Goal: Information Seeking & Learning: Learn about a topic

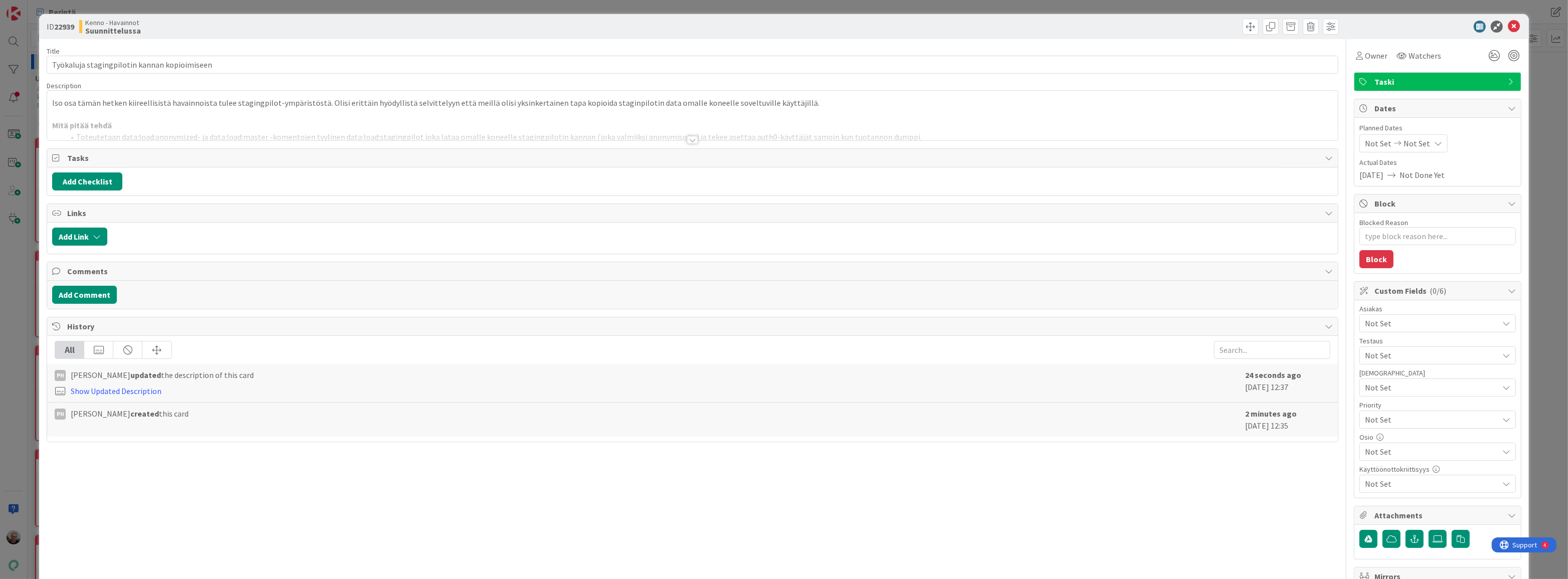
click at [346, 115] on div at bounding box center [692, 128] width 1290 height 26
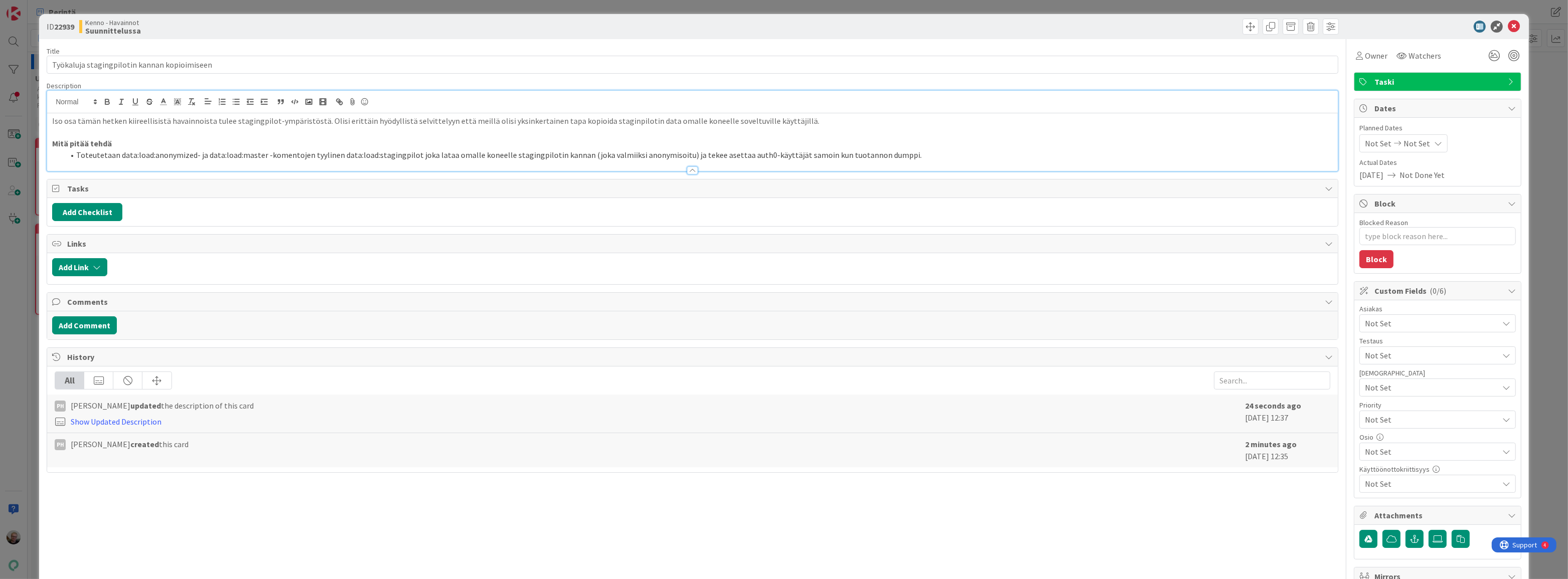
type textarea "x"
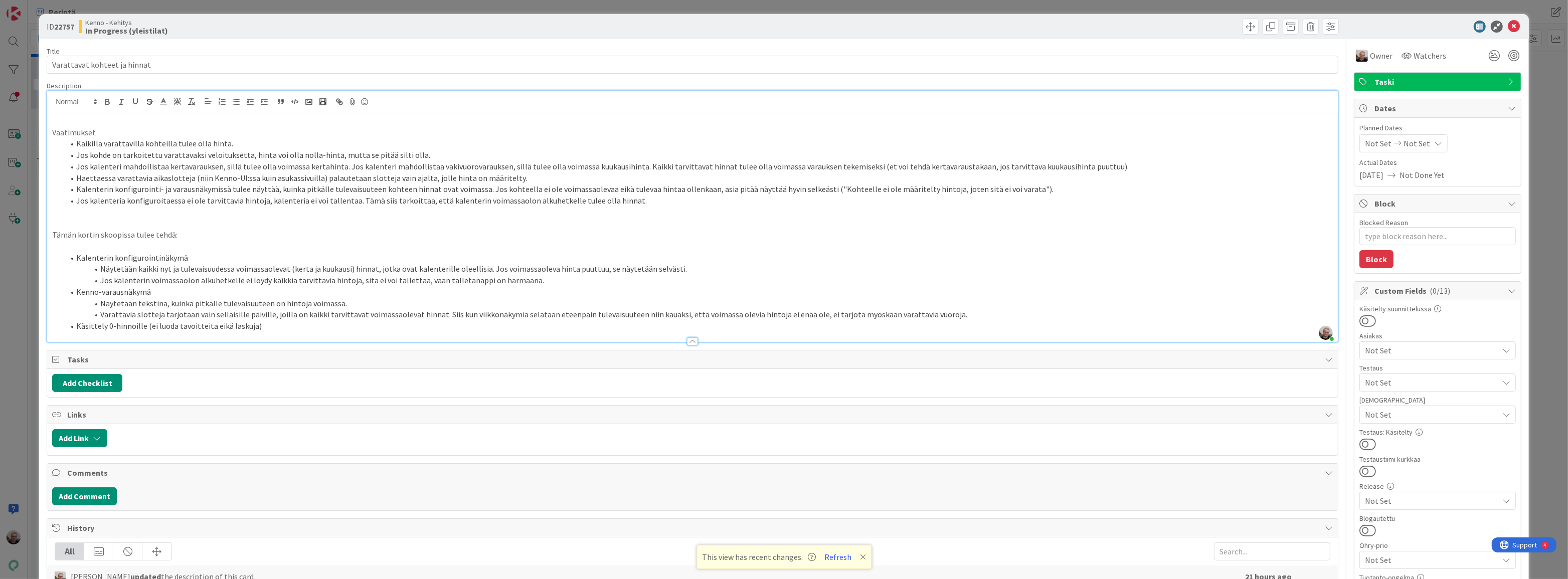
scroll to position [159, 0]
click at [1510, 23] on icon at bounding box center [1514, 27] width 12 height 12
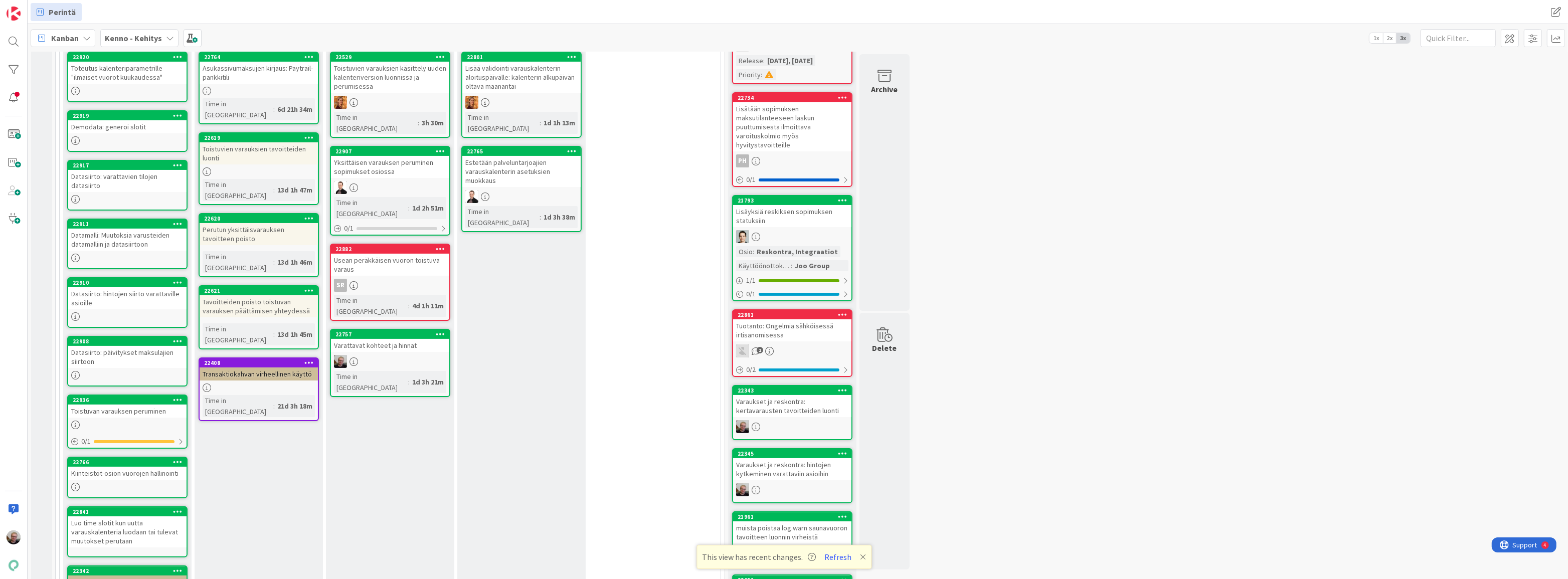
scroll to position [296, 0]
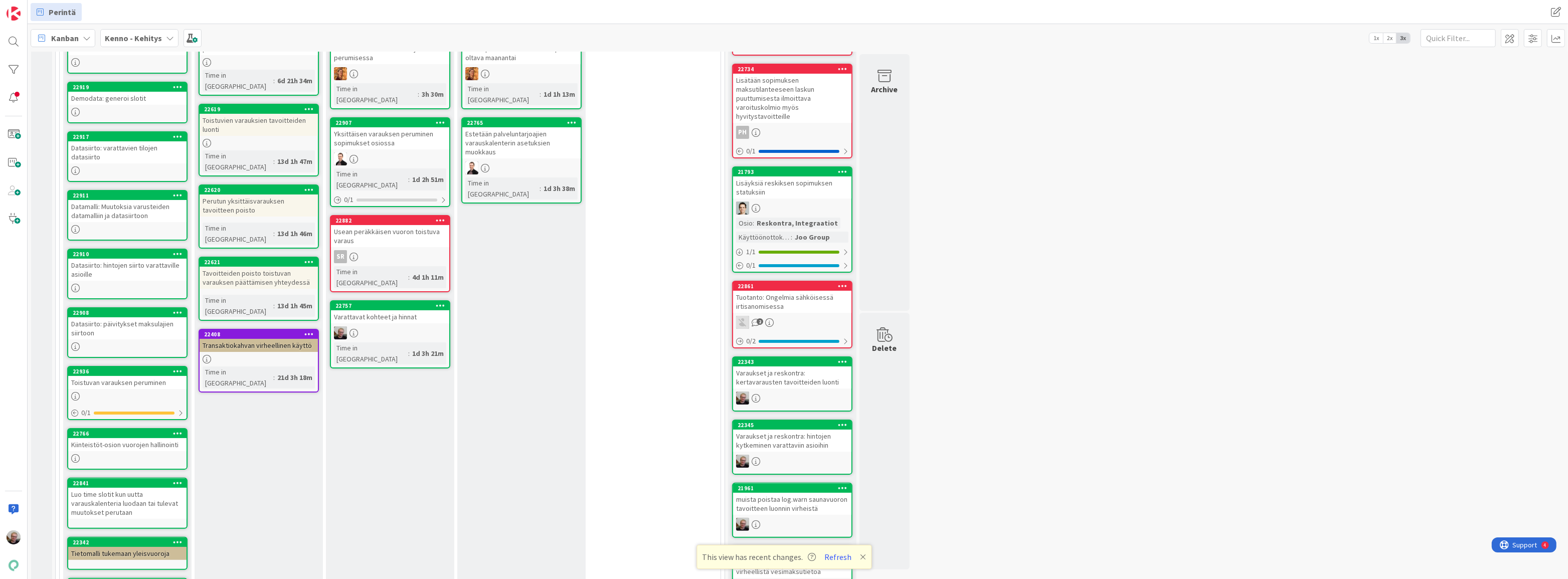
click at [151, 160] on div "Datasiirto: varattavien tilojen datasiirto" at bounding box center [127, 152] width 118 height 22
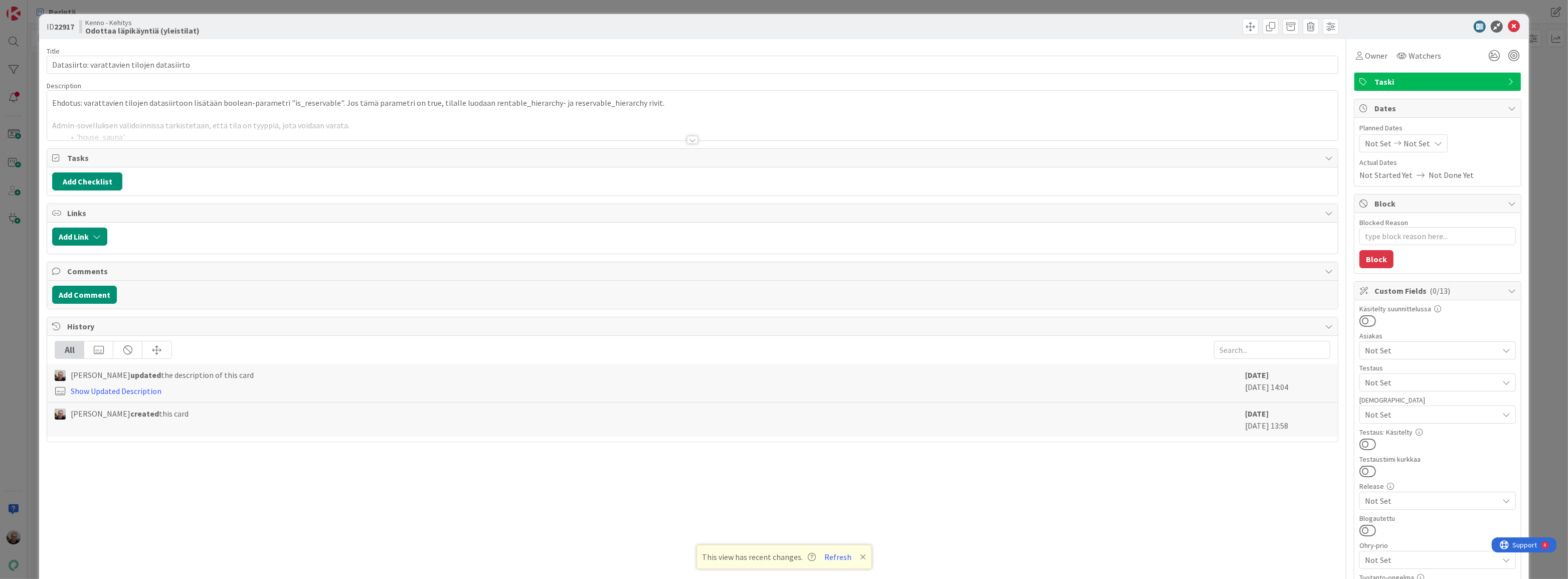
click at [274, 124] on div at bounding box center [692, 128] width 1290 height 26
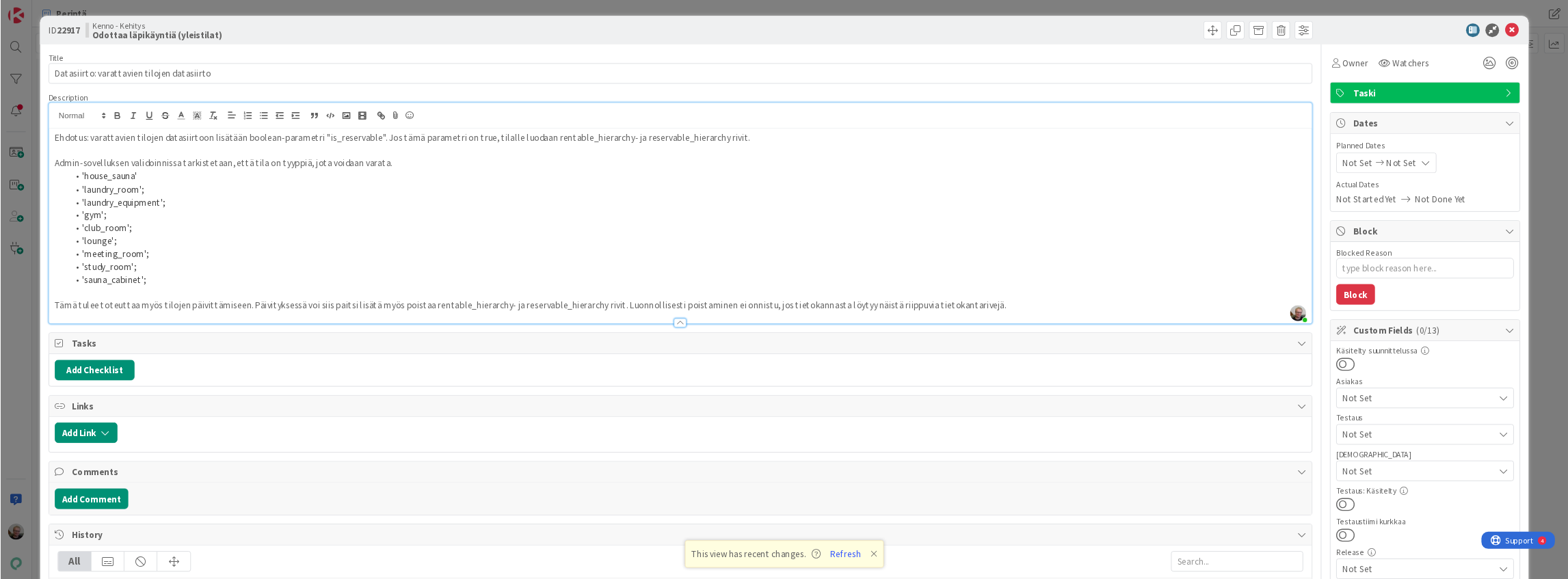
scroll to position [403, 0]
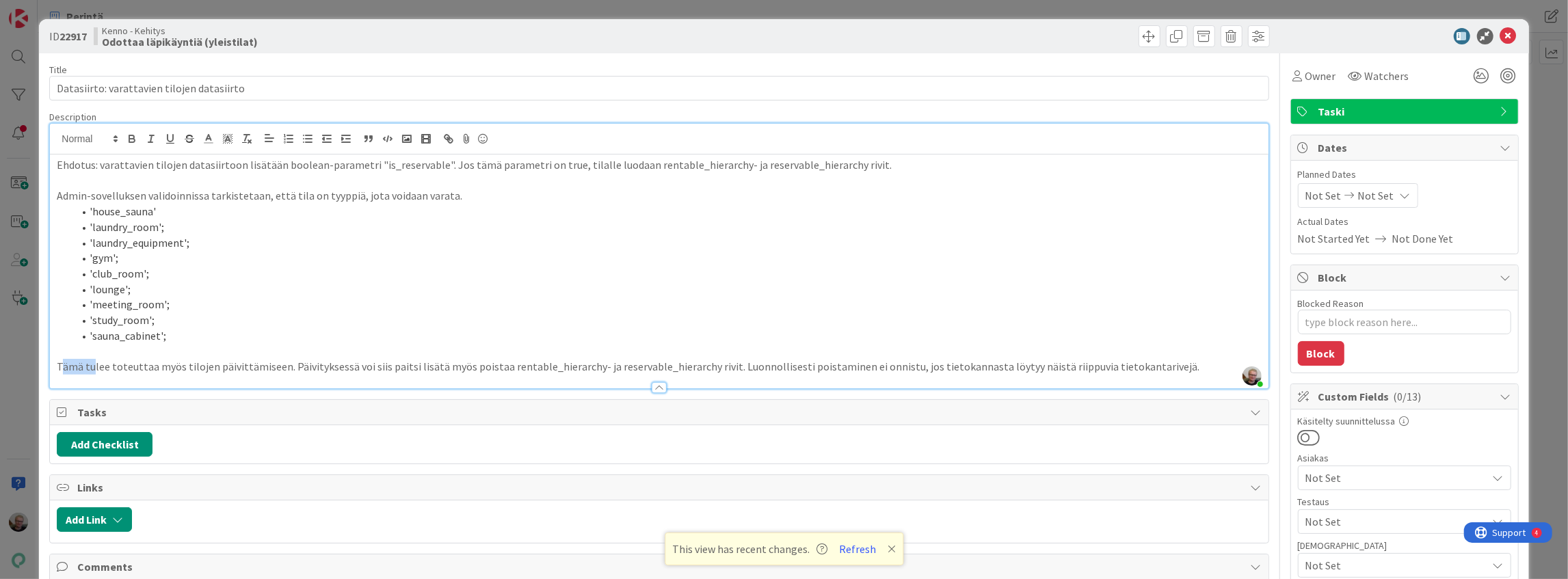
drag, startPoint x: 59, startPoint y: 362, endPoint x: 95, endPoint y: 365, distance: 36.1
click at [95, 365] on p "Tämä tulee toteuttaa myös tilojen päivittämiseen. Päivityksessä voi siis paitsi…" at bounding box center [658, 366] width 1204 height 16
click at [234, 346] on p at bounding box center [658, 351] width 1204 height 16
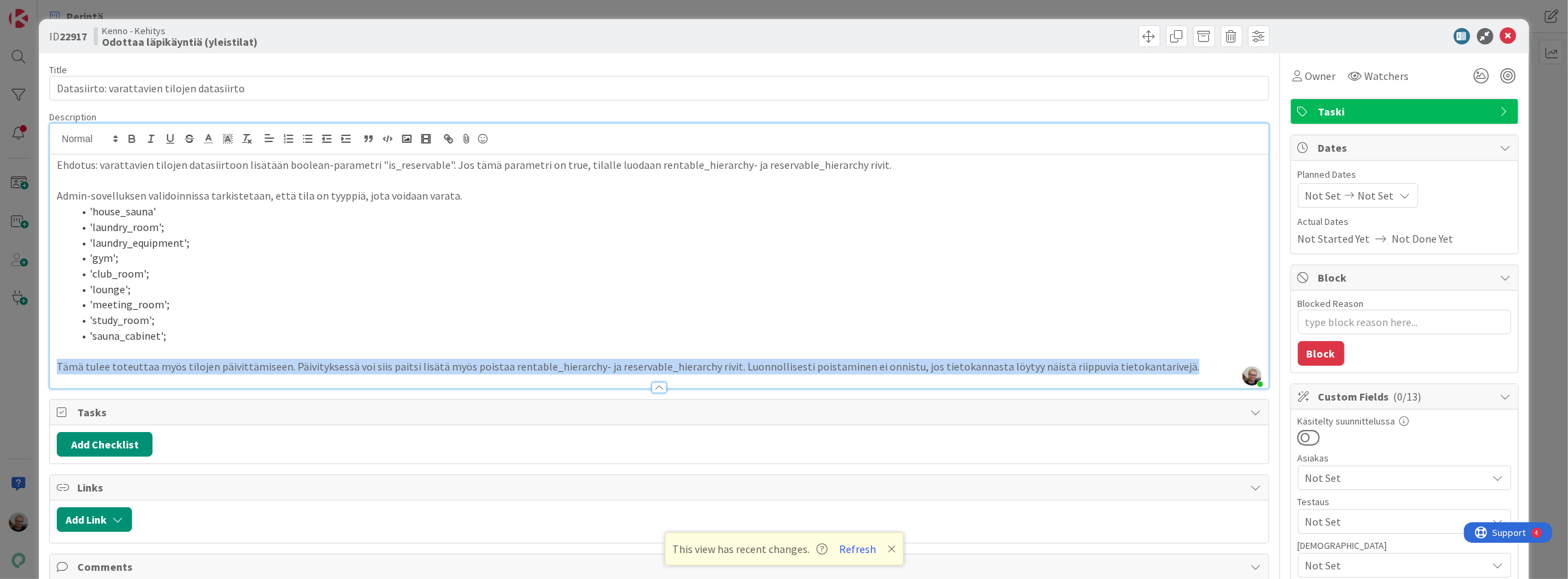
drag, startPoint x: 54, startPoint y: 367, endPoint x: 1156, endPoint y: 362, distance: 1102.0
click at [1156, 362] on div "Ehdotus: varattavien tilojen datasiirtoon lisätään boolean-parametri "is_reserv…" at bounding box center [658, 271] width 1218 height 234
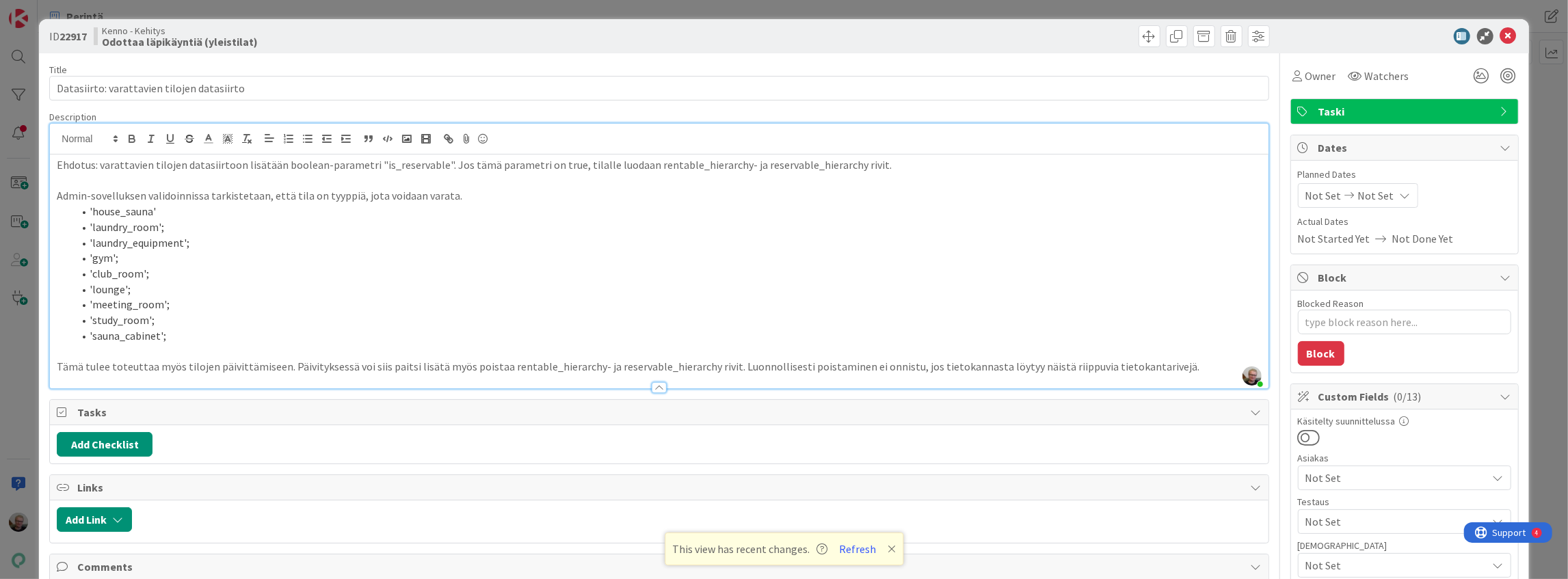
click at [209, 348] on p at bounding box center [658, 351] width 1204 height 16
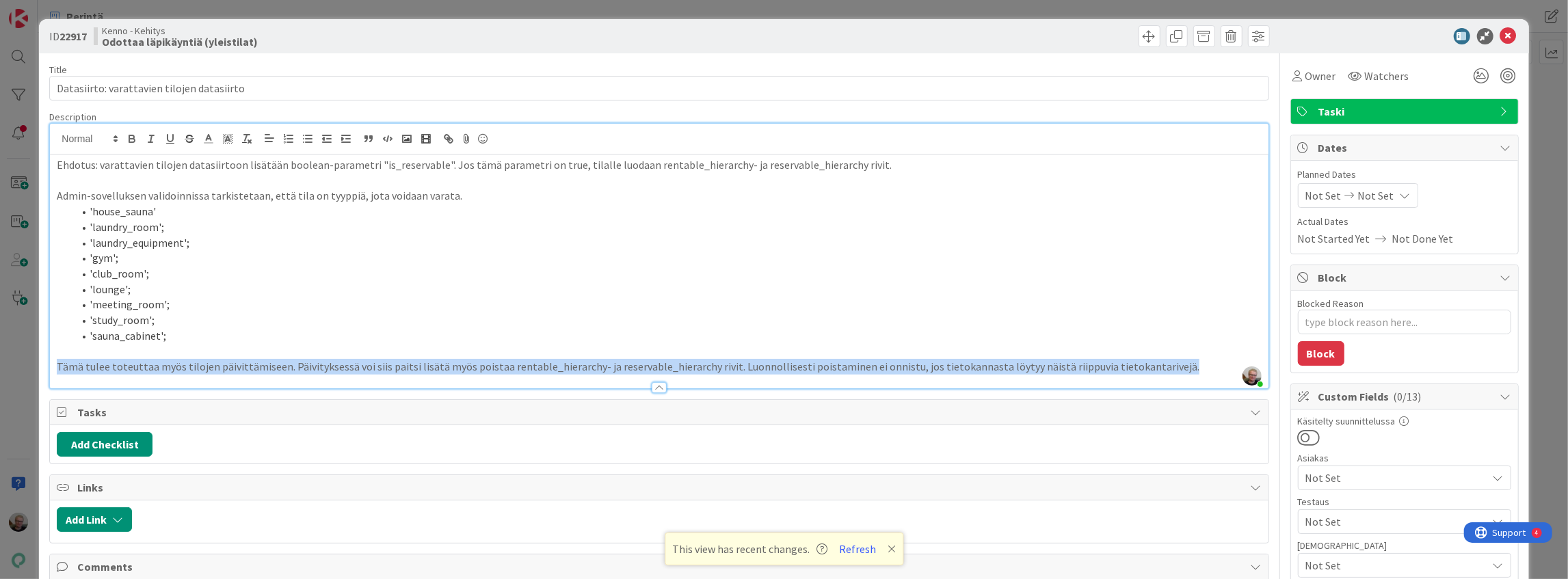
drag, startPoint x: 58, startPoint y: 362, endPoint x: 1164, endPoint y: 369, distance: 1106.0
click at [1164, 369] on p "Tämä tulee toteuttaa myös tilojen päivittämiseen. Päivityksessä voi siis paitsi…" at bounding box center [658, 366] width 1204 height 16
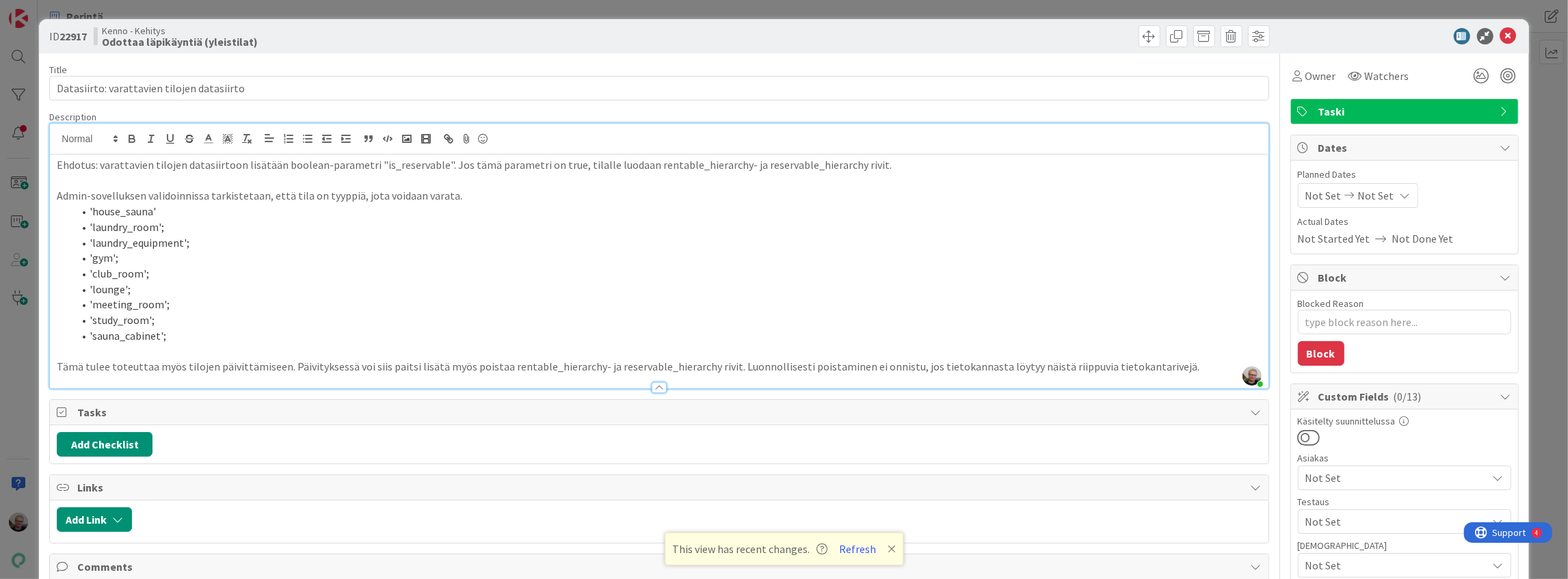
click at [442, 328] on li "'sauna_cabinet';" at bounding box center [667, 335] width 1188 height 16
click at [1500, 34] on icon at bounding box center [1508, 36] width 17 height 17
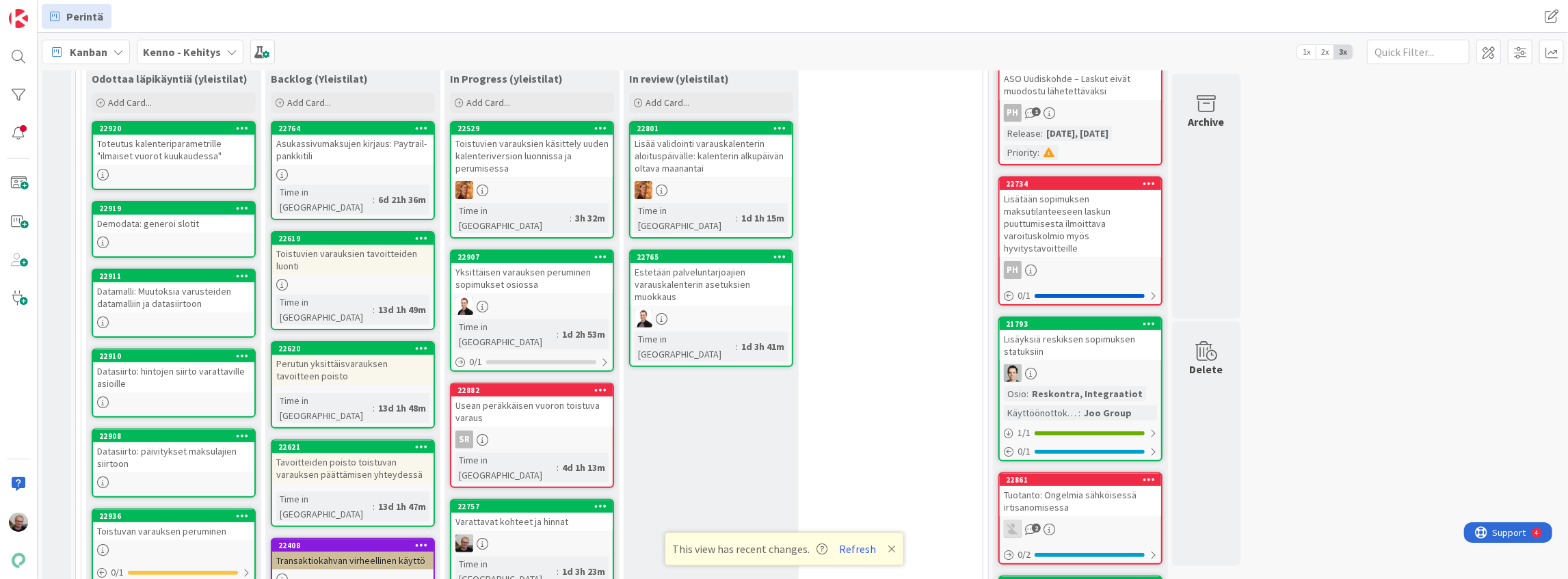
scroll to position [286, 0]
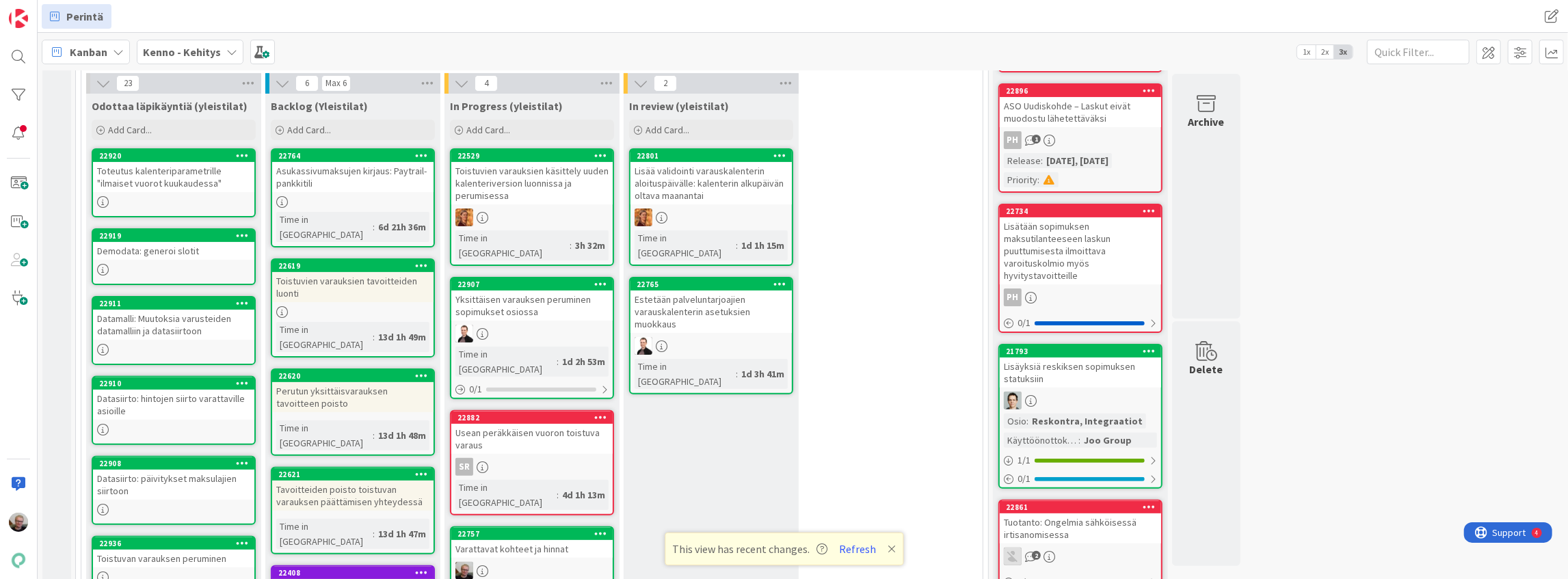
click at [188, 324] on div "Datamalli: Muutoksia varusteiden datamalliin ja datasiirtoon" at bounding box center [173, 324] width 161 height 30
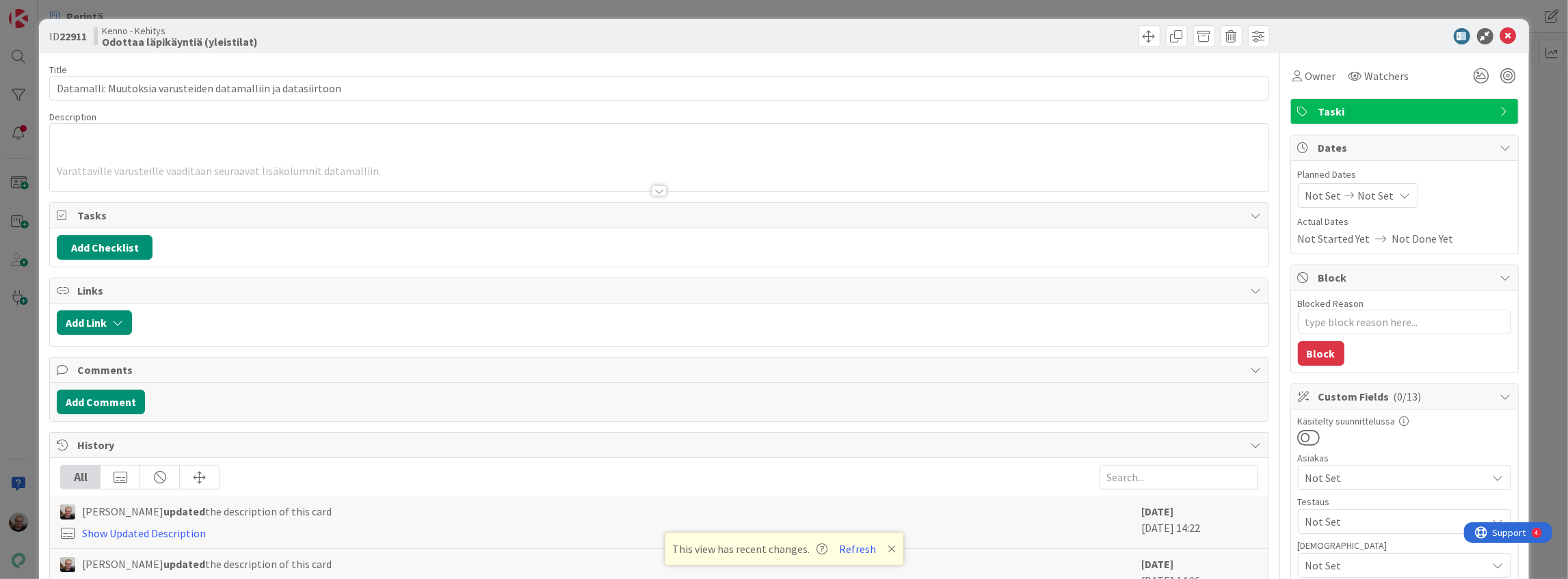
click at [693, 148] on div "Varattaville varusteille vaaditaan seuraavat lisäkolumnit datamalliin. Varustek…" at bounding box center [658, 158] width 1218 height 68
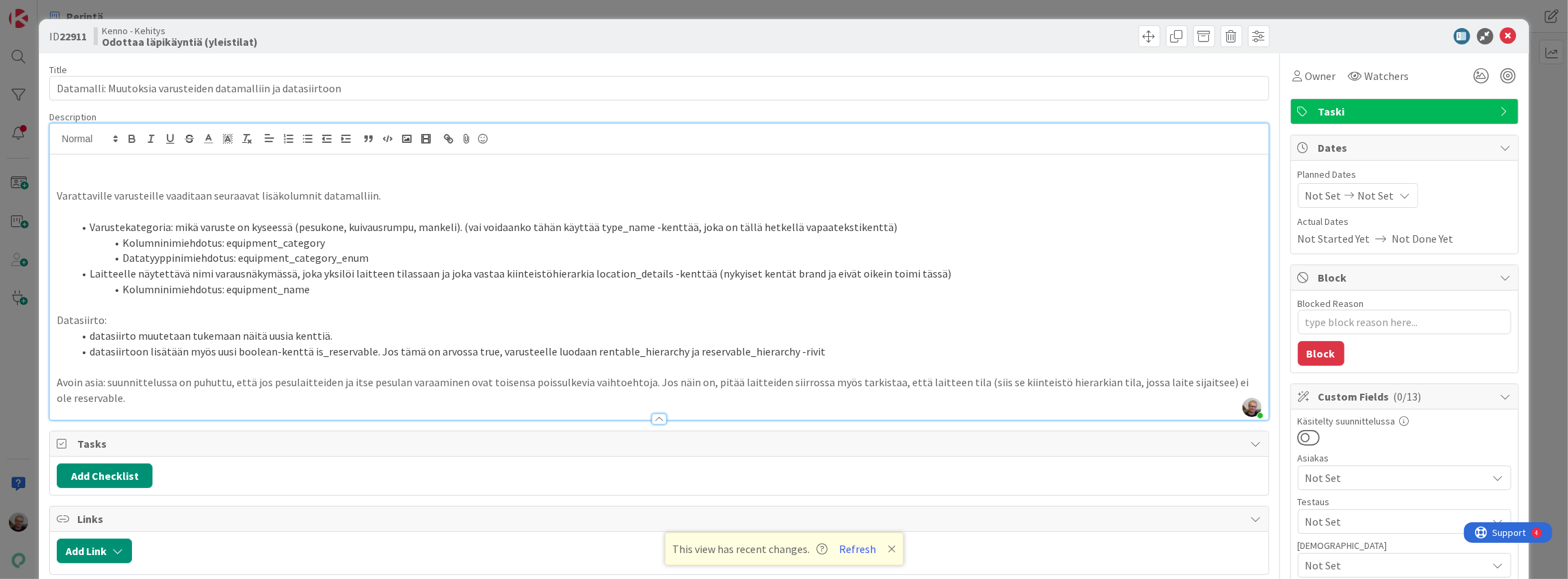
click at [383, 212] on p at bounding box center [658, 211] width 1204 height 16
drag, startPoint x: 95, startPoint y: 227, endPoint x: 134, endPoint y: 230, distance: 39.1
click at [138, 230] on li "Varustekategoria: mikä varuste on kyseessä (pesukone, kuivausrumpu, mankeli). (…" at bounding box center [667, 226] width 1188 height 16
drag, startPoint x: 292, startPoint y: 226, endPoint x: 449, endPoint y: 220, distance: 157.1
click at [449, 220] on li "Varustekategoria: mikä varuste on kyseessä (pesukone, kuivausrumpu, mankeli). (…" at bounding box center [667, 226] width 1188 height 16
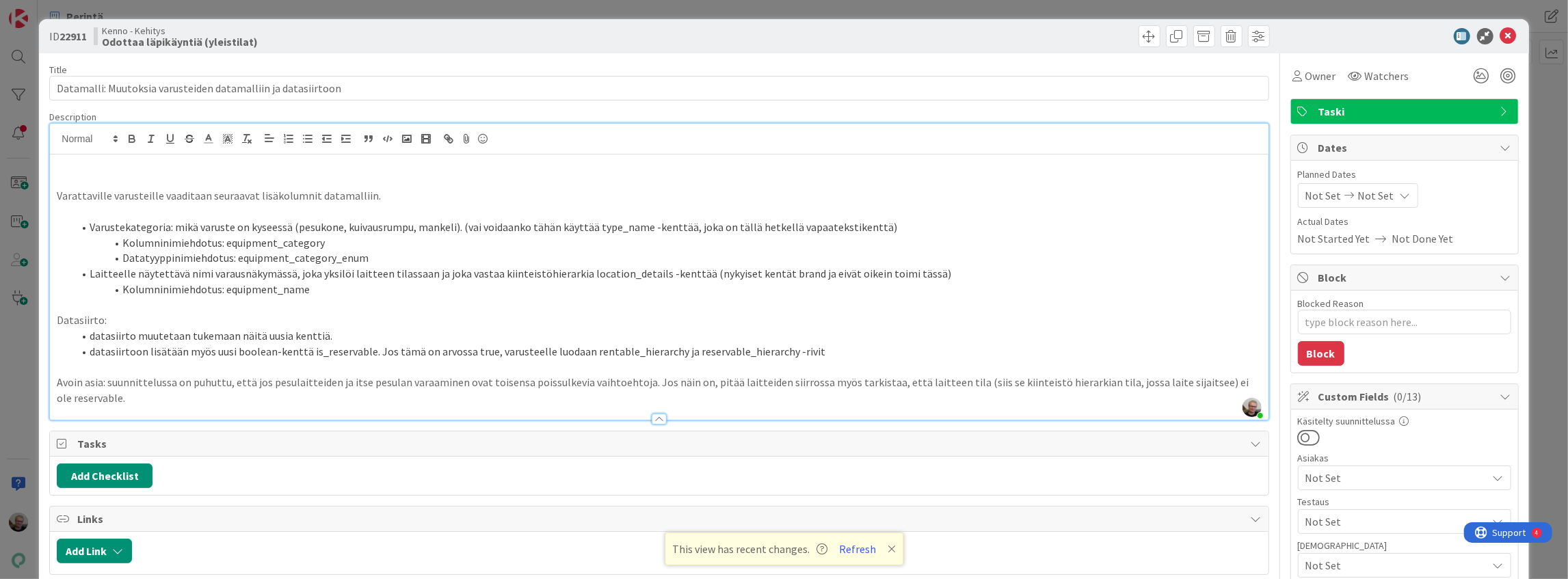
click at [653, 273] on li "Laitteelle näytettävä nimi varausnäkymässä, joka yksilöi laitteen tilassaan ja …" at bounding box center [667, 273] width 1188 height 16
click at [740, 276] on li "Laitteelle näytettävä nimi varausnäkymässä, joka yksilöi laitteen tilassaan ja …" at bounding box center [667, 273] width 1188 height 16
click at [921, 276] on li "Laitteelle näytettävä nimi varausnäkymässä, joka yksilöi laitteen tilassaan ja …" at bounding box center [667, 273] width 1188 height 16
drag, startPoint x: 576, startPoint y: 274, endPoint x: 649, endPoint y: 271, distance: 73.1
click at [649, 271] on li "Laitteelle näytettävä nimi varausnäkymässä, joka yksilöi laitteen tilassaan ja …" at bounding box center [667, 273] width 1188 height 16
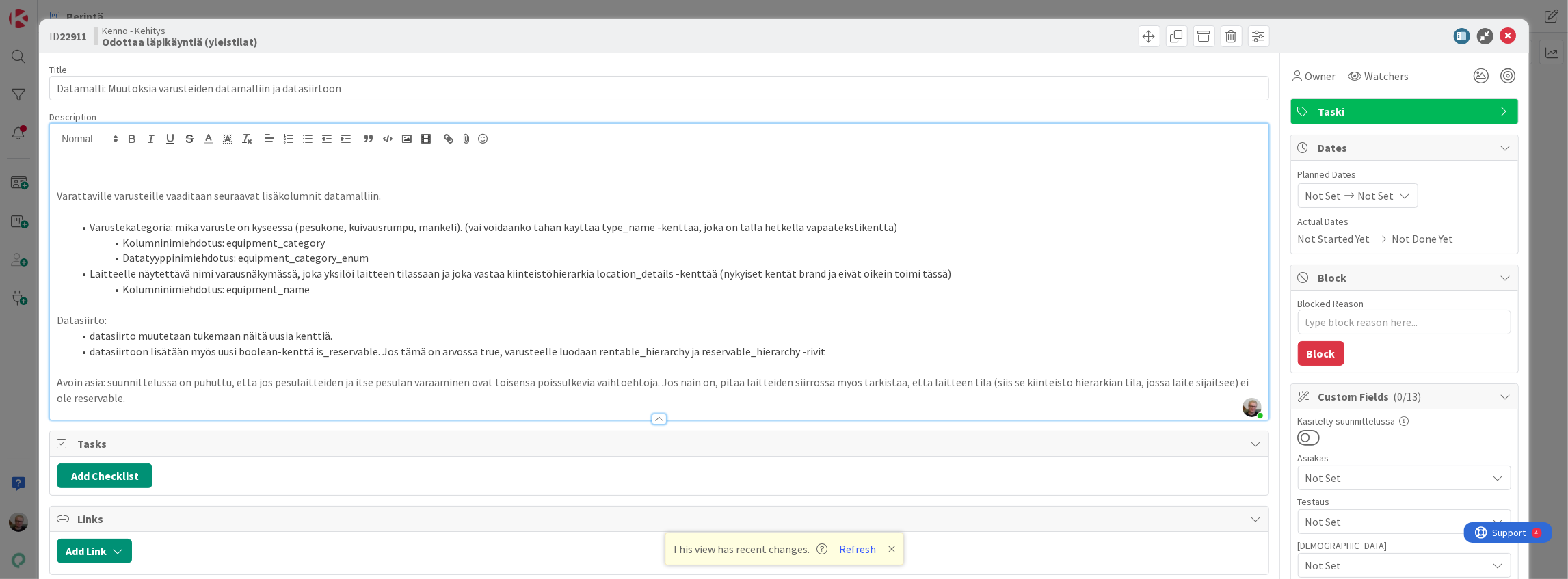
click at [350, 286] on li "Kolumninimiehdotus: equipment_name" at bounding box center [667, 289] width 1188 height 16
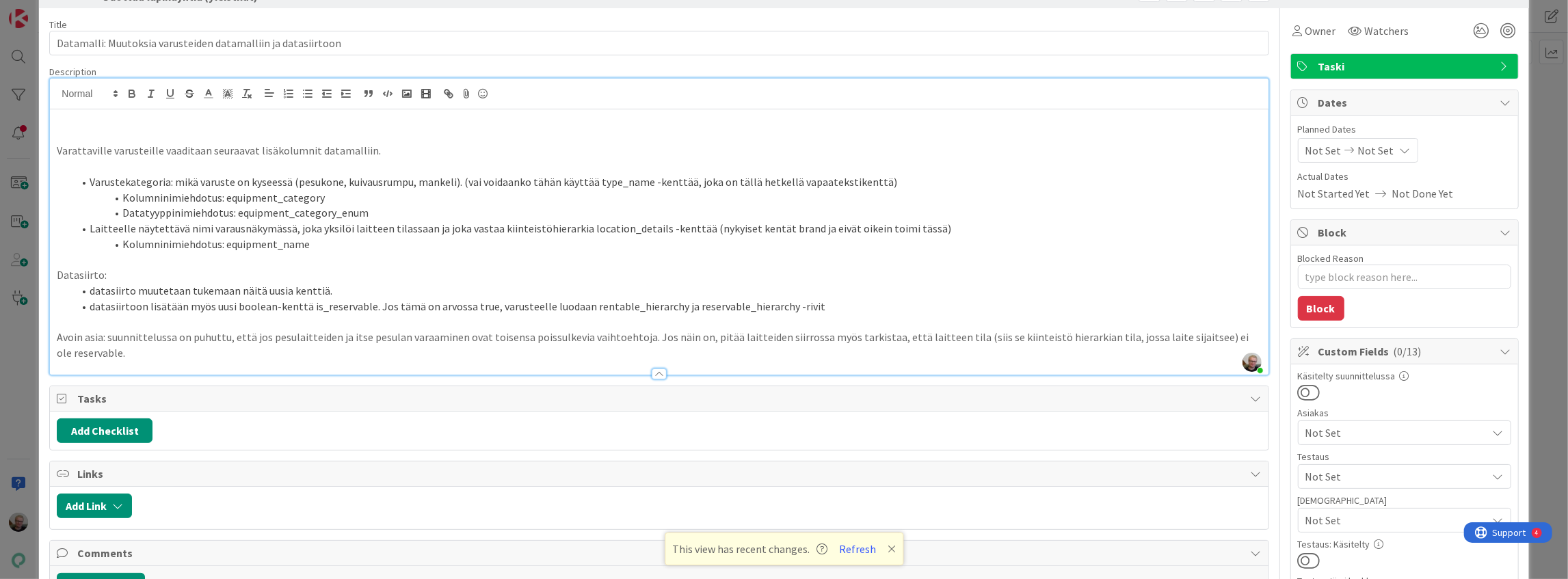
scroll to position [45, 0]
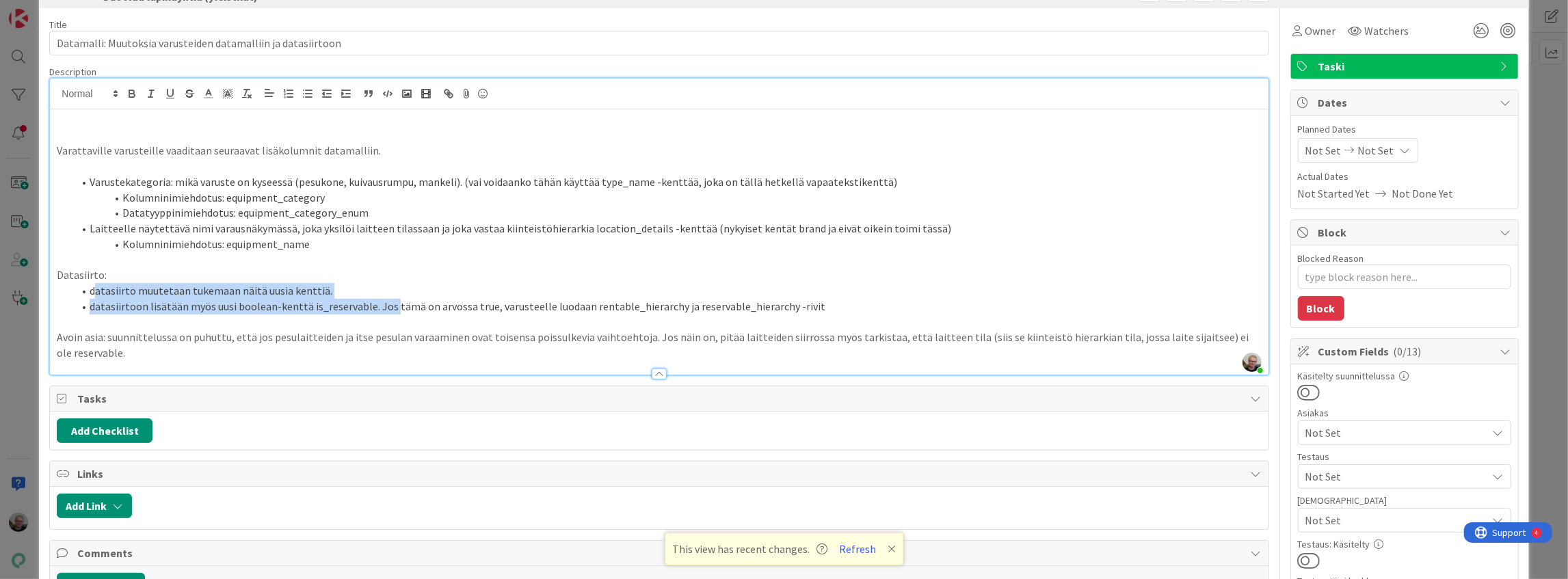
drag, startPoint x: 93, startPoint y: 295, endPoint x: 388, endPoint y: 302, distance: 295.1
click at [388, 302] on ol "datasiirto muutetaan tukemaan näitä uusia kenttiä. datasiirtoon lisätään myös u…" at bounding box center [658, 298] width 1204 height 31
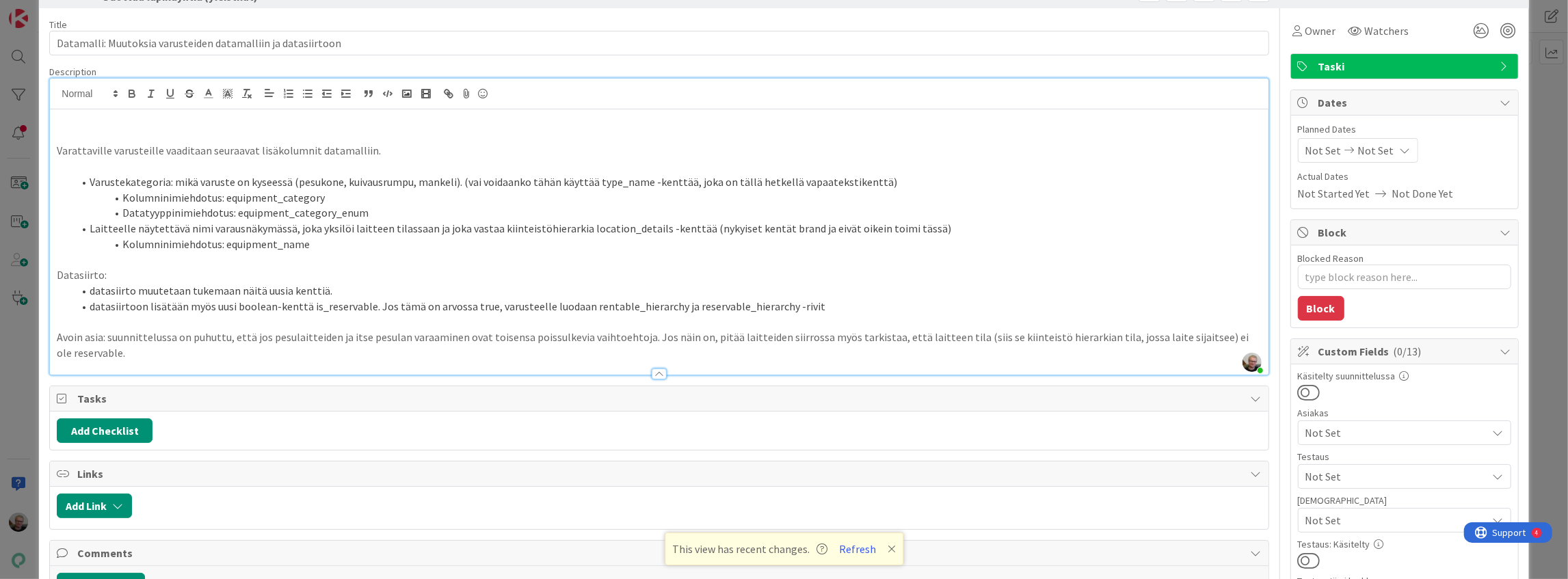
click at [483, 270] on p "Datasiirto:" at bounding box center [658, 275] width 1204 height 16
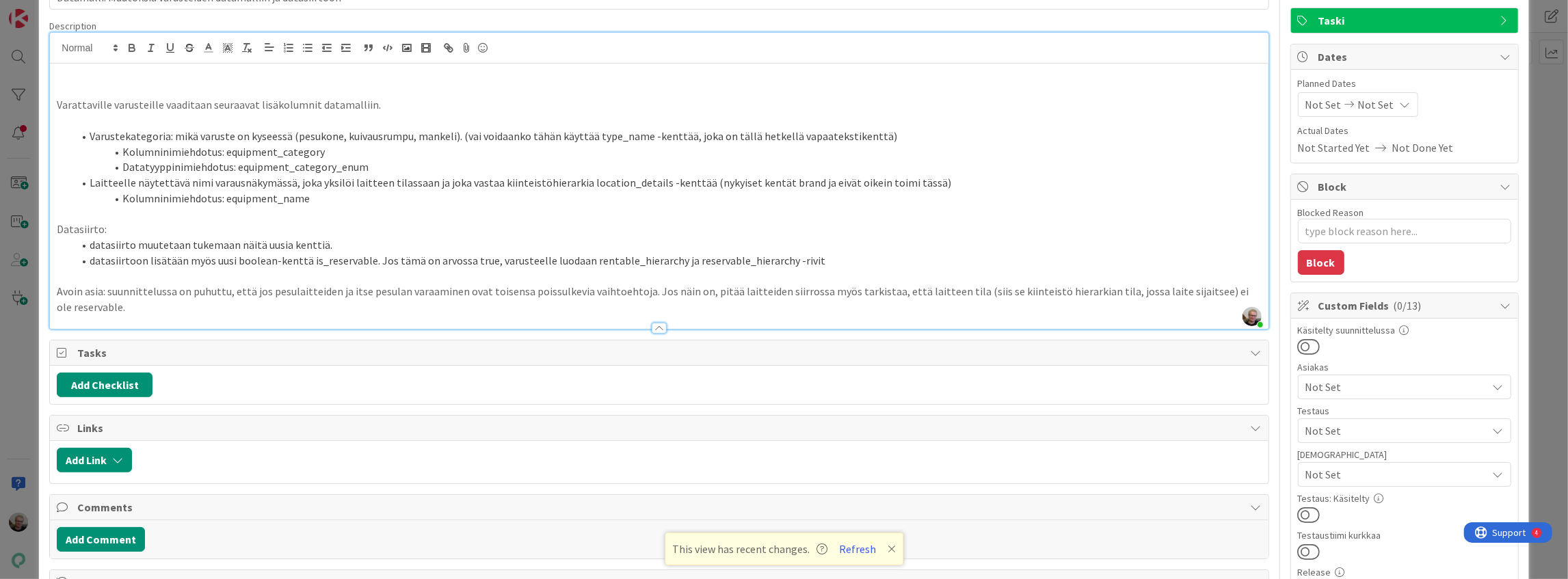
click at [693, 289] on p "Avoin asia: suunnittelussa on puhuttu, että jos pesulaitteiden ja itse pesulan …" at bounding box center [658, 299] width 1204 height 31
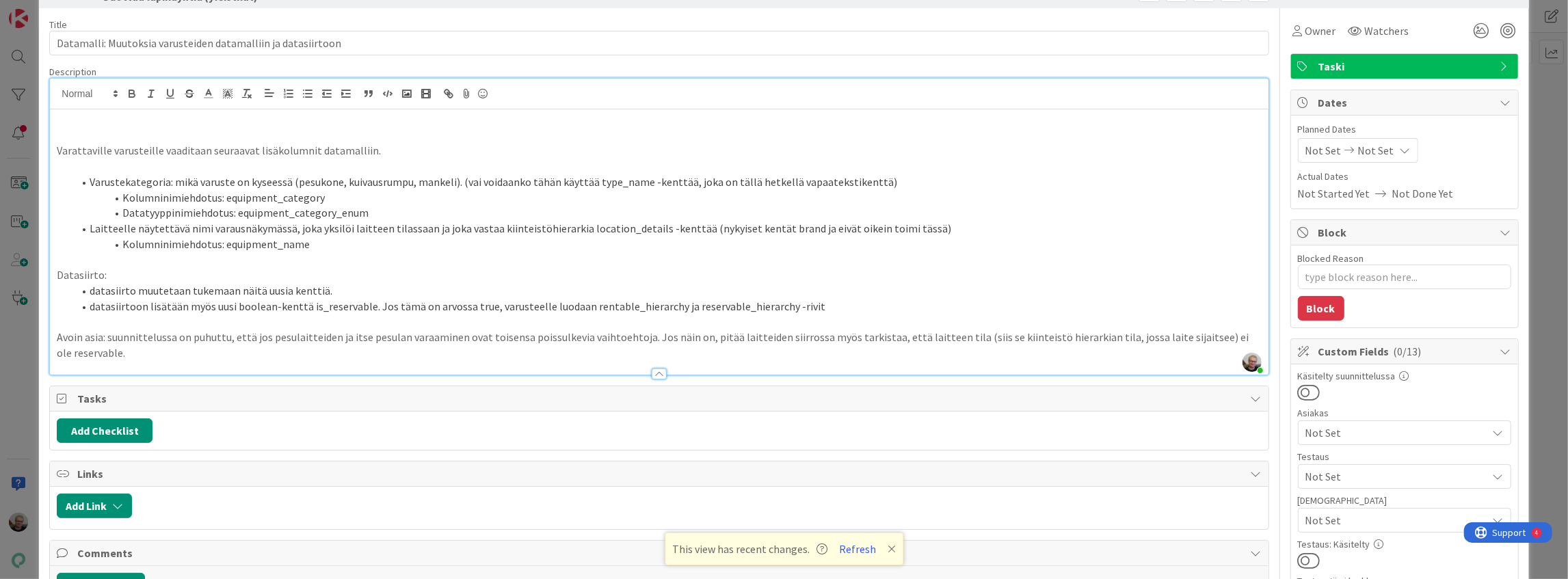
scroll to position [0, 0]
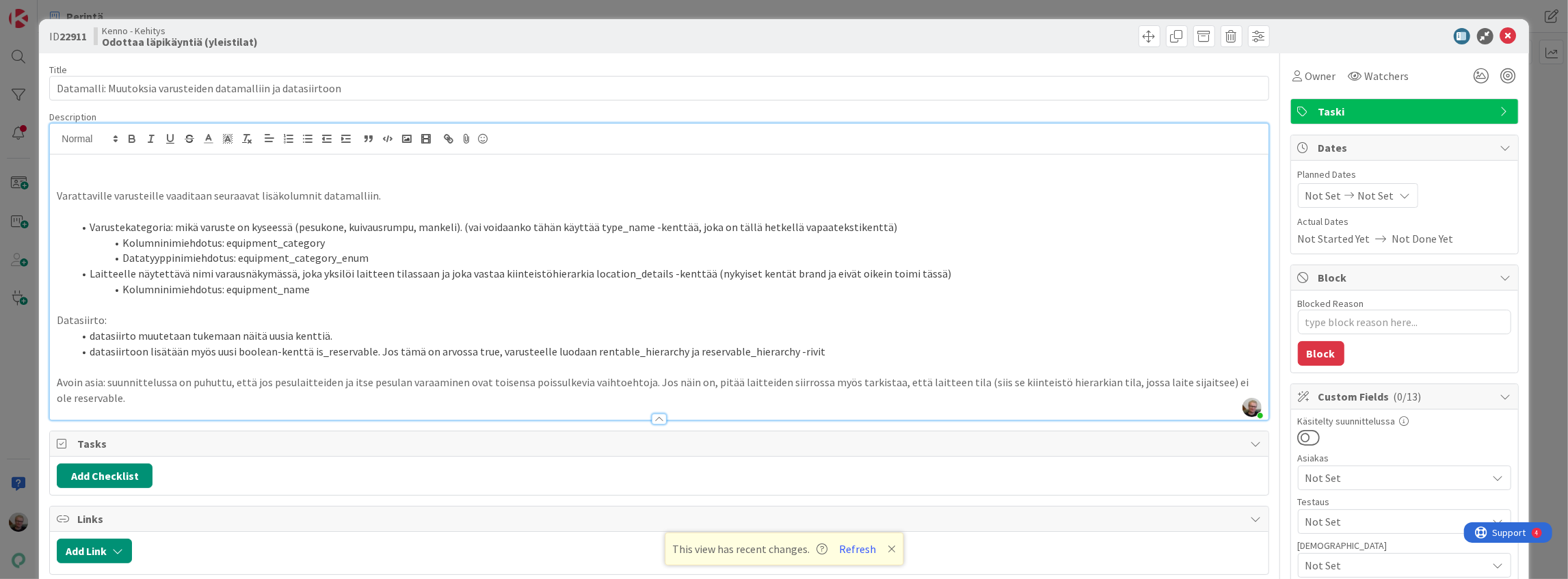
click at [697, 241] on li "Kolumninimiehdotus: equipment_category" at bounding box center [667, 242] width 1188 height 16
drag, startPoint x: 90, startPoint y: 228, endPoint x: 340, endPoint y: 226, distance: 250.0
click at [340, 226] on li "Varustekategoria: mikä varuste on kyseessä (pesukone, kuivausrumpu, mankeli). (…" at bounding box center [667, 226] width 1188 height 16
click at [137, 223] on li "Varustekategoria: mikä varuste on kyseessä (pesukone, kuivausrumpu, mankeli). (…" at bounding box center [667, 226] width 1188 height 16
drag, startPoint x: 87, startPoint y: 223, endPoint x: 376, endPoint y: 233, distance: 289.2
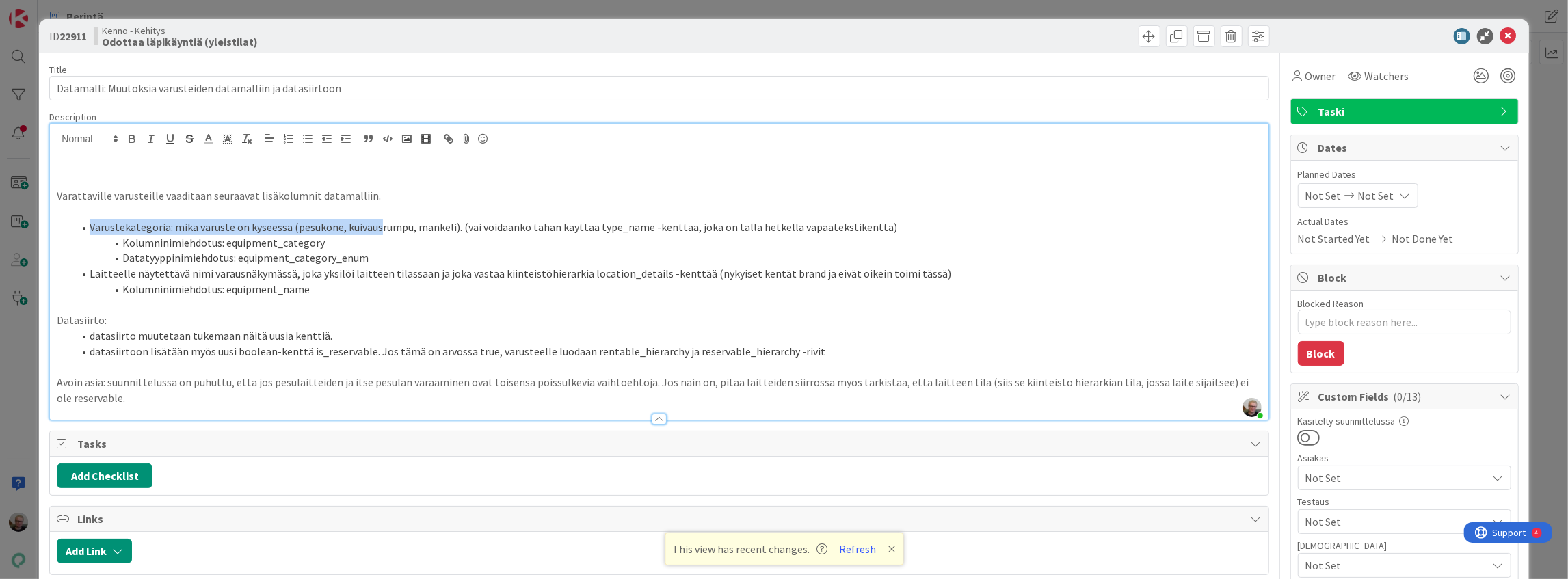
click at [376, 233] on li "Varustekategoria: mikä varuste on kyseessä (pesukone, kuivausrumpu, mankeli). (…" at bounding box center [667, 226] width 1188 height 16
drag, startPoint x: 376, startPoint y: 233, endPoint x: 371, endPoint y: 246, distance: 13.9
click at [376, 232] on li "Varustekategoria: mikä varuste on kyseessä (pesukone, kuivausrumpu, mankeli). (…" at bounding box center [667, 226] width 1188 height 16
click at [433, 226] on li "Varustekategoria: mikä varuste on kyseessä (pesukone, kuivausrumpu, mankeli). (…" at bounding box center [667, 226] width 1188 height 16
click at [549, 223] on li "Varustekategoria: mikä varuste on kyseessä (pesukone, kuivausrumpu, mankeli). (…" at bounding box center [667, 226] width 1188 height 16
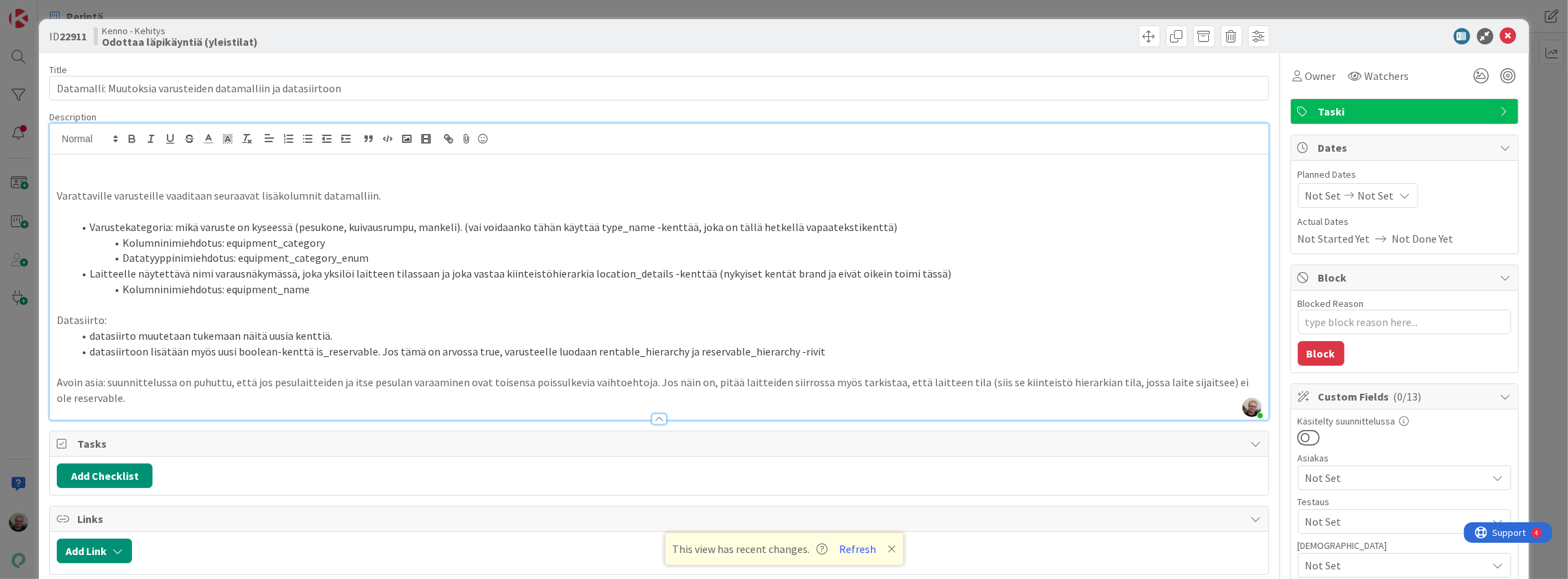
click at [573, 230] on li "Varustekategoria: mikä varuste on kyseessä (pesukone, kuivausrumpu, mankeli). (…" at bounding box center [667, 226] width 1188 height 16
click at [328, 230] on li "Varustekategoria: mikä varuste on kyseessä (pesukone, kuivausrumpu, mankeli). (…" at bounding box center [667, 226] width 1188 height 16
click at [603, 198] on p "Varattaville varusteille vaaditaan seuraavat lisäkolumnit datamalliin." at bounding box center [658, 196] width 1204 height 16
click at [667, 228] on li "Varustekategoria: mikä varuste on kyseessä (pesukone, kuivausrumpu, mankeli). (…" at bounding box center [667, 226] width 1188 height 16
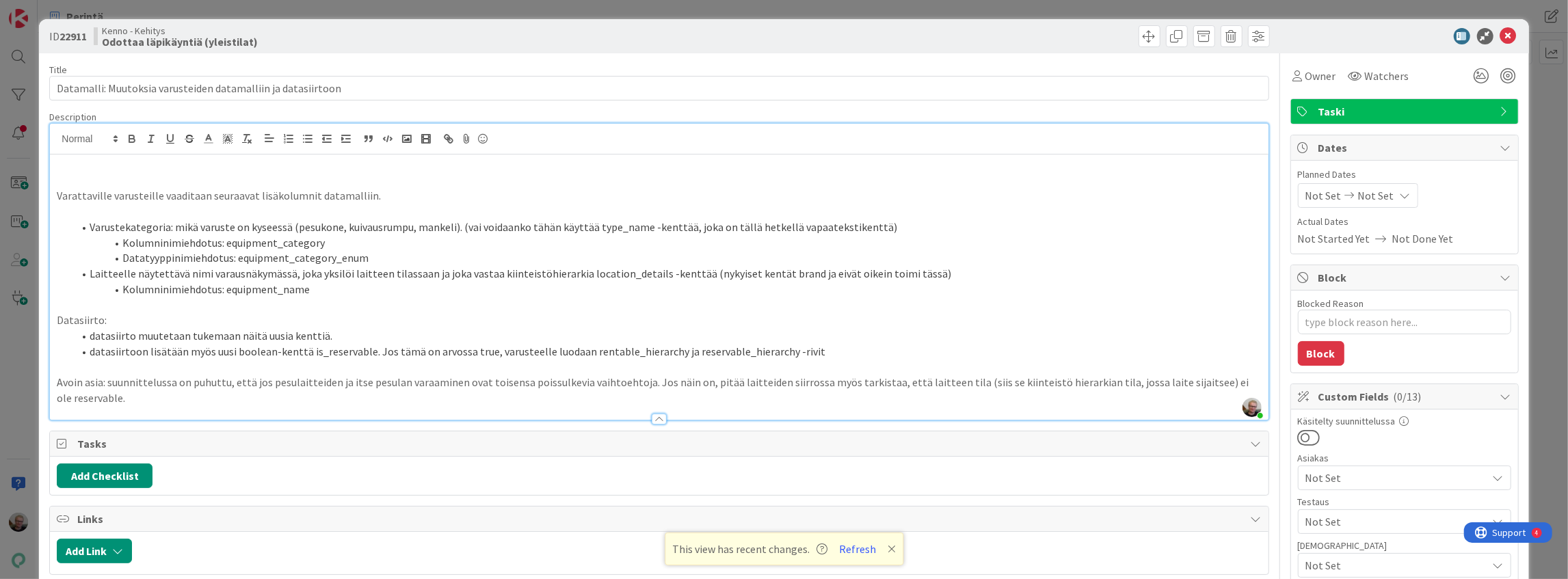
click at [292, 214] on p at bounding box center [658, 211] width 1204 height 16
drag, startPoint x: 590, startPoint y: 226, endPoint x: 642, endPoint y: 226, distance: 52.0
click at [642, 226] on li "Varustekategoria: mikä varuste on kyseessä (pesukone, kuivausrumpu, mankeli). (…" at bounding box center [667, 226] width 1188 height 16
click at [646, 215] on p at bounding box center [658, 211] width 1204 height 16
drag, startPoint x: 590, startPoint y: 226, endPoint x: 640, endPoint y: 231, distance: 50.2
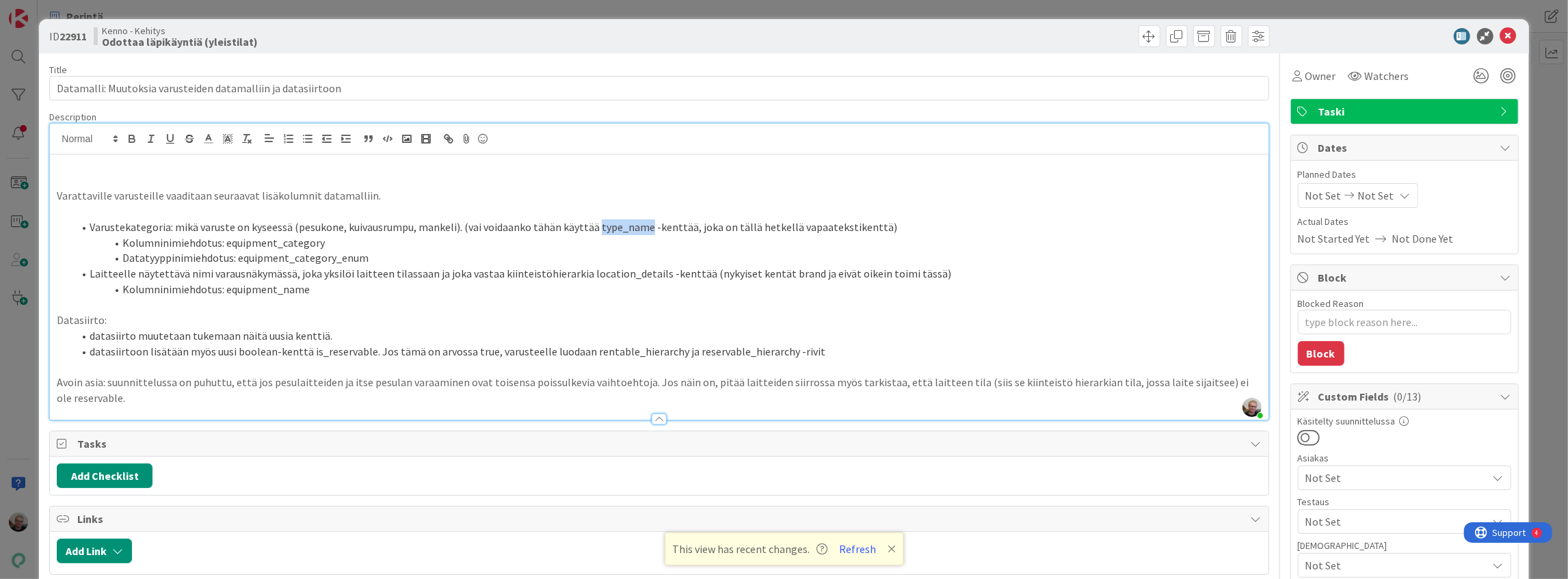
click at [640, 231] on li "Varustekategoria: mikä varuste on kyseessä (pesukone, kuivausrumpu, mankeli). (…" at bounding box center [667, 226] width 1188 height 16
click at [853, 230] on li "Varustekategoria: mikä varuste on kyseessä (pesukone, kuivausrumpu, mankeli). (…" at bounding box center [667, 226] width 1188 height 16
click at [865, 230] on li "Varustekategoria: mikä varuste on kyseessä (pesukone, kuivausrumpu, mankeli). (…" at bounding box center [667, 226] width 1188 height 16
click at [304, 268] on li "Laitteelle näytettävä nimi varausnäkymässä, joka yksilöi laitteen tilassaan ja …" at bounding box center [667, 273] width 1188 height 16
click at [257, 241] on li "Kolumninimiehdotus: equipment_category" at bounding box center [667, 242] width 1188 height 16
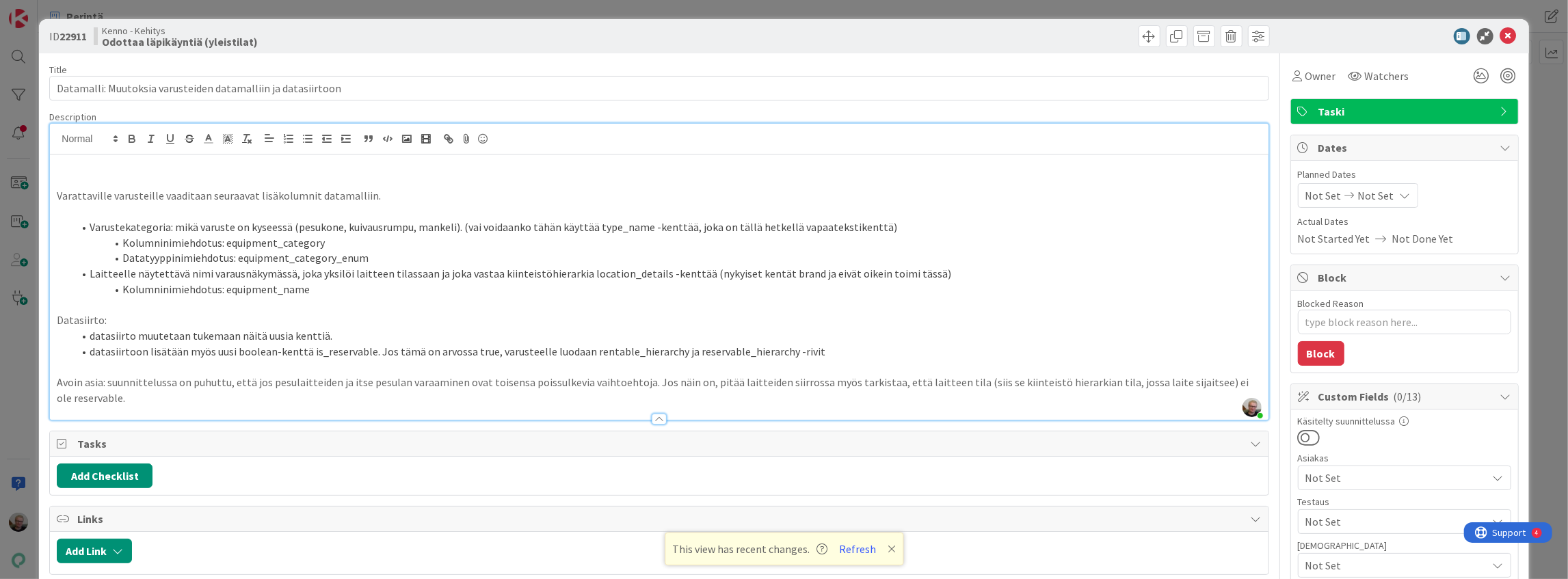
click at [891, 231] on li "Varustekategoria: mikä varuste on kyseessä (pesukone, kuivausrumpu, mankeli). (…" at bounding box center [667, 226] width 1188 height 16
click at [254, 242] on li "Kolumninimiehdotus: equipment_category" at bounding box center [667, 242] width 1188 height 16
click at [873, 225] on li "Varustekategoria: mikä varuste on kyseessä (pesukone, kuivausrumpu, mankeli). (…" at bounding box center [667, 226] width 1188 height 16
click at [598, 221] on li "Varustekategoria: mikä varuste on kyseessä (pesukone, kuivausrumpu, mankeli). (…" at bounding box center [667, 226] width 1188 height 16
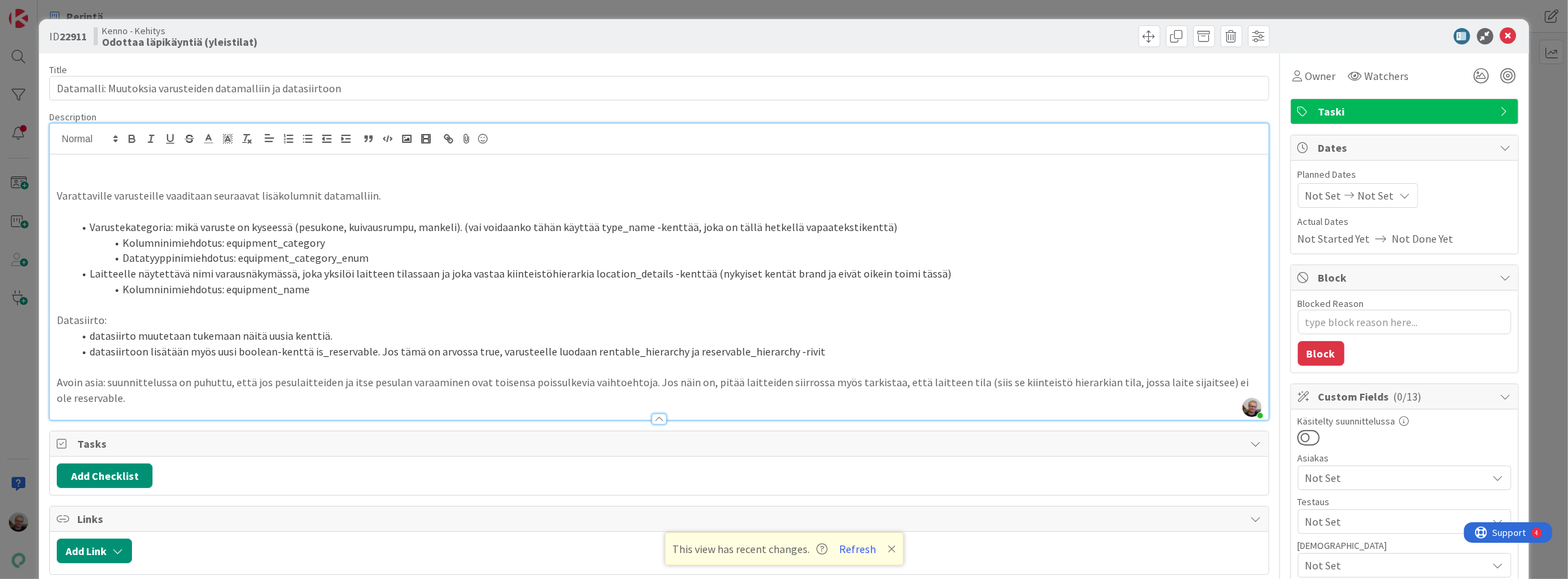
click at [283, 295] on li "Kolumninimiehdotus: equipment_name" at bounding box center [667, 289] width 1188 height 16
click at [285, 291] on li "Kolumninimiehdotus: equipment_name" at bounding box center [667, 289] width 1188 height 16
click at [286, 291] on li "Kolumninimiehdotus: equipment_name" at bounding box center [667, 289] width 1188 height 16
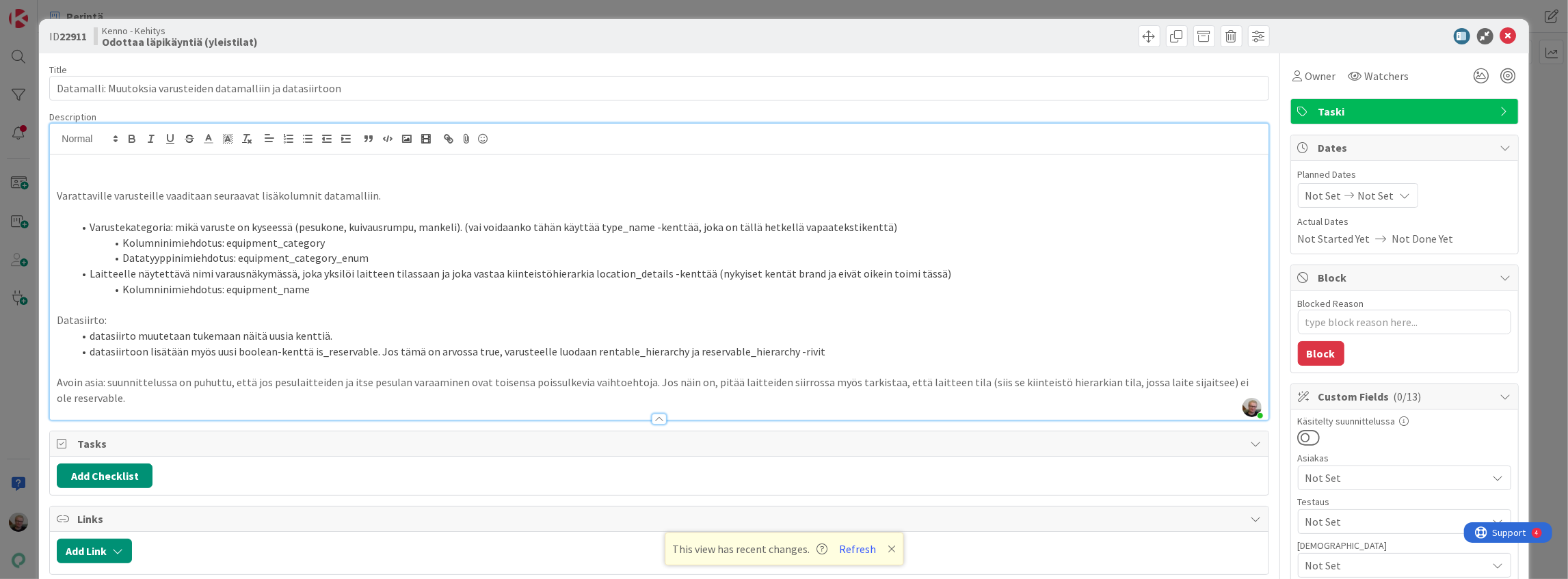
click at [305, 219] on li "Varustekategoria: mikä varuste on kyseessä (pesukone, kuivausrumpu, mankeli). (…" at bounding box center [667, 226] width 1188 height 16
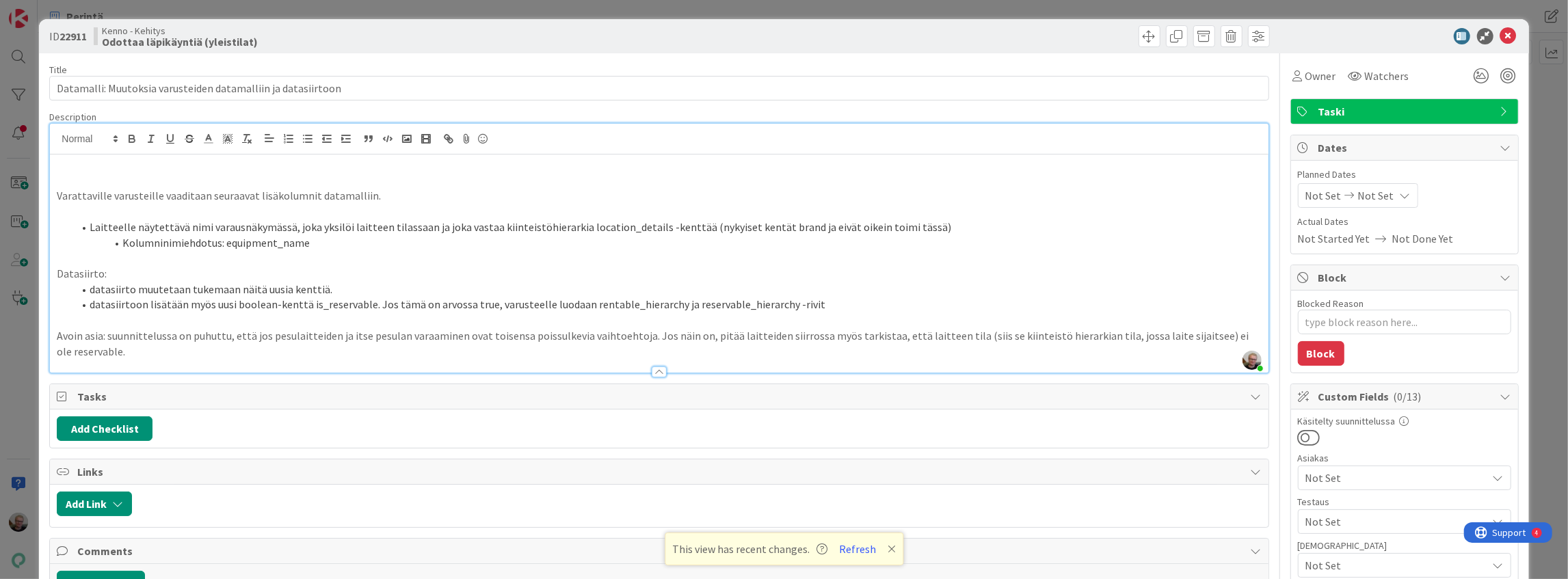
click at [119, 348] on p "Avoin asia: suunnittelussa on puhuttu, että jos pesulaitteiden ja itse pesulan …" at bounding box center [658, 343] width 1204 height 31
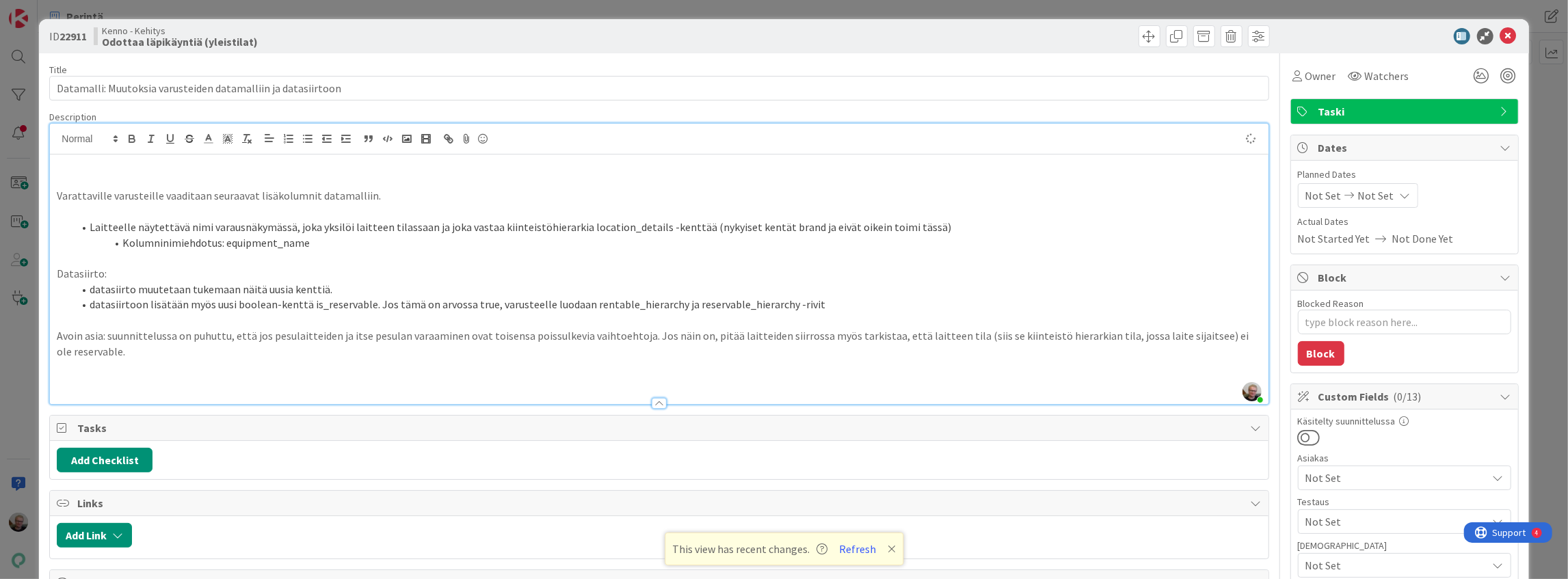
type textarea "x"
click at [576, 196] on p "Varattaville varusteille vaaditaan seuraavat lisäkolumnit datamalliin." at bounding box center [658, 196] width 1204 height 16
click at [1502, 36] on icon at bounding box center [1508, 36] width 17 height 17
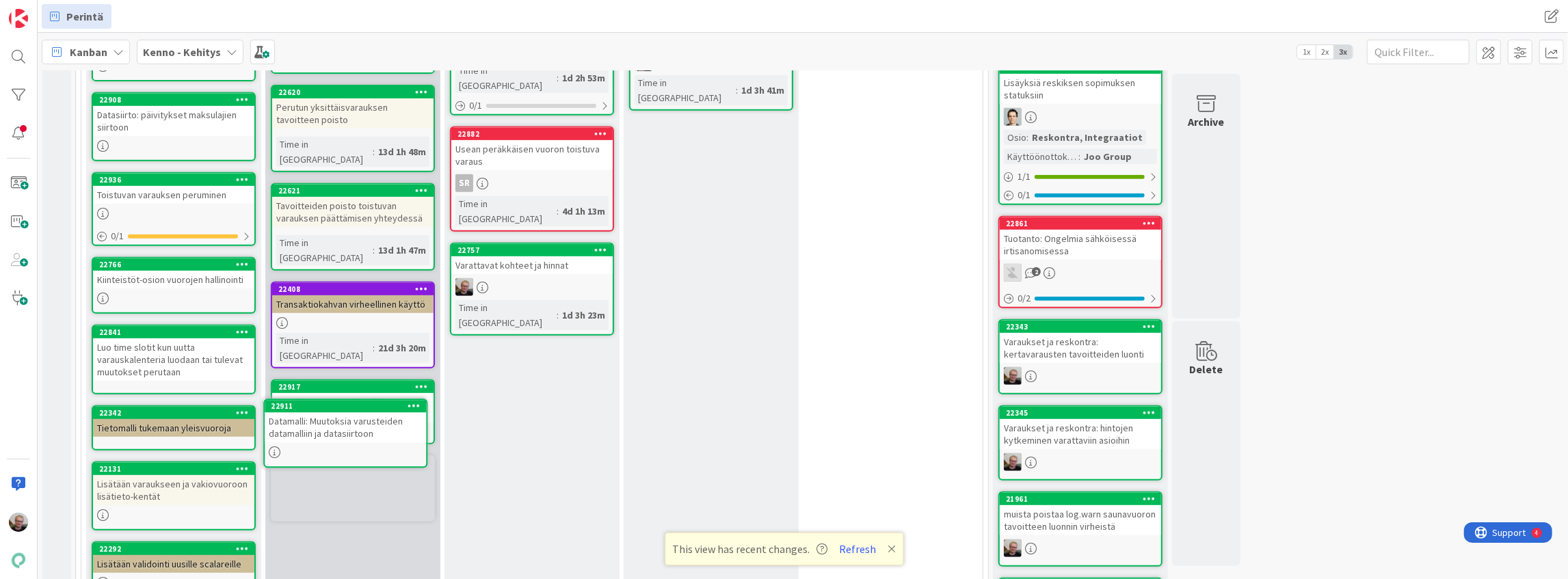
scroll to position [614, 0]
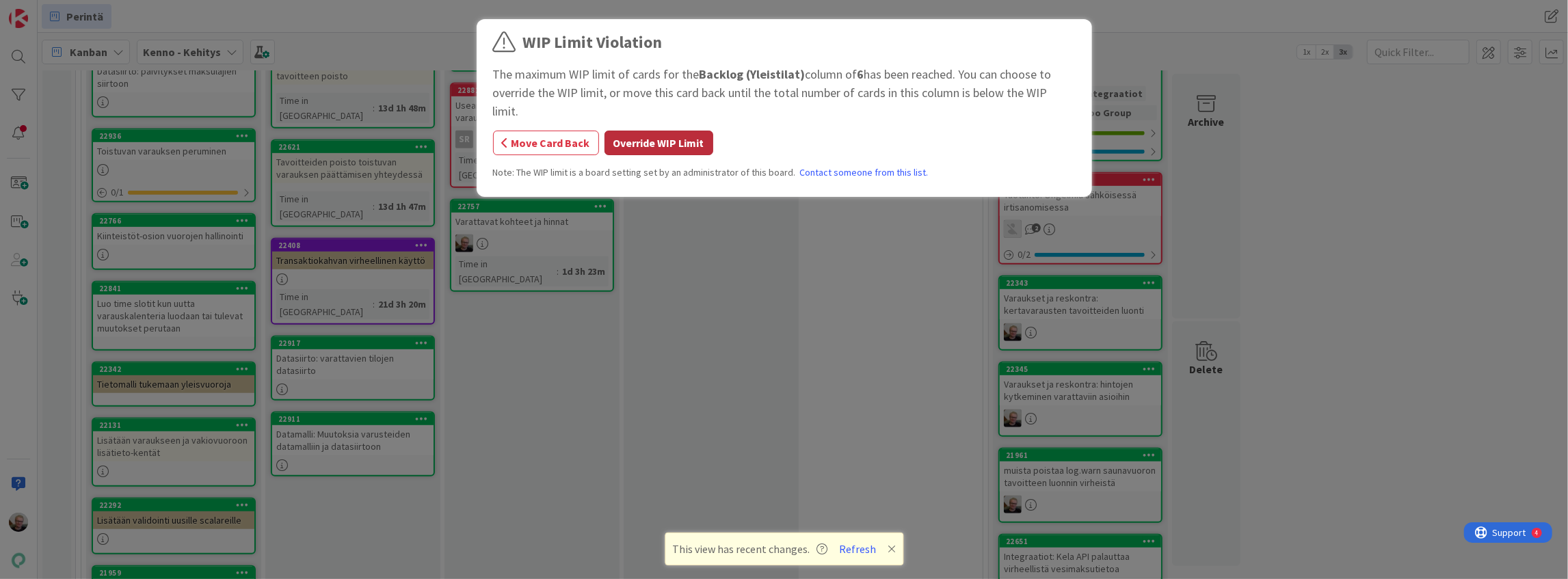
click at [632, 130] on button "Override WIP Limit" at bounding box center [658, 143] width 109 height 25
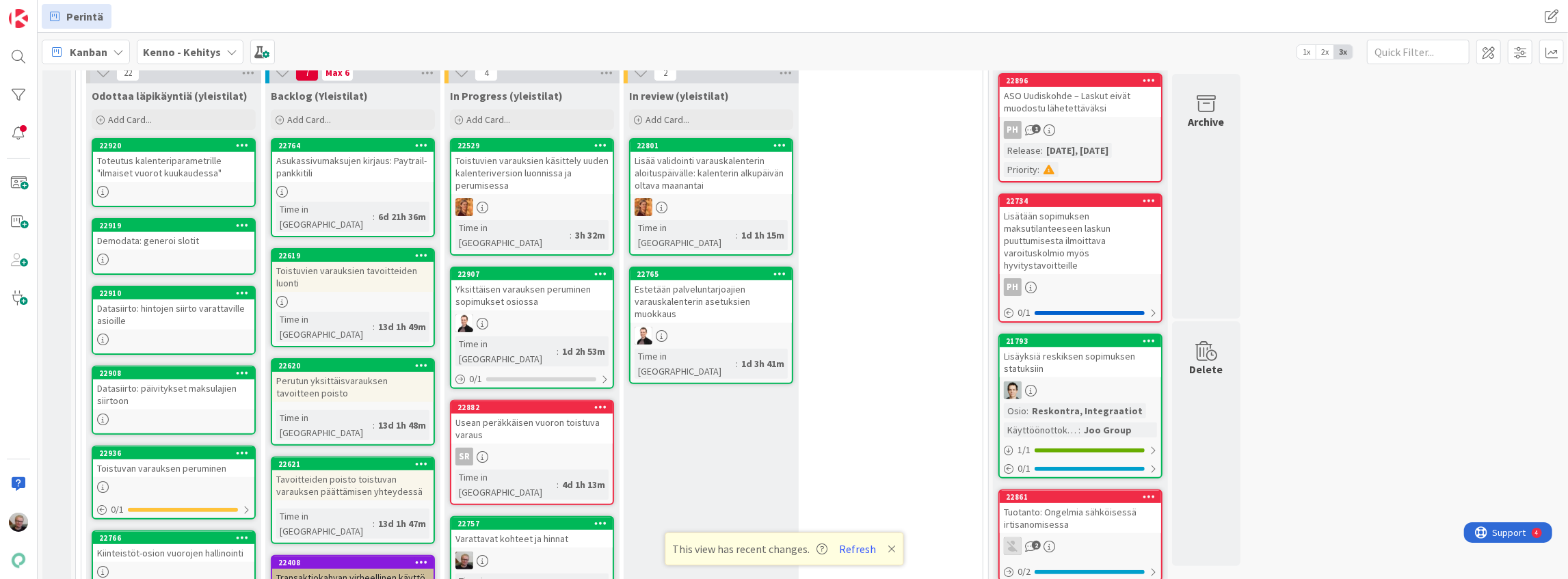
scroll to position [294, 0]
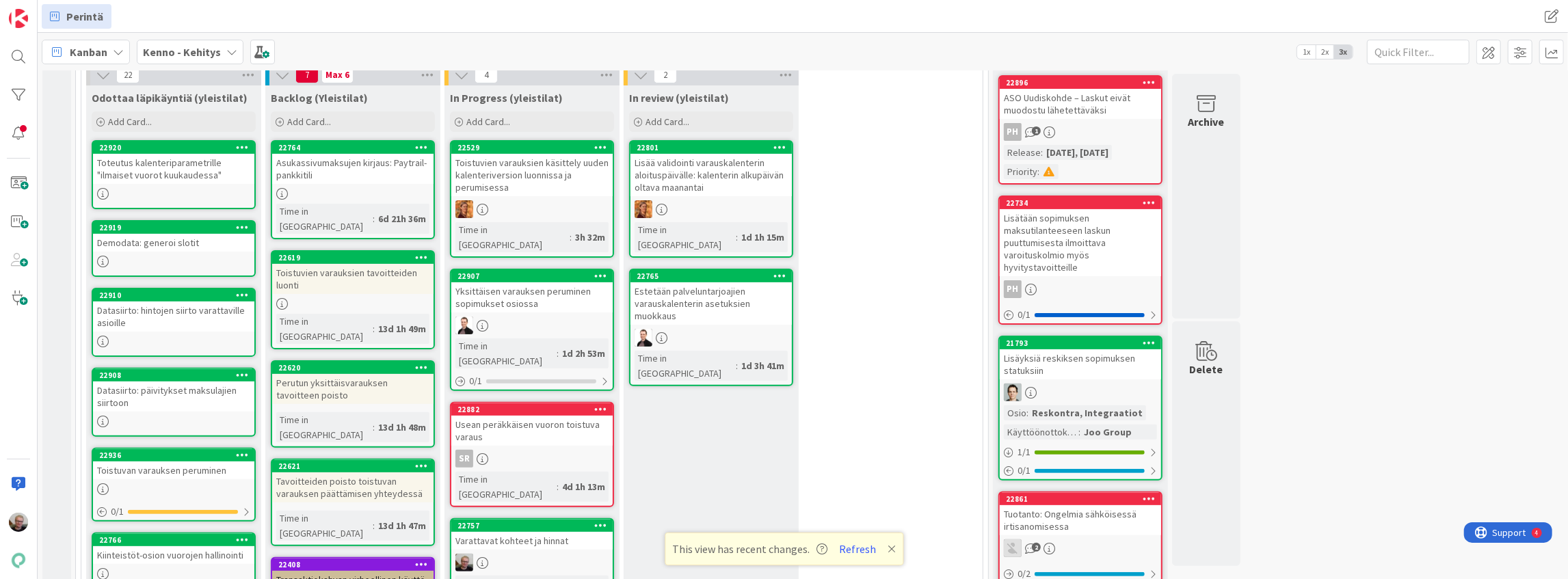
click at [198, 388] on div "Datasiirto: päivitykset maksulajien siirtoon" at bounding box center [173, 397] width 161 height 30
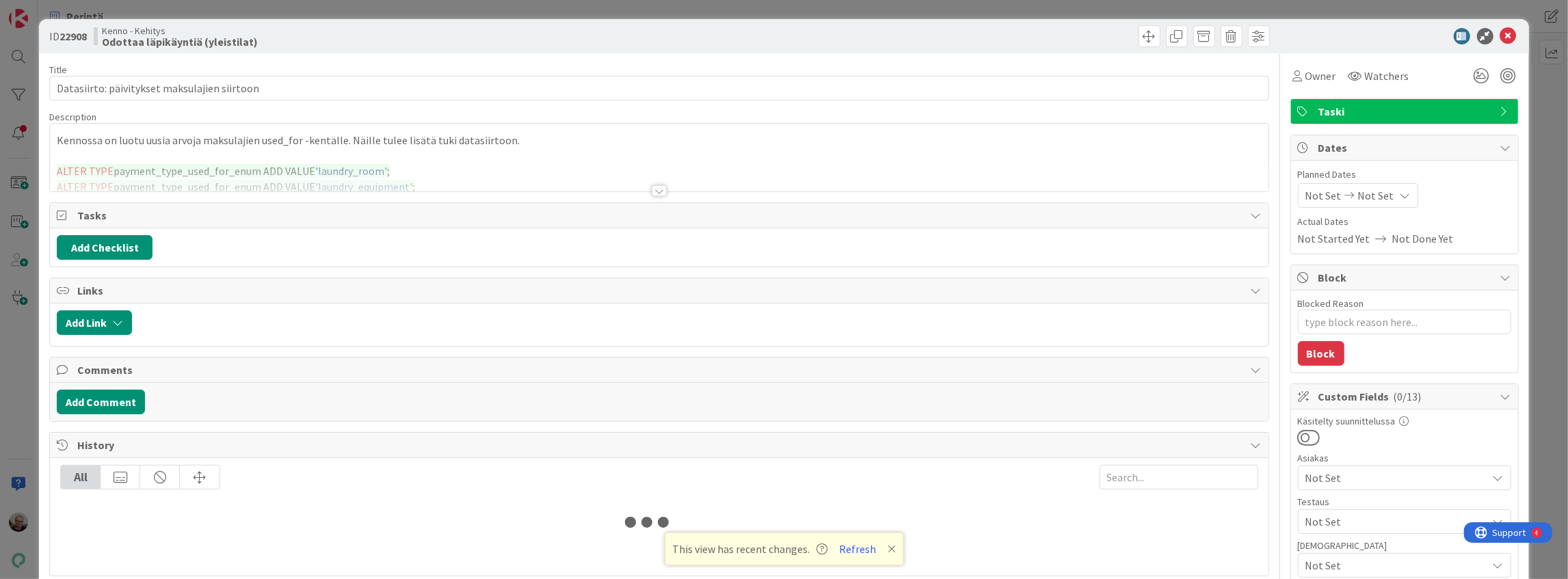
type textarea "x"
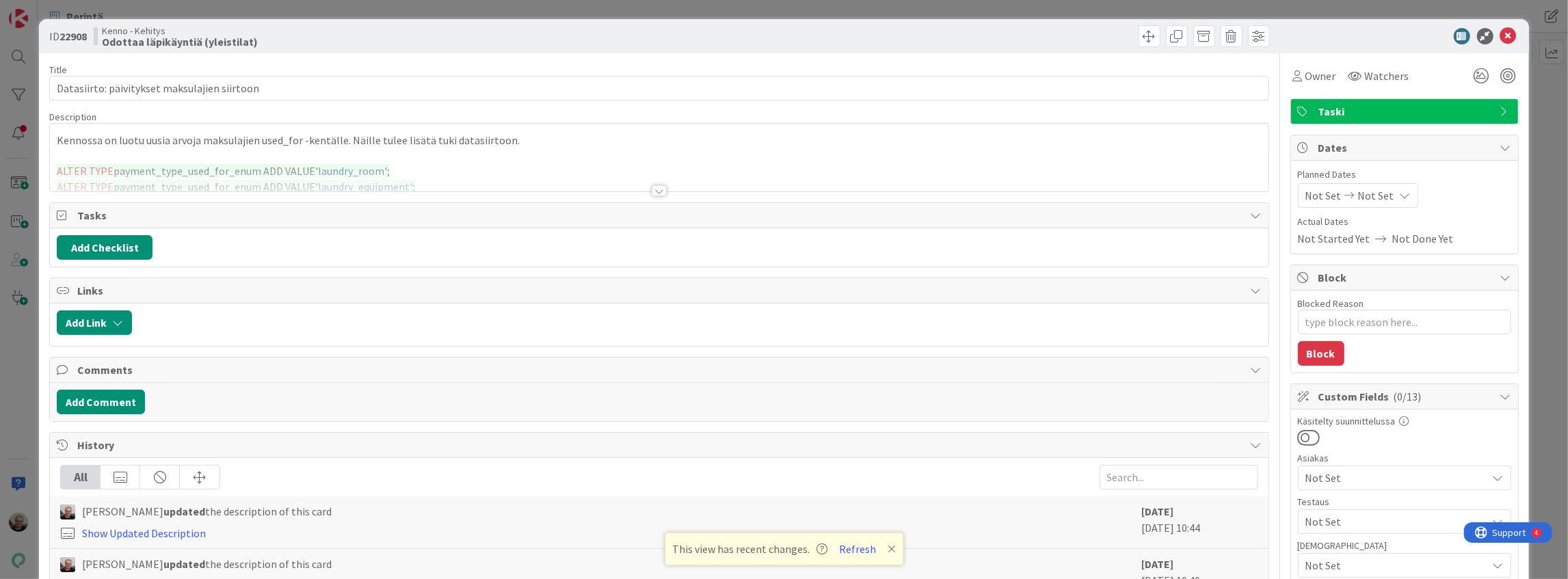
click at [755, 158] on div at bounding box center [658, 174] width 1218 height 35
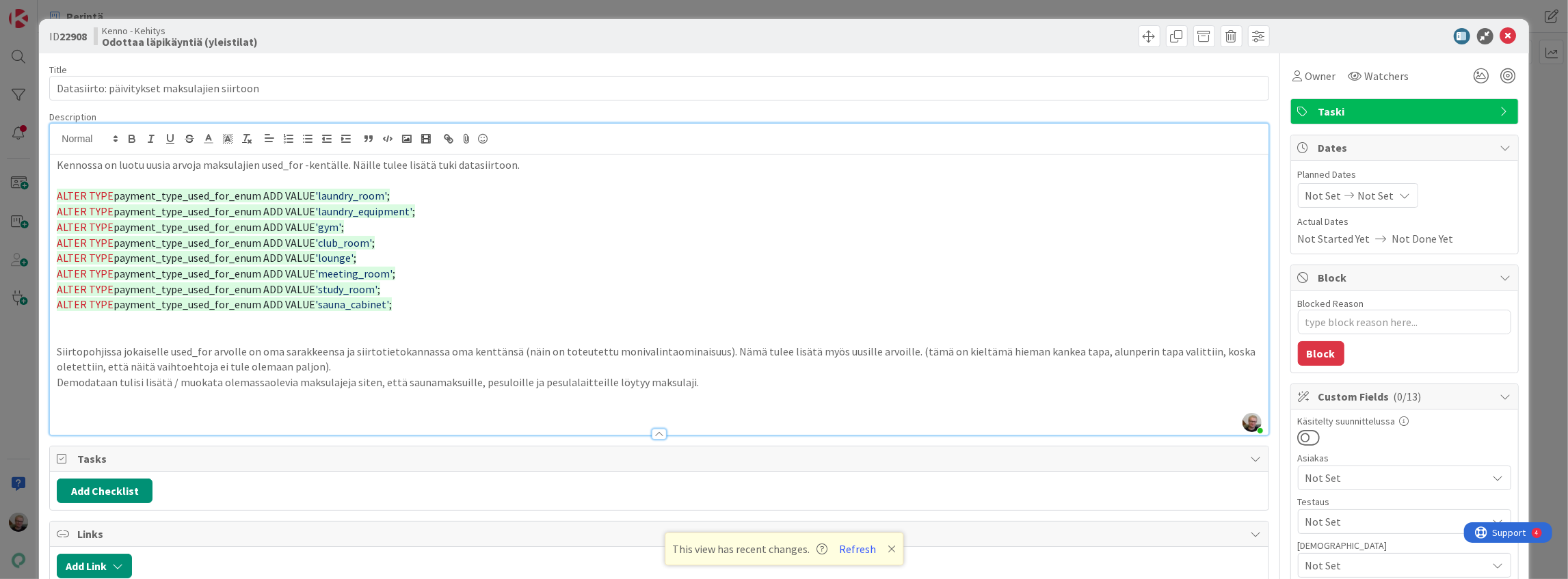
click at [340, 215] on span "'laundry_equipment'" at bounding box center [364, 211] width 97 height 13
click at [487, 236] on p "ALTER TYPE payment_type_used_for_enum ADD VALUE 'club_room' ;" at bounding box center [658, 242] width 1204 height 16
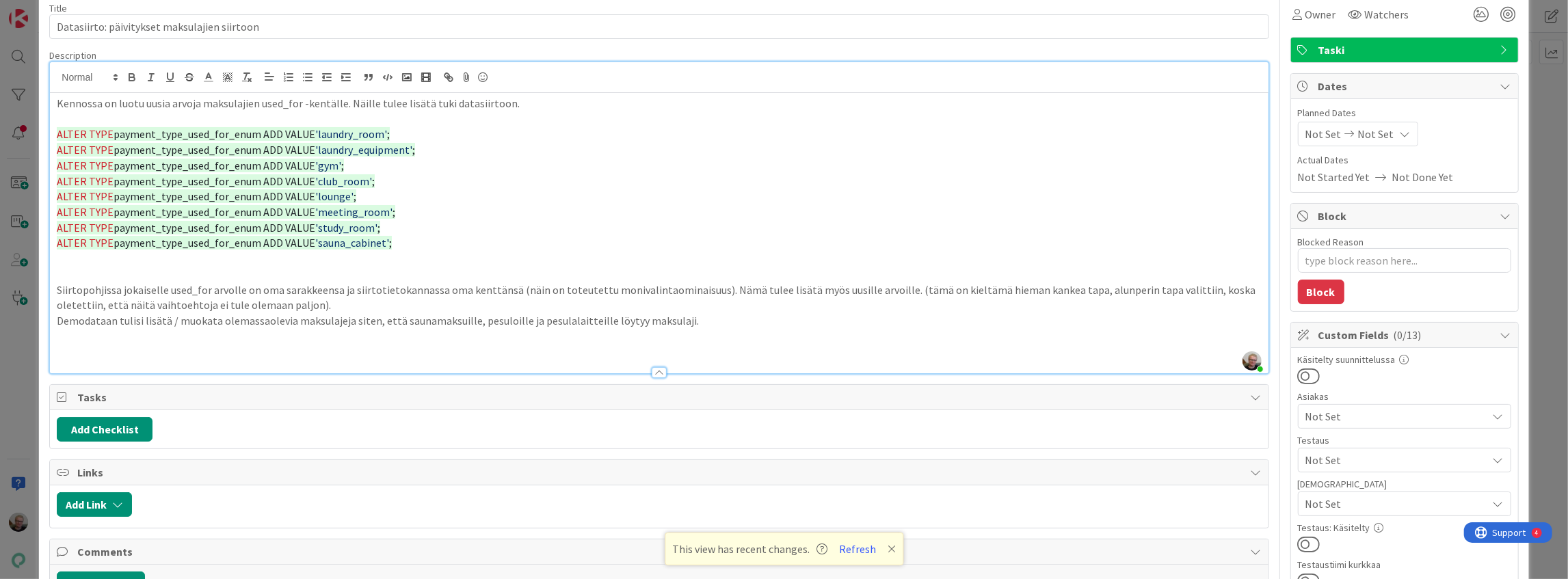
scroll to position [45, 0]
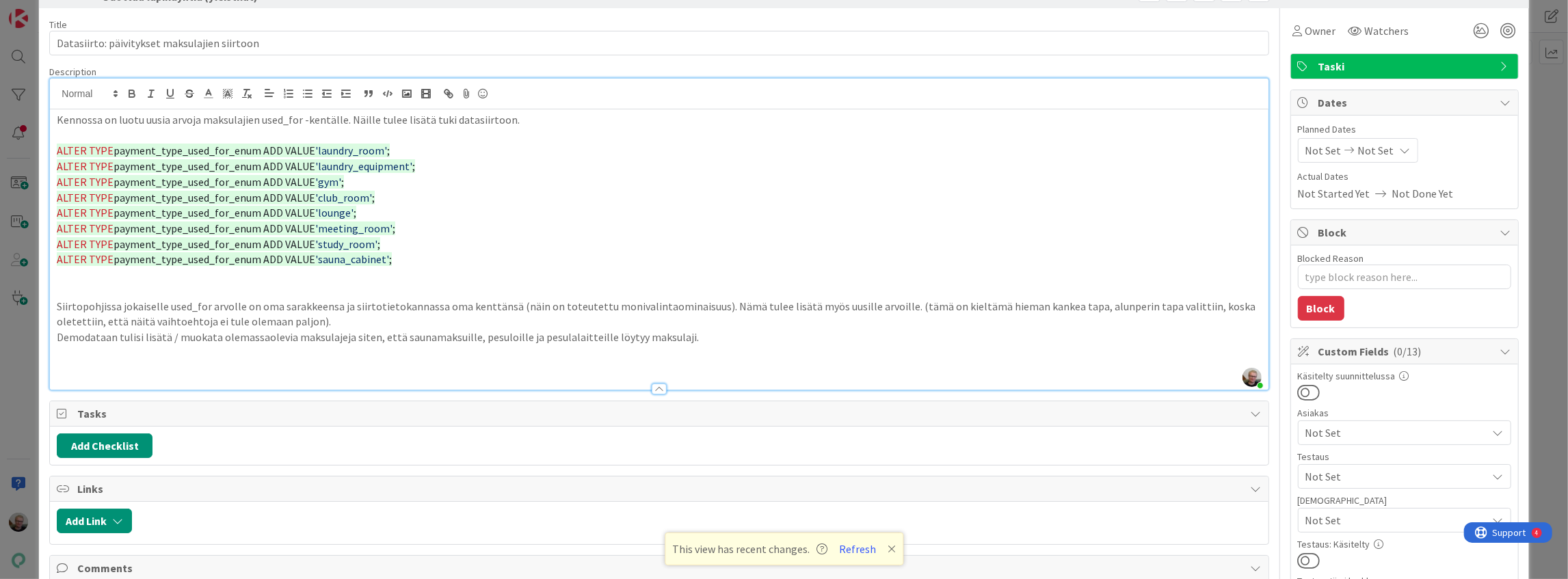
click at [975, 304] on p "Siirtopohjissa jokaiselle used_for arvolle on oma sarakkeensa ja siirtotietokan…" at bounding box center [658, 314] width 1204 height 31
click at [693, 236] on p "ALTER TYPE payment_type_used_for_enum ADD VALUE 'study_room' ;" at bounding box center [658, 244] width 1204 height 16
click at [634, 339] on p "Demodataan tulisi lisätä / muokata olemassaolevia maksulajeja siten, että sauna…" at bounding box center [658, 337] width 1204 height 16
click at [684, 338] on p "Demodataan tulisi lisätä / muokata olemassaolevia maksulajeja siten, että sauna…" at bounding box center [658, 337] width 1204 height 16
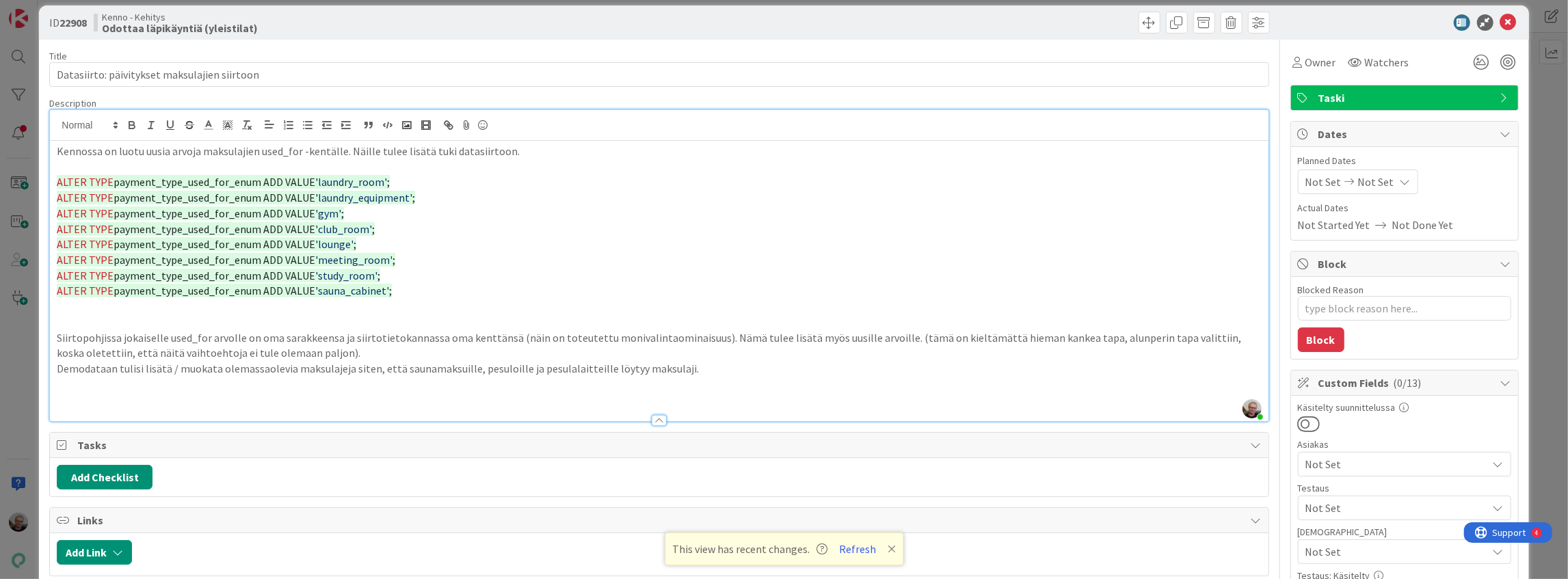
scroll to position [0, 0]
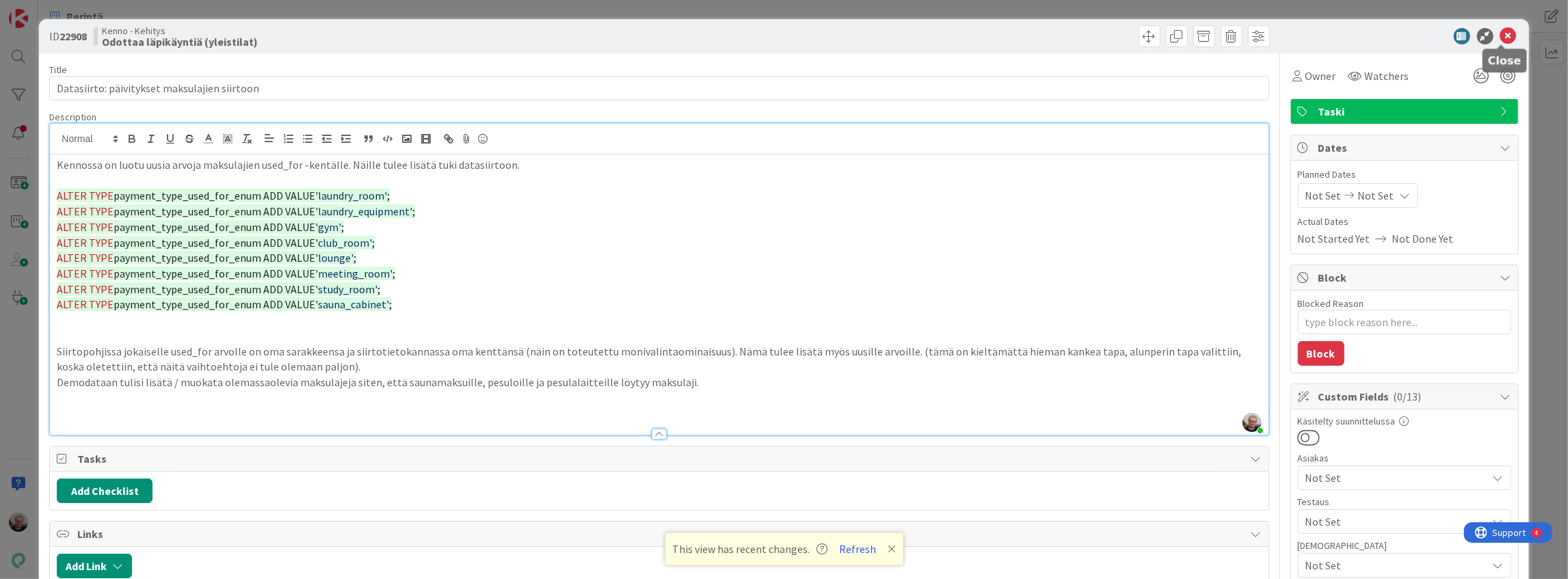
click at [1500, 29] on icon at bounding box center [1508, 36] width 17 height 17
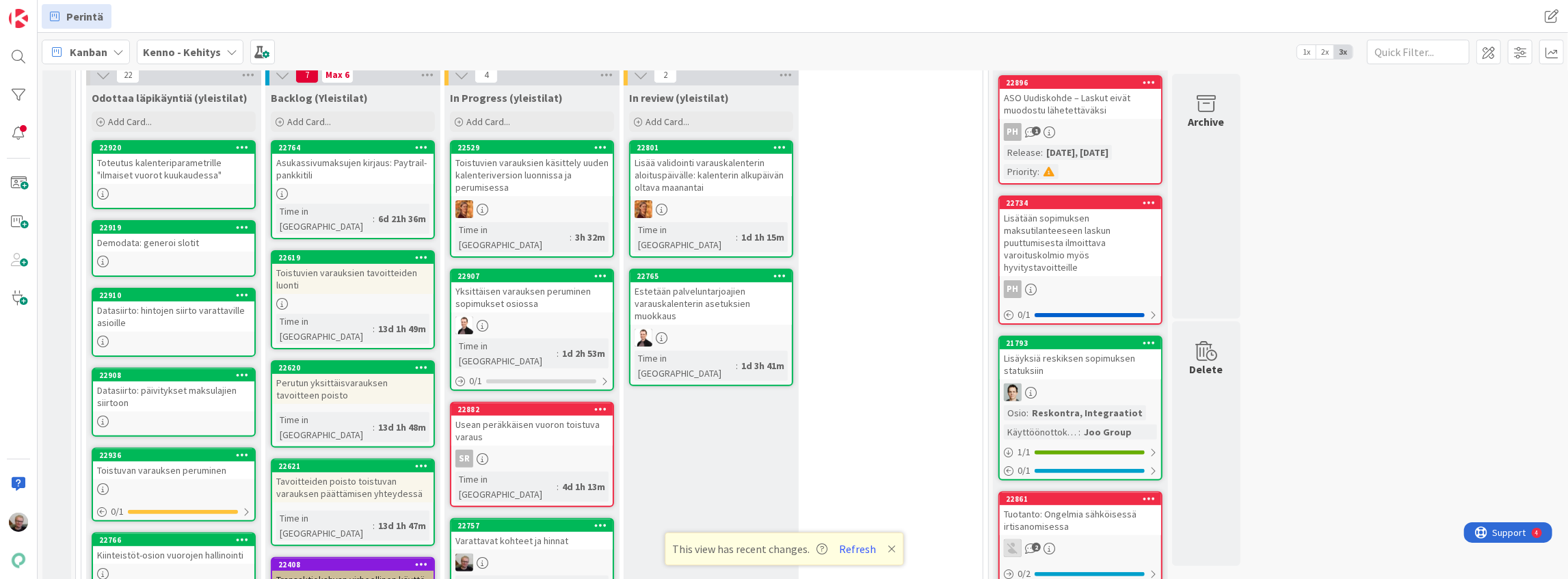
click at [150, 324] on div "Datasiirto: hintojen siirto varattaville asioille" at bounding box center [173, 316] width 161 height 30
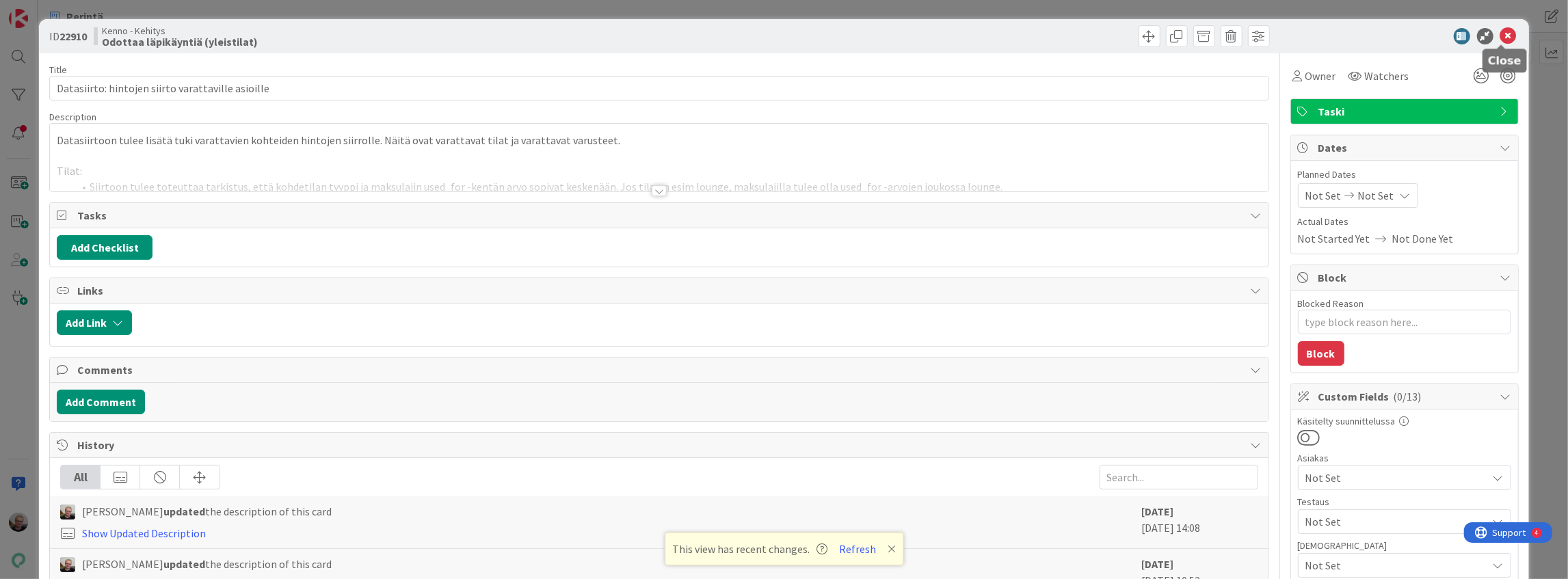
click at [1500, 36] on icon at bounding box center [1508, 36] width 17 height 17
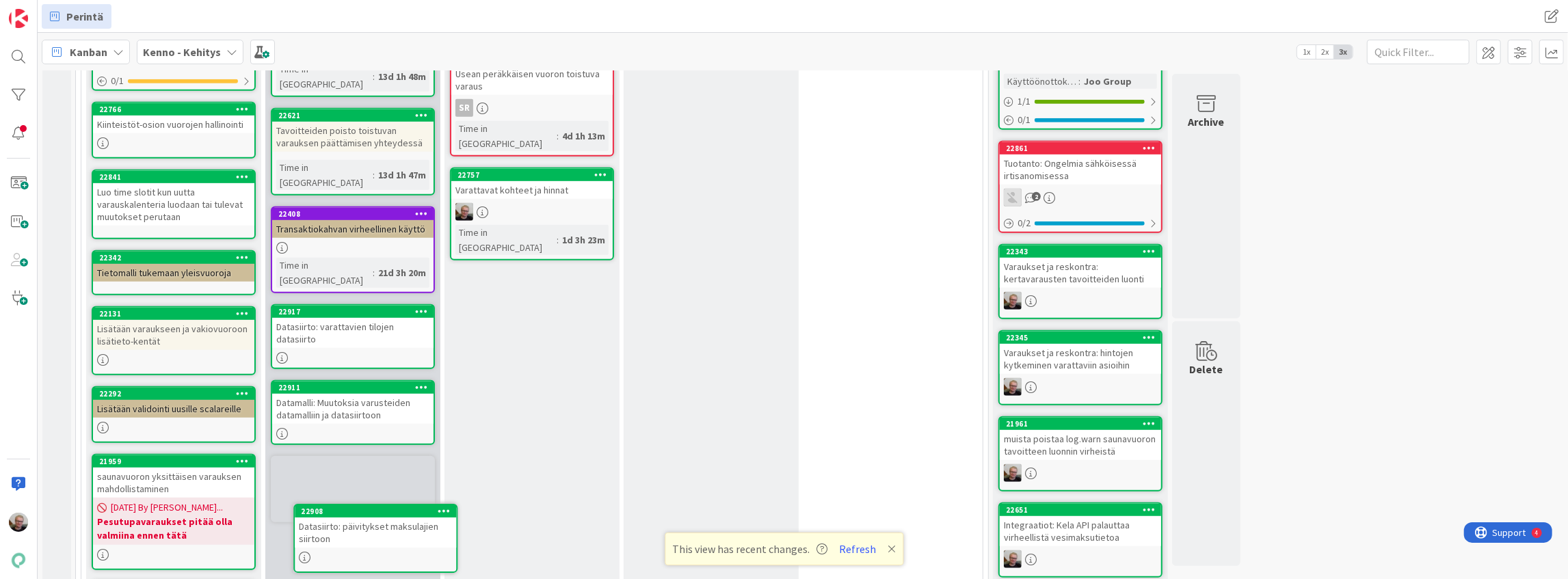
scroll to position [757, 0]
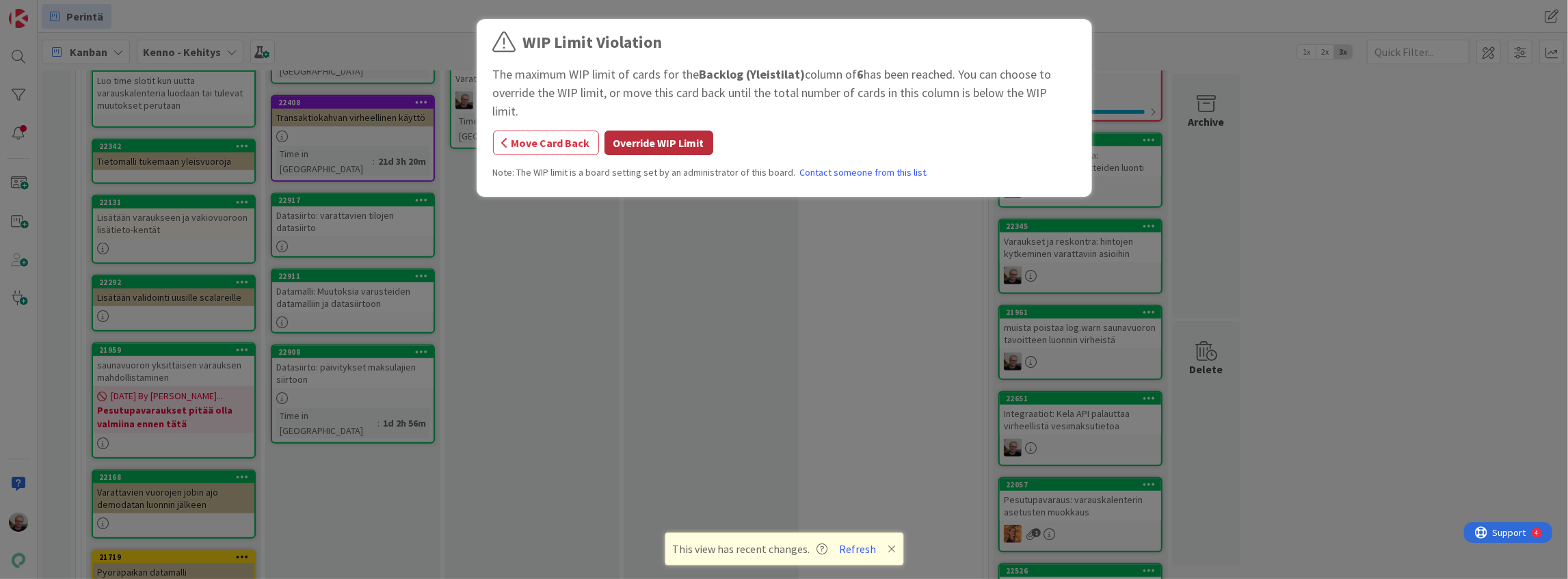
click at [662, 130] on button "Override WIP Limit" at bounding box center [658, 143] width 109 height 25
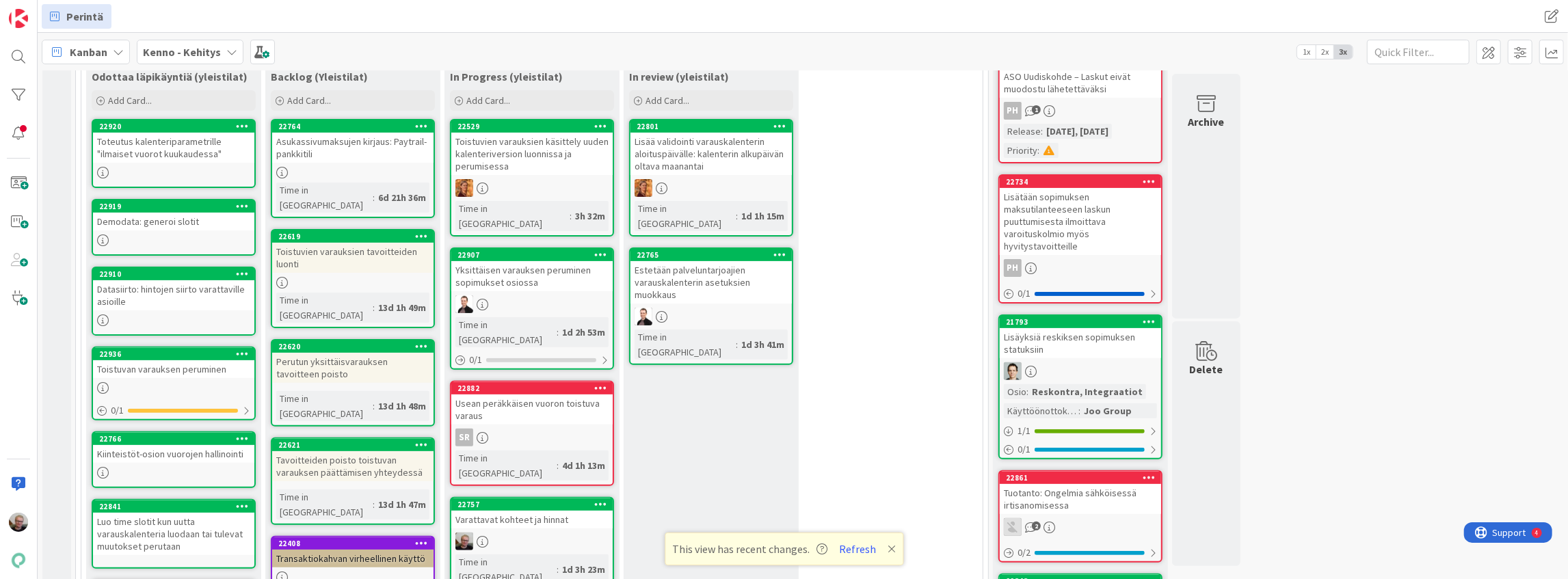
scroll to position [300, 0]
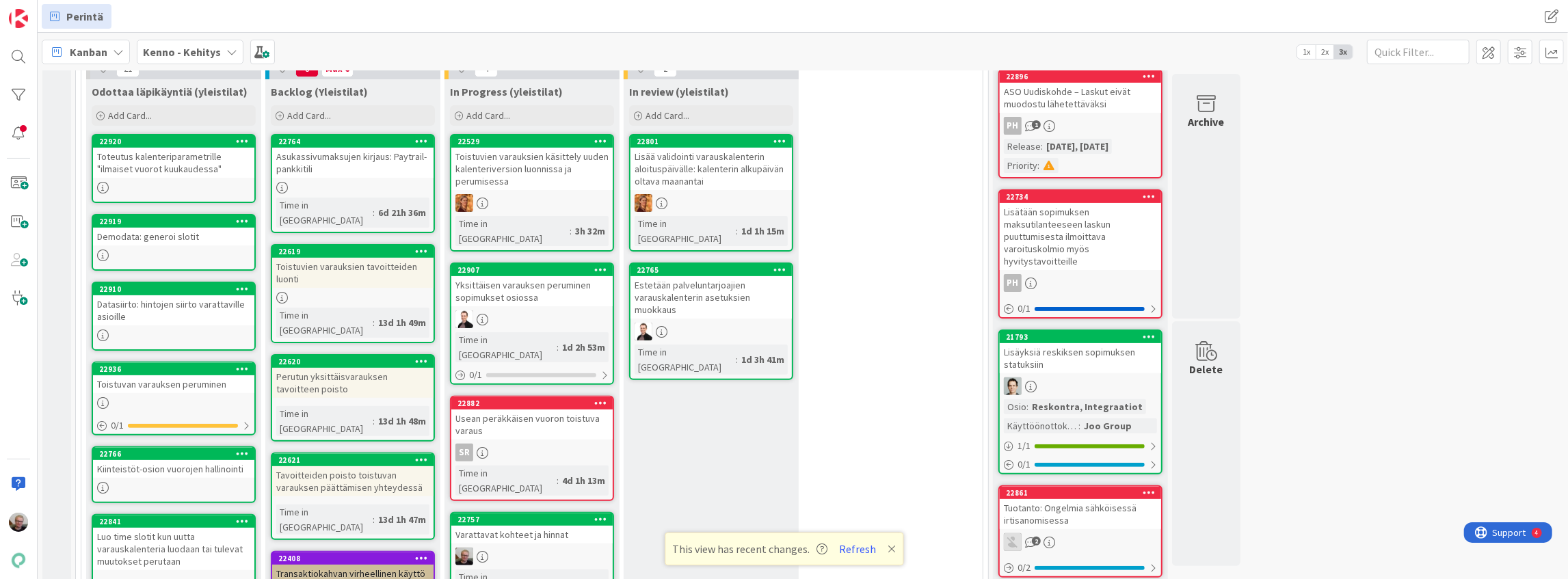
click at [191, 307] on div "Datasiirto: hintojen siirto varattaville asioille" at bounding box center [173, 310] width 161 height 30
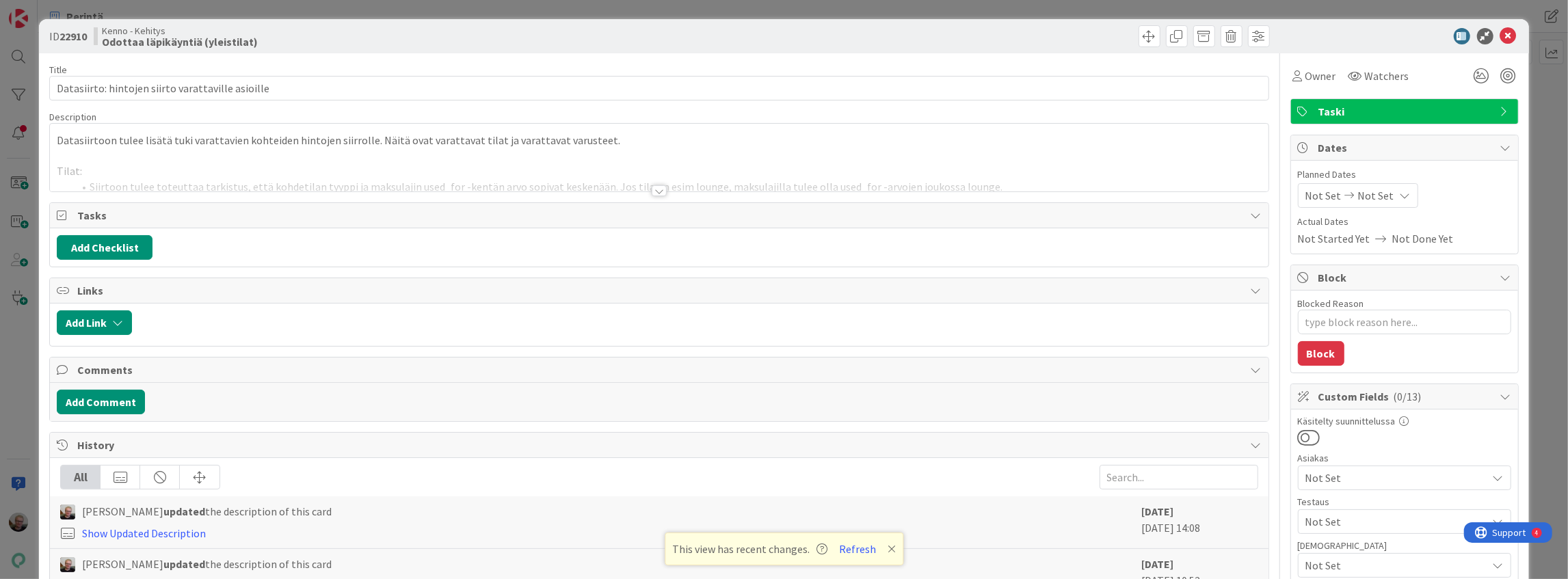
click at [652, 192] on div at bounding box center [659, 190] width 15 height 11
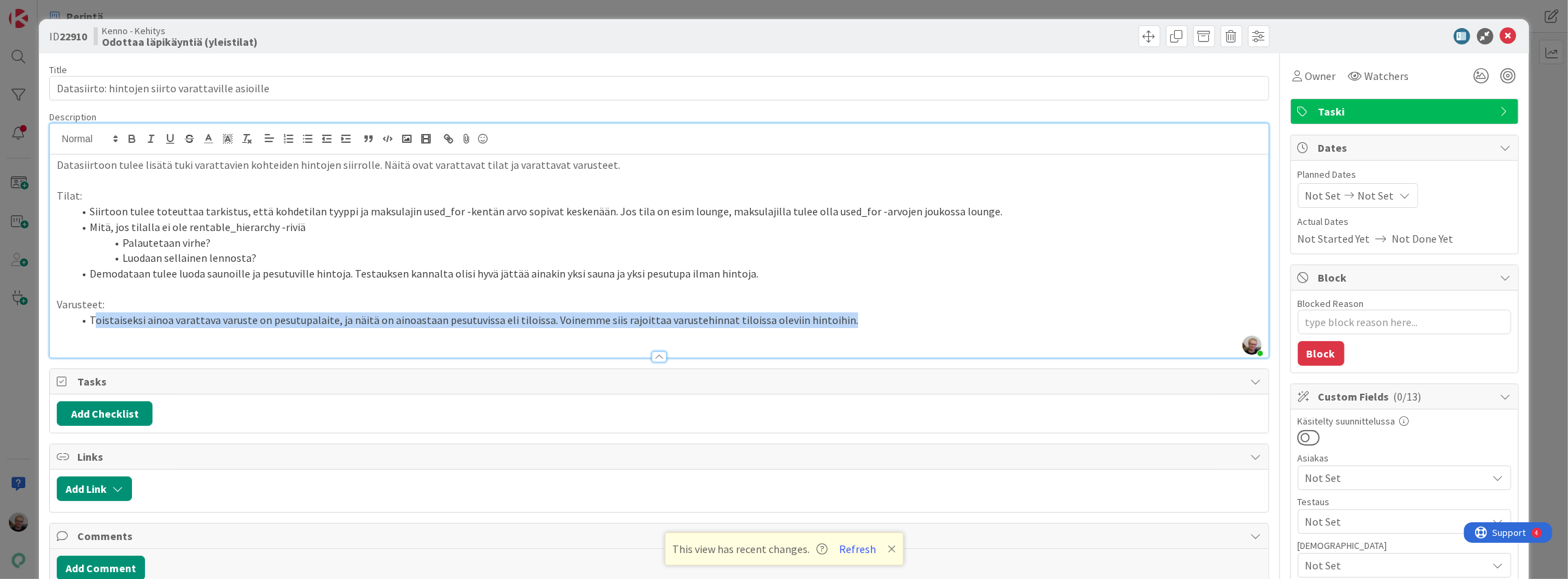
drag, startPoint x: 91, startPoint y: 320, endPoint x: 829, endPoint y: 316, distance: 738.0
click at [829, 316] on li "Toistaiseksi ainoa varattava varuste on pesutupalaite, ja näitä on ainoastaan p…" at bounding box center [667, 319] width 1188 height 16
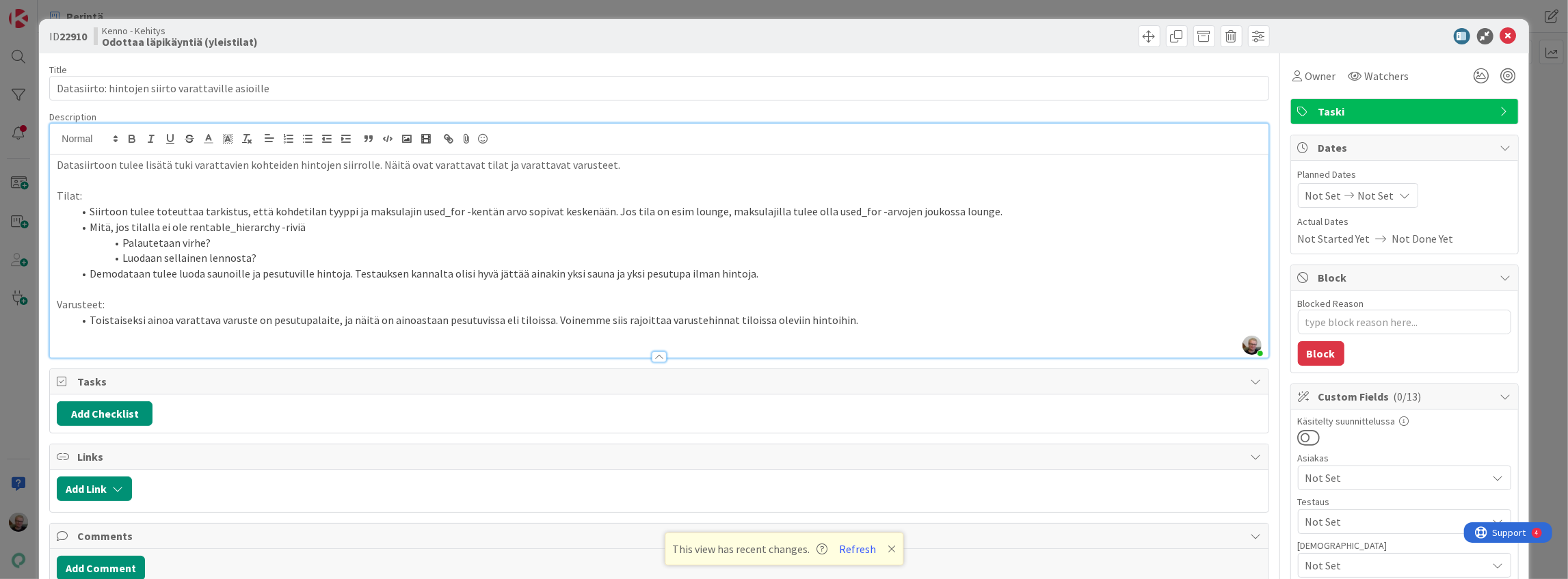
click at [873, 328] on p at bounding box center [658, 335] width 1204 height 16
click at [886, 324] on li "Toistaiseksi ainoa varattava varuste on pesutupalaite, ja näitä on ainoastaan p…" at bounding box center [667, 319] width 1188 height 16
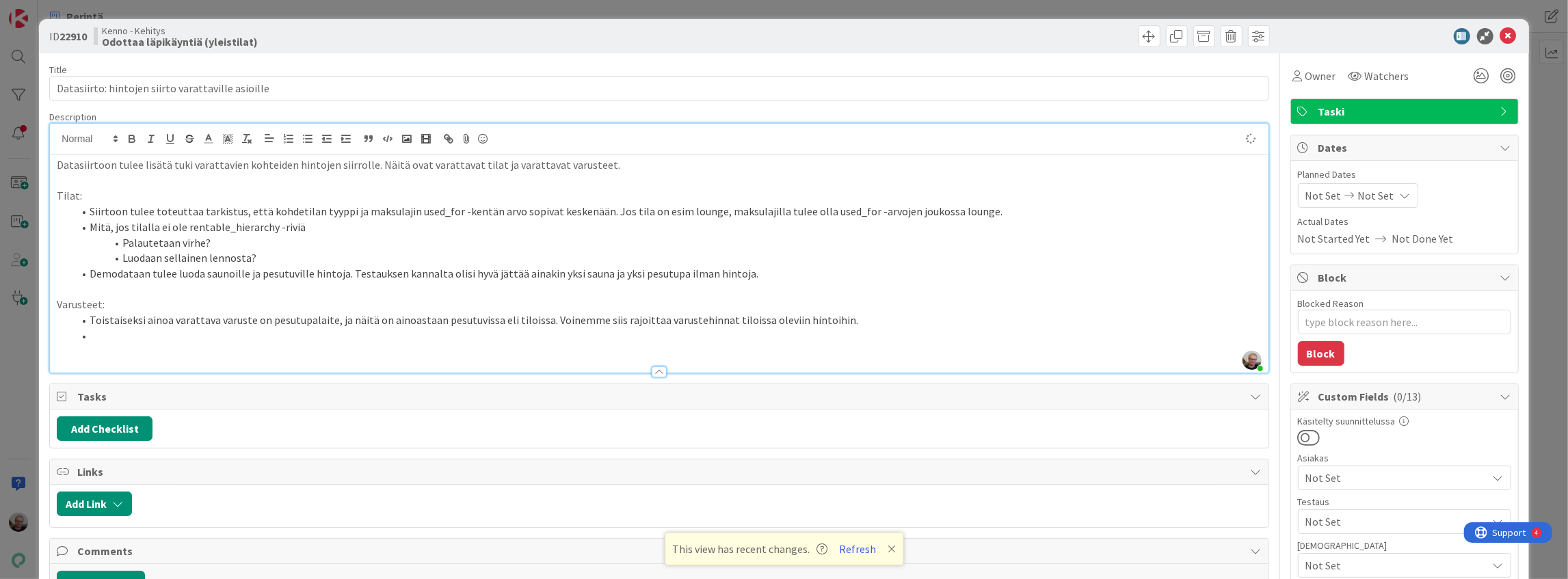
type textarea "x"
click at [421, 230] on li "Mitä, jos tilalla ei ole rentable_hierarchy -riviä" at bounding box center [667, 226] width 1188 height 16
click at [476, 338] on li "Miten varusteet yksilöidään. Luonnolliset avaimet? "Source id"? Kenno id?" at bounding box center [667, 335] width 1188 height 16
click at [1500, 37] on icon at bounding box center [1508, 36] width 17 height 17
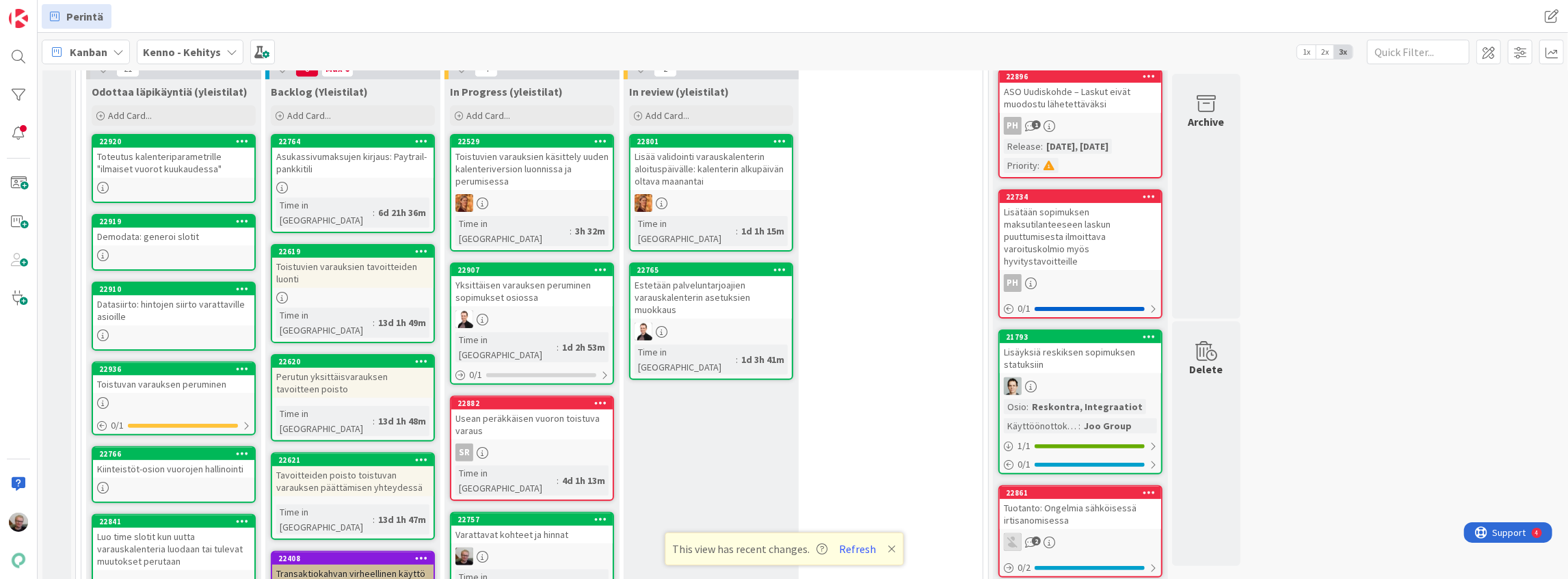
click at [173, 308] on div "Datasiirto: hintojen siirto varattaville asioille" at bounding box center [173, 310] width 161 height 30
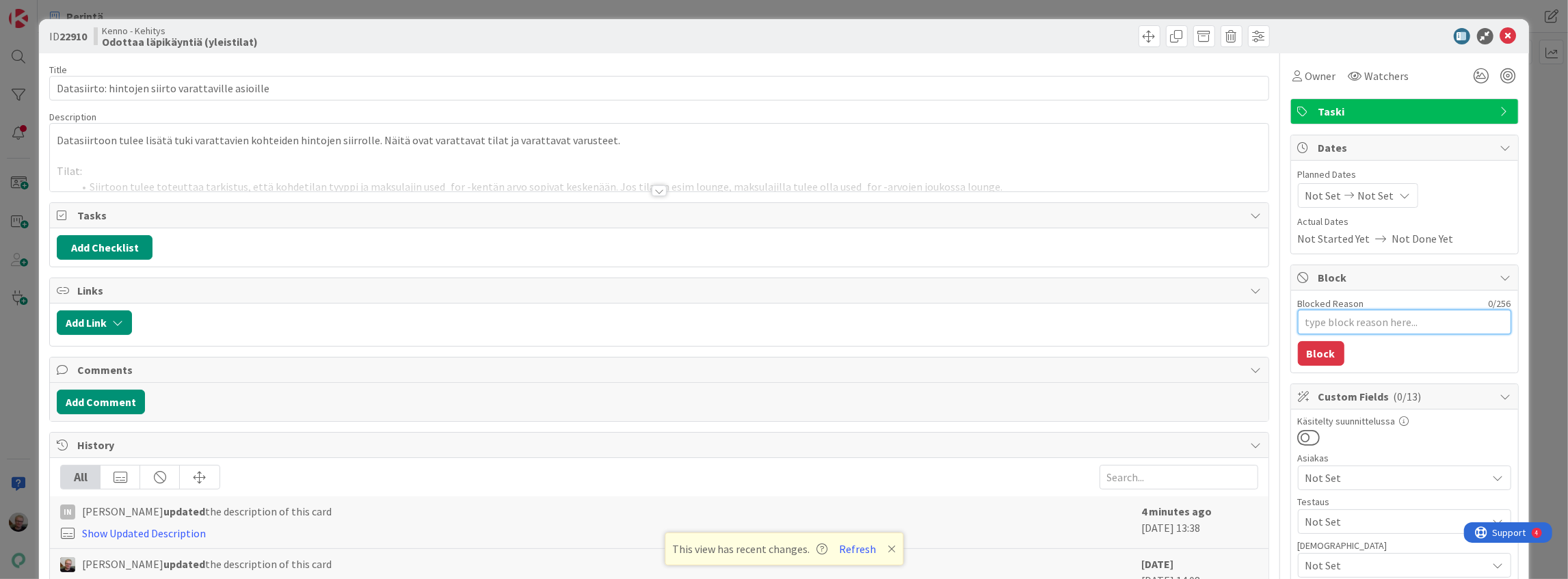
click at [1313, 329] on textarea "Blocked Reason" at bounding box center [1404, 322] width 213 height 25
type textarea "x"
type textarea "V"
type textarea "x"
type textarea "Va"
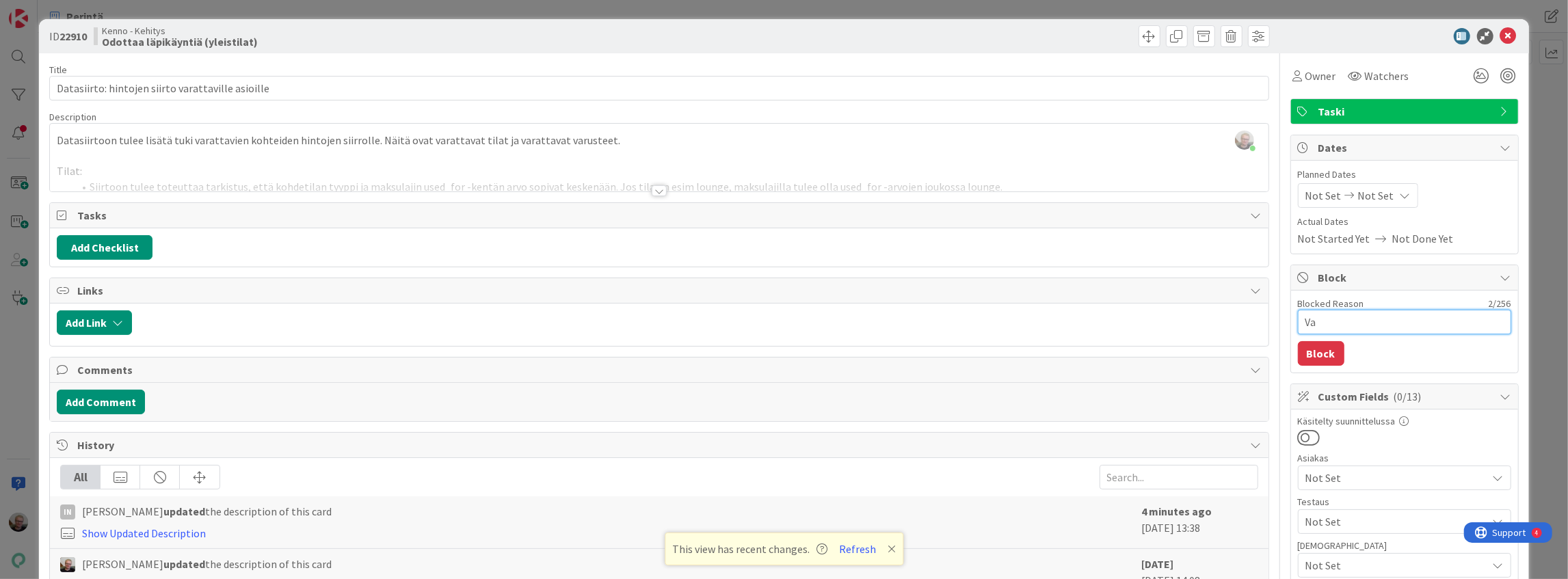
type textarea "x"
type textarea "Var"
type textarea "x"
type textarea "Vara"
type textarea "x"
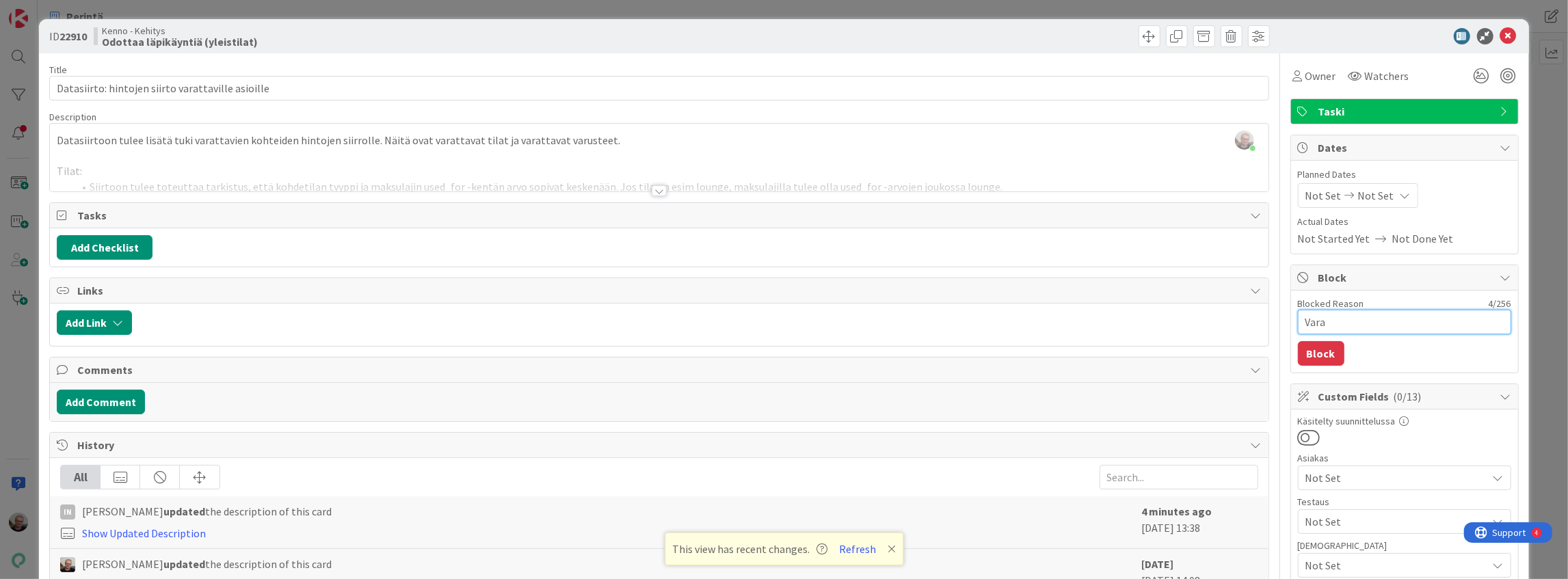
type textarea "Var"
type textarea "x"
type textarea "Varu"
type textarea "x"
type textarea "Varus"
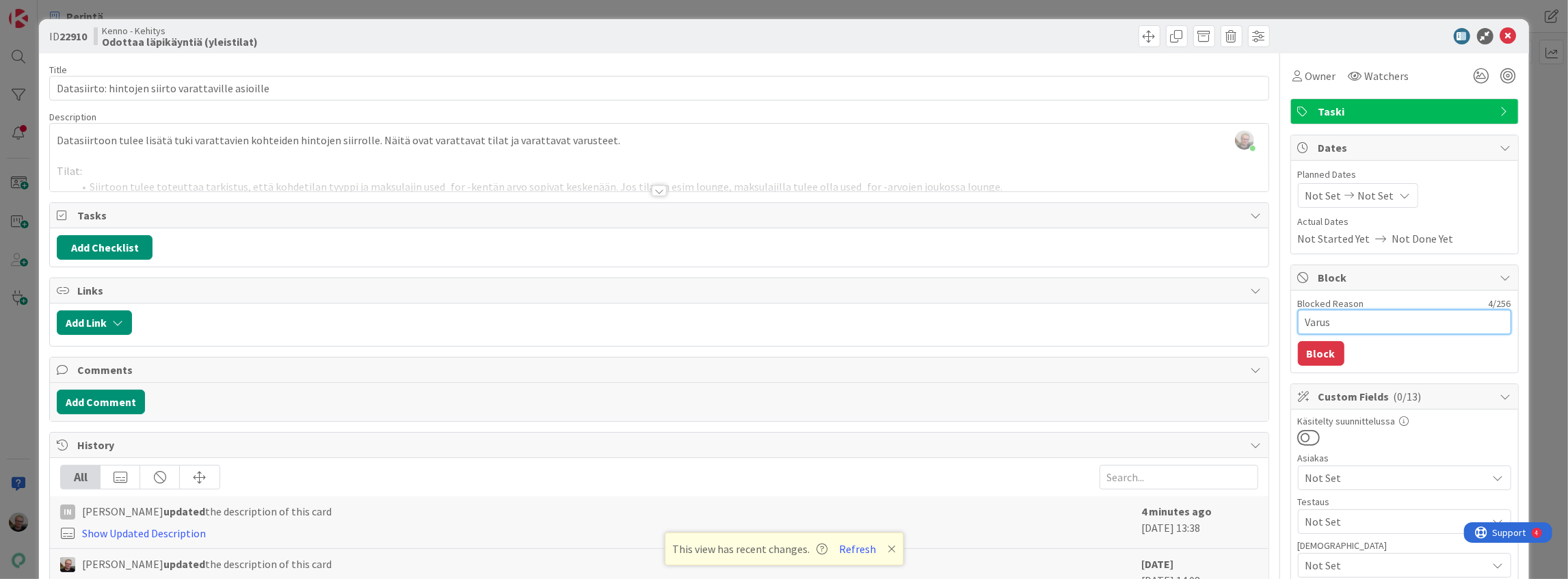
type textarea "x"
type textarea "Varust"
type textarea "x"
type textarea "Varuste"
type textarea "x"
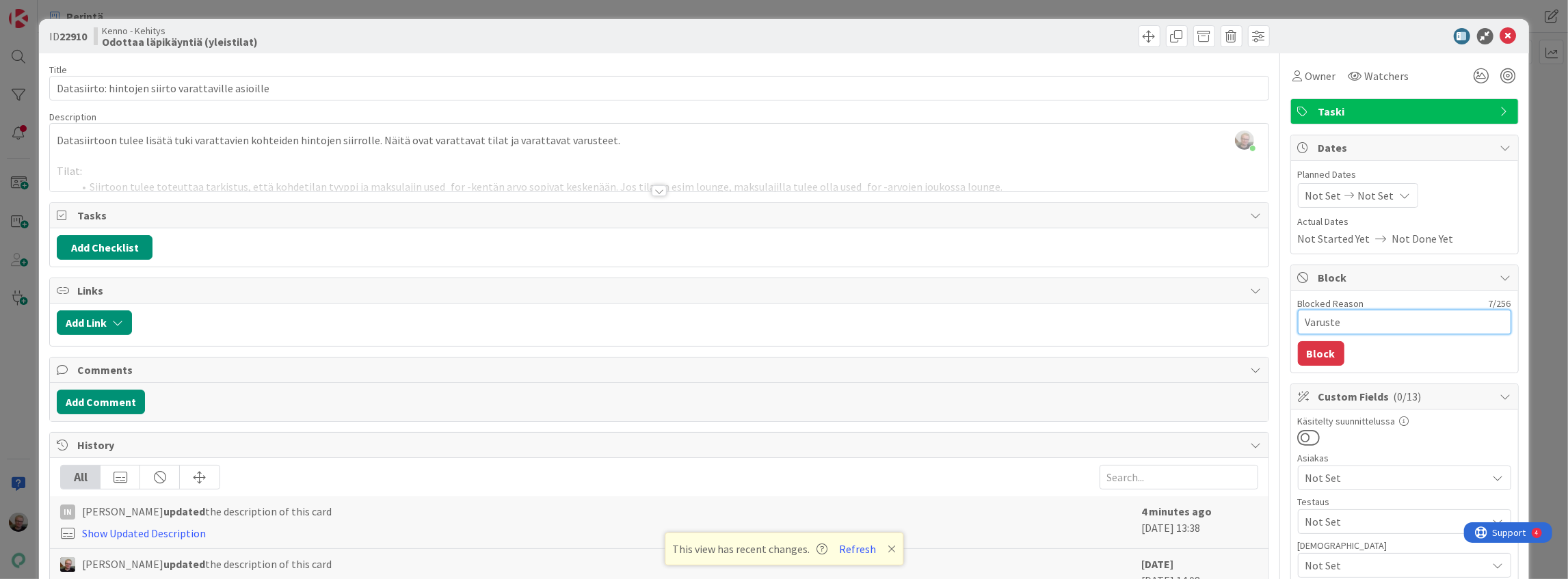
type textarea "Varustei"
type textarea "x"
type textarea "Varusteid"
type textarea "x"
type textarea "Varusteiden"
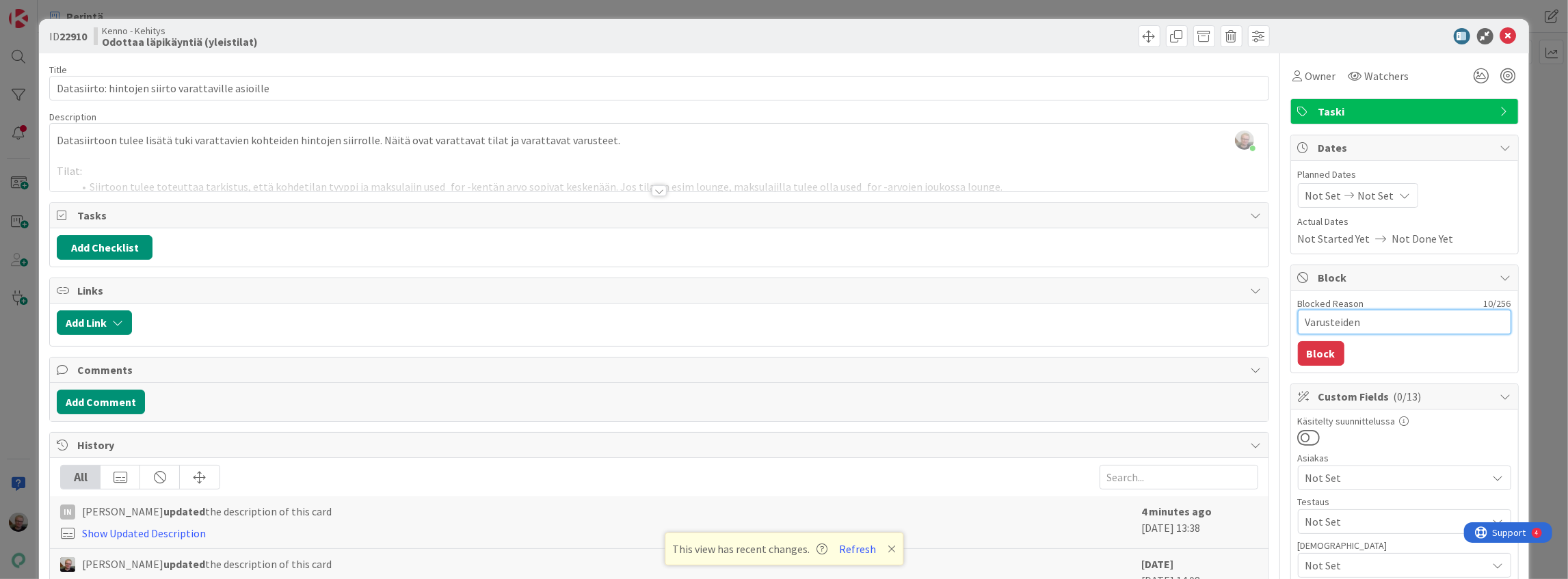
type textarea "x"
type textarea "Varusteiden"
type textarea "x"
type textarea "Varusteiden y"
type textarea "x"
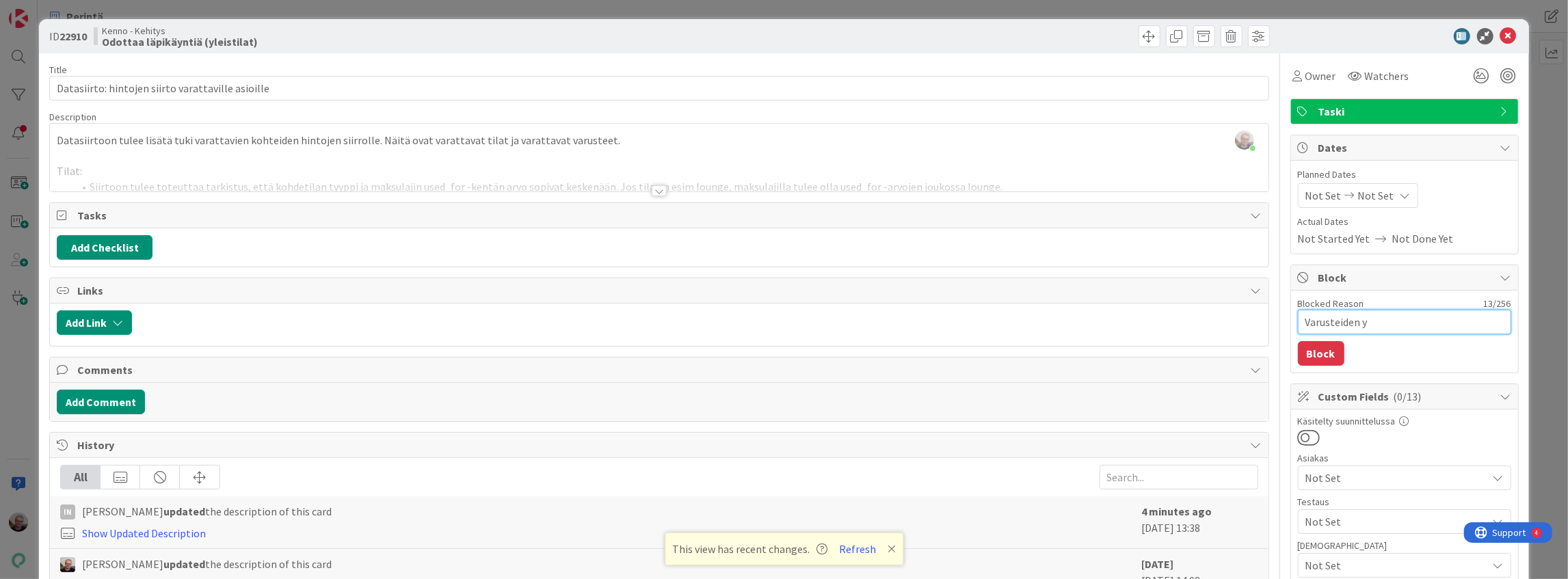
type textarea "Varusteiden yk"
type textarea "x"
type textarea "Varusteiden yks"
type textarea "x"
type textarea "Varusteiden yksi"
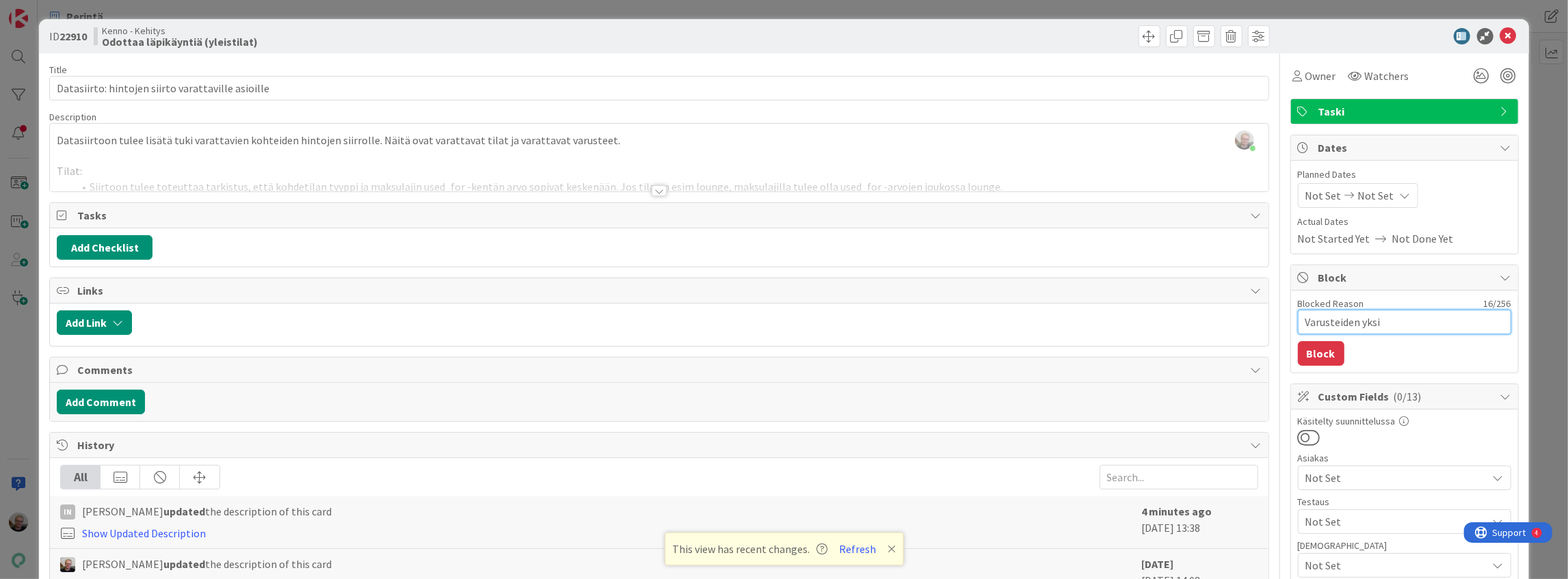
type textarea "x"
type textarea "Varusteiden yksil"
type textarea "x"
type textarea "Varusteiden yksilö"
type textarea "x"
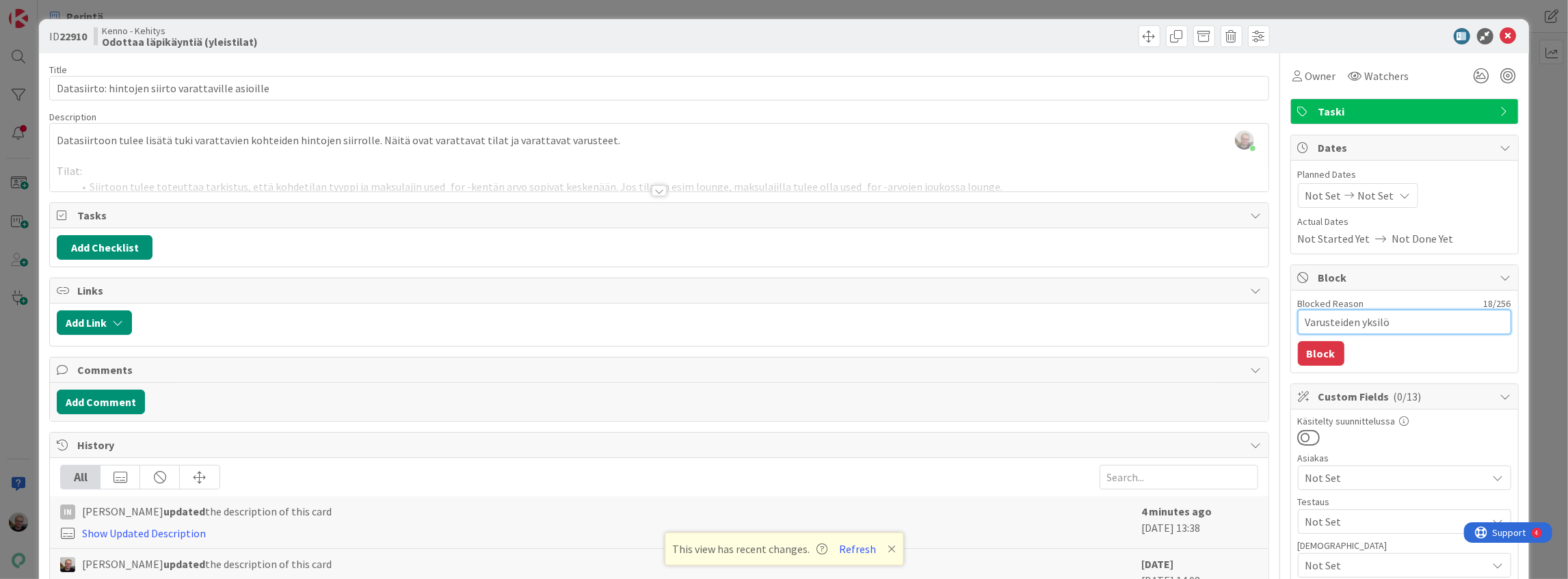
type textarea "Varusteiden yksilöi"
type textarea "x"
type textarea "Varusteiden yksilöin"
type textarea "x"
type textarea "Varusteiden yksilöint"
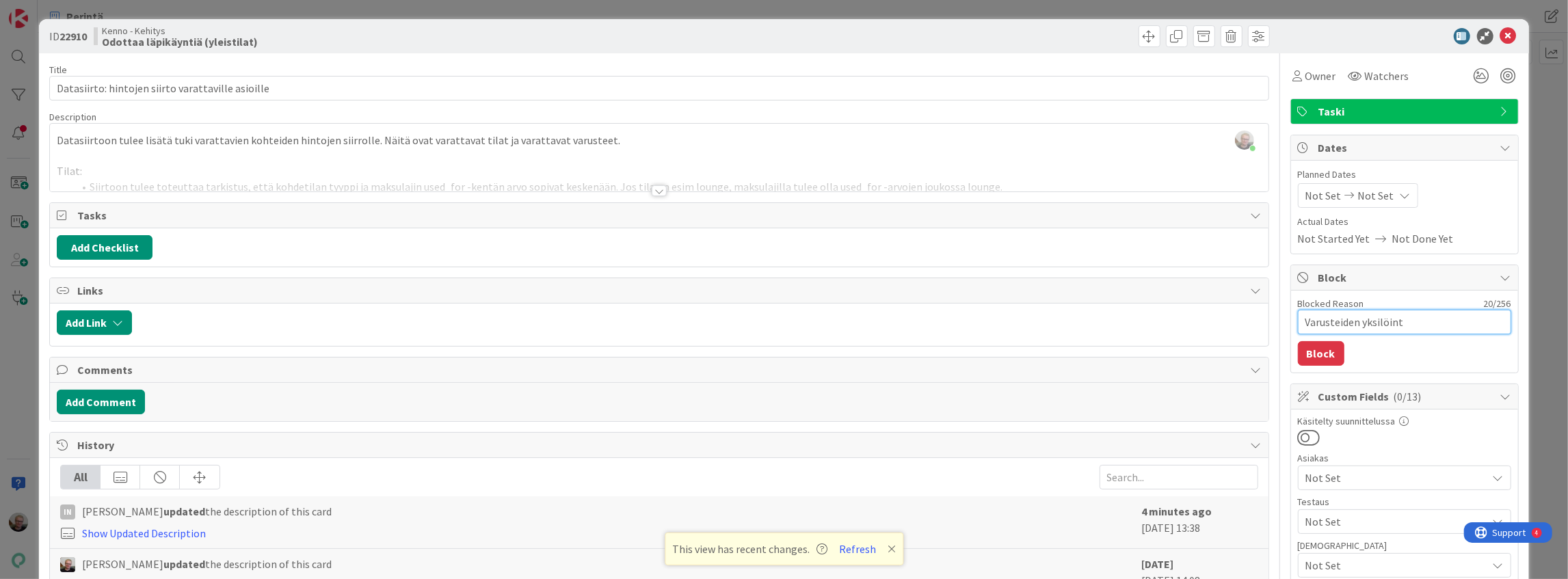
type textarea "x"
type textarea "Varusteiden yksilöinti"
type textarea "x"
type textarea "Varusteiden yksilöinti"
type textarea "x"
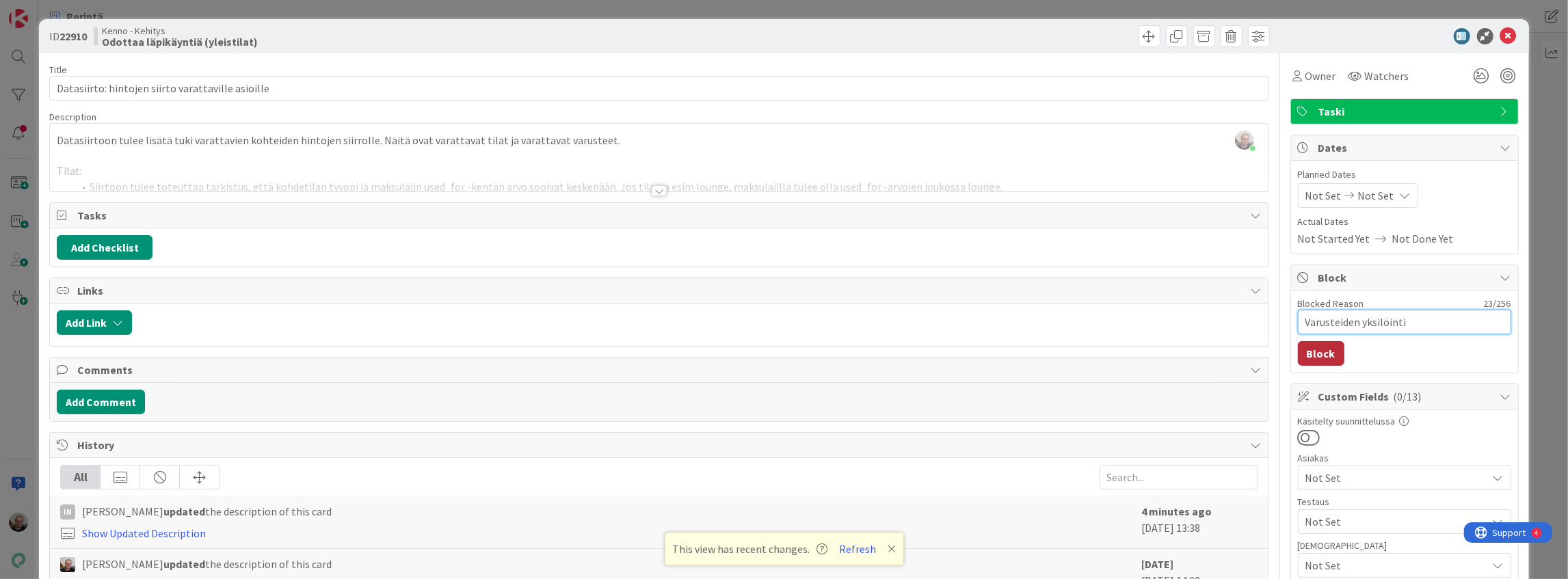
type textarea "Varusteiden yksilöinti -"
type textarea "x"
type textarea "Varusteiden yksilöinti -"
type textarea "x"
type textarea "Varusteiden yksilöinti - I"
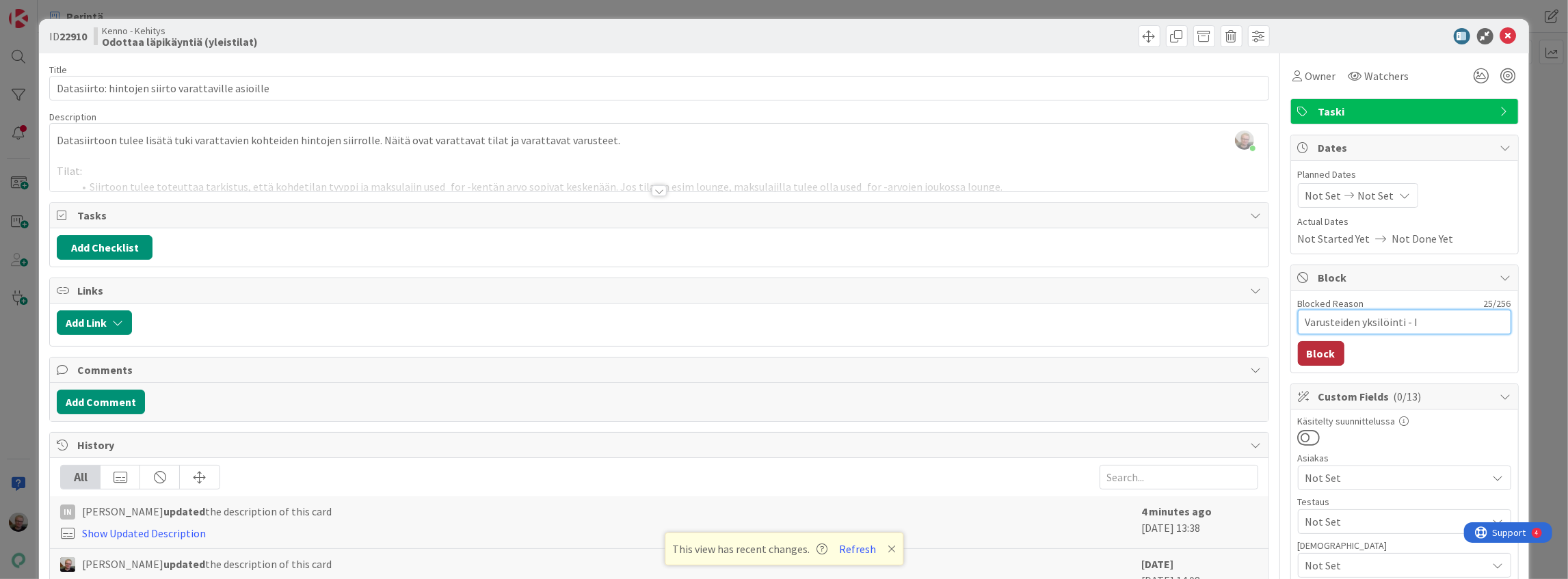
type textarea "x"
type textarea "Varusteiden yksilöinti - Il"
type textarea "x"
type textarea "Varusteiden yksilöinti - Ila"
type textarea "x"
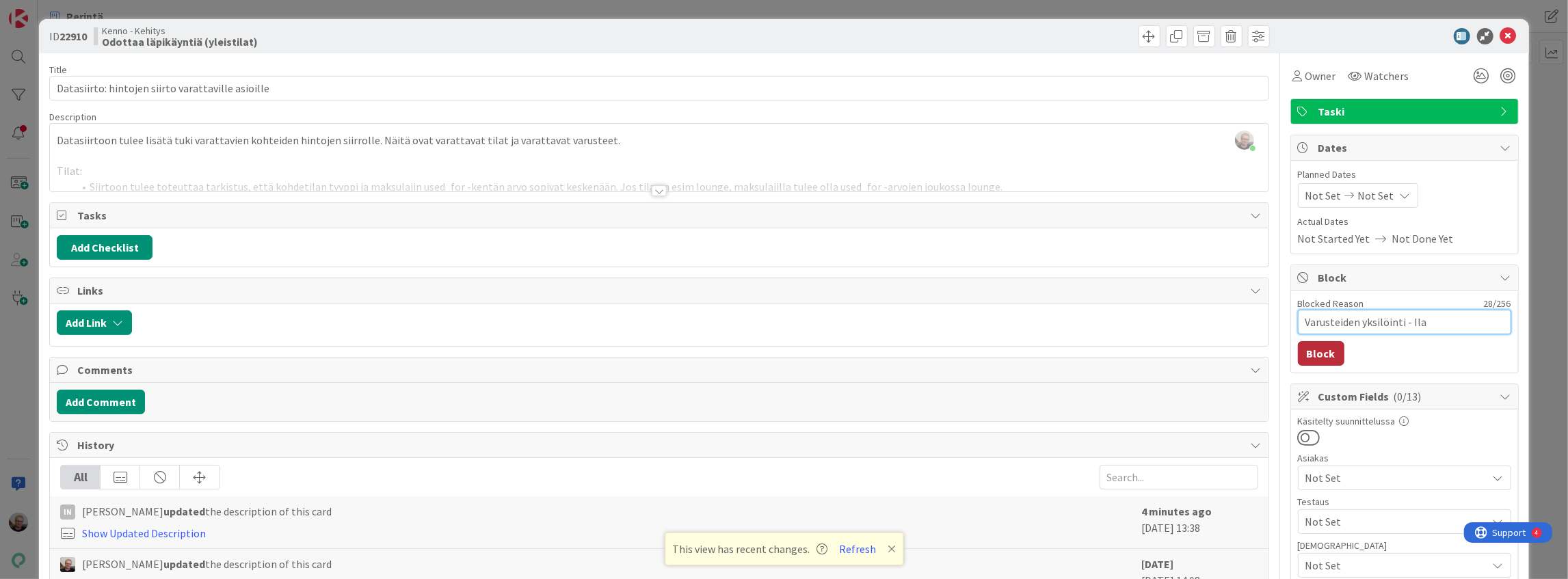
type textarea "Varusteiden yksilöinti - Ilar"
type textarea "x"
type textarea "Varusteiden yksilöinti - Ilara"
type textarea "x"
type textarea "Varusteiden yksilöinti - Ilarai"
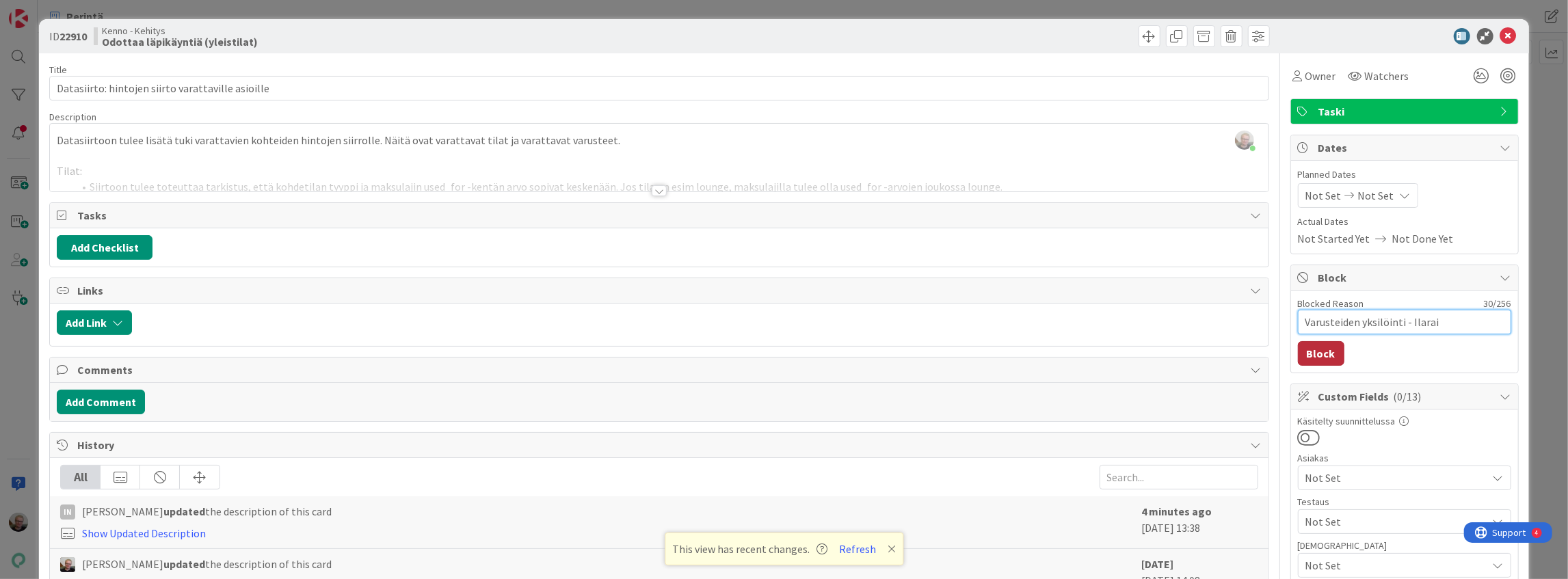
type textarea "x"
type textarea "Varusteiden yksilöinti - Ilarai"
type textarea "x"
type textarea "Varusteiden yksilöinti - Ilarai"
type textarea "x"
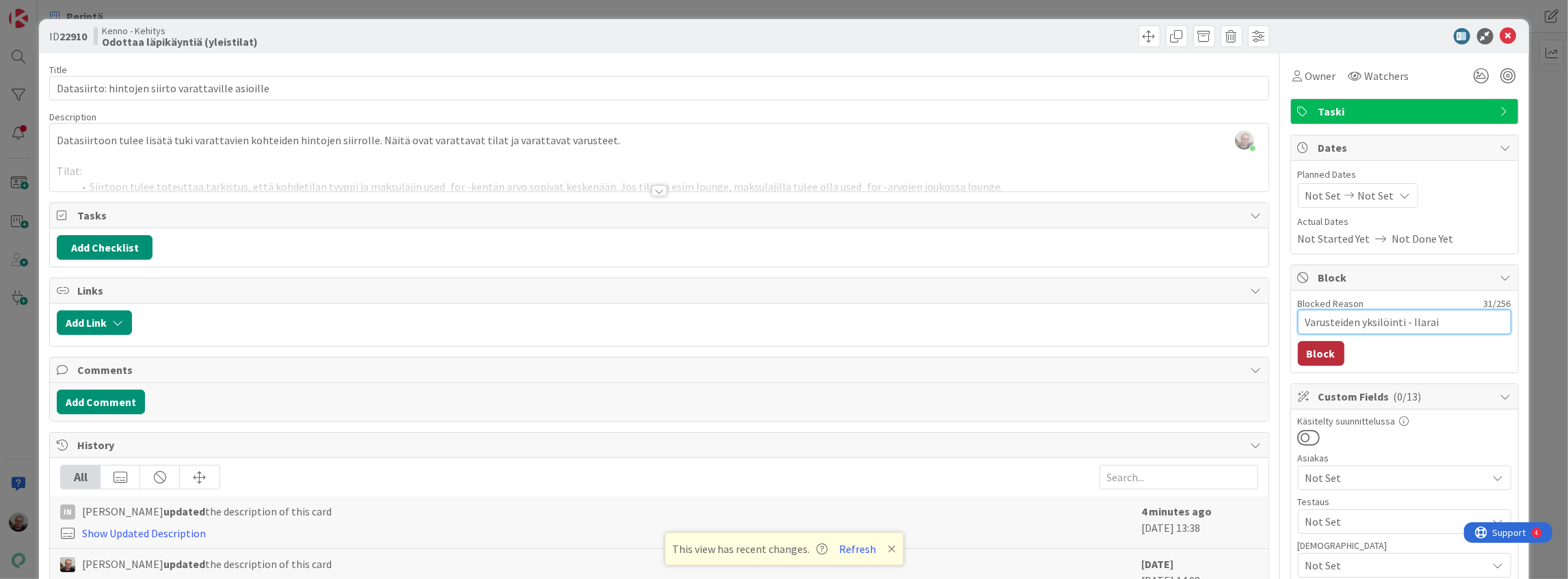
type textarea "Varusteiden yksilöinti - Ilara"
type textarea "x"
type textarea "Varusteiden yksilöinti - Ilar"
type textarea "x"
type textarea "Varusteiden yksilöinti - Ila"
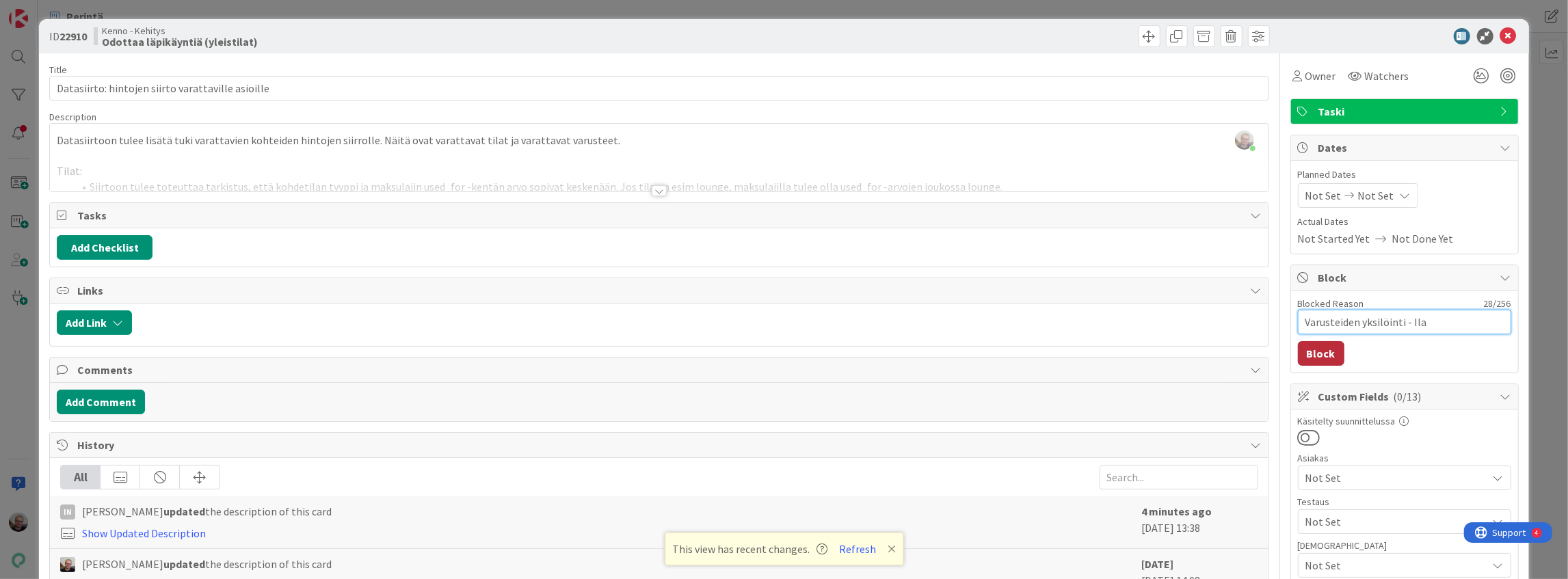
type textarea "x"
type textarea "Varusteiden yksilöinti - Ilar"
type textarea "x"
type textarea "Varusteiden yksilöinti - Ilari"
type textarea "x"
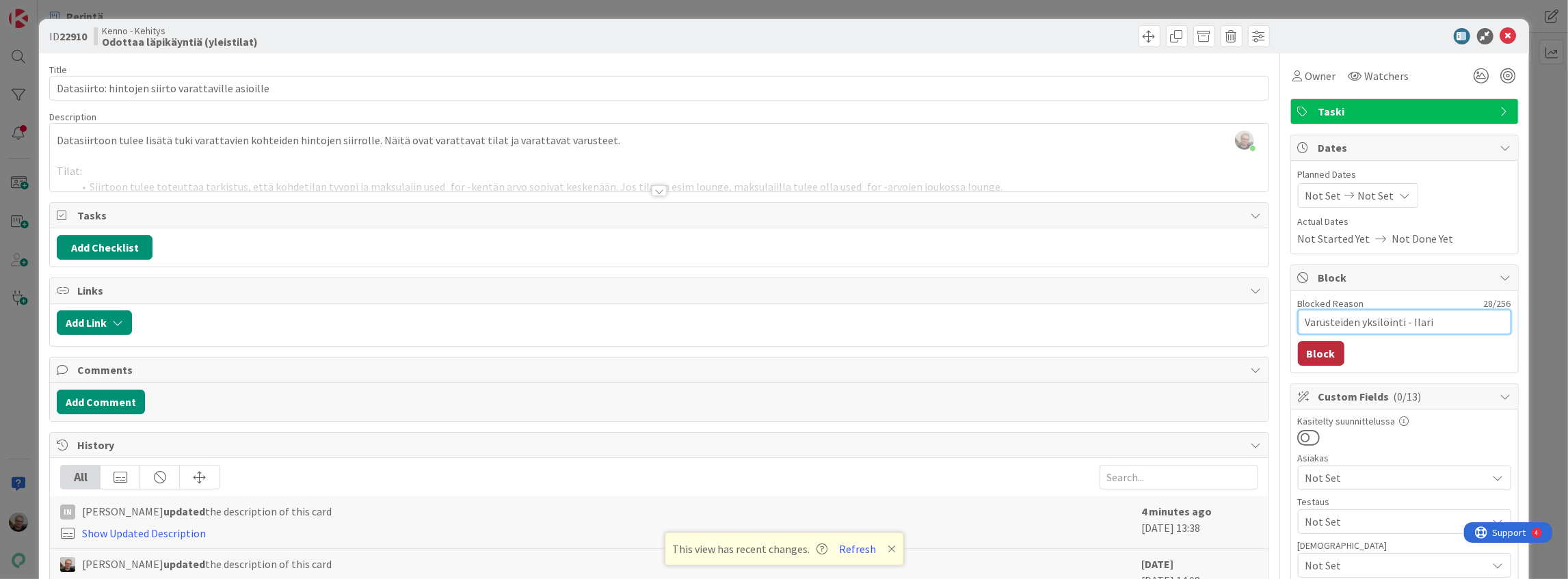
type textarea "Varusteiden yksilöinti - Ilari"
type textarea "x"
type textarea "Varusteiden yksilöinti - Ilari v"
type textarea "x"
type textarea "Varusteiden yksilöinti - Ilari va"
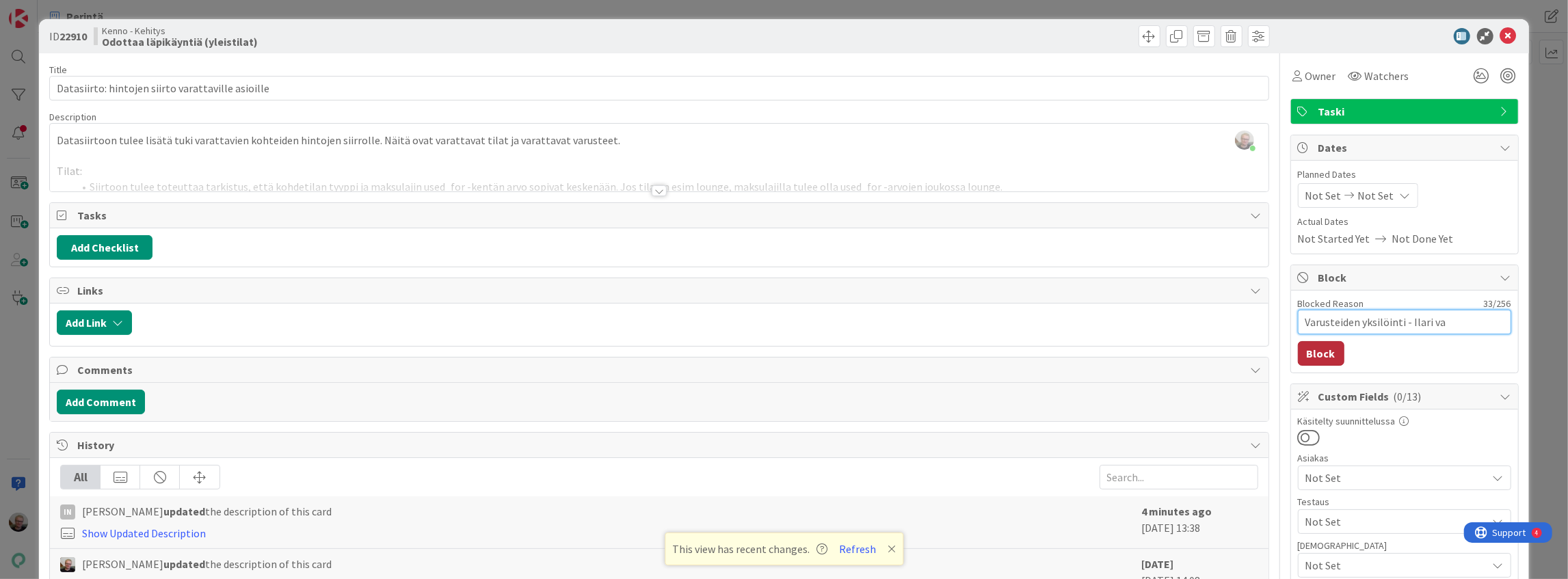
type textarea "x"
type textarea "Varusteiden yksilöinti - [PERSON_NAME]"
type textarea "x"
type textarea "Varusteiden yksilöinti - Ilari vasta"
type textarea "x"
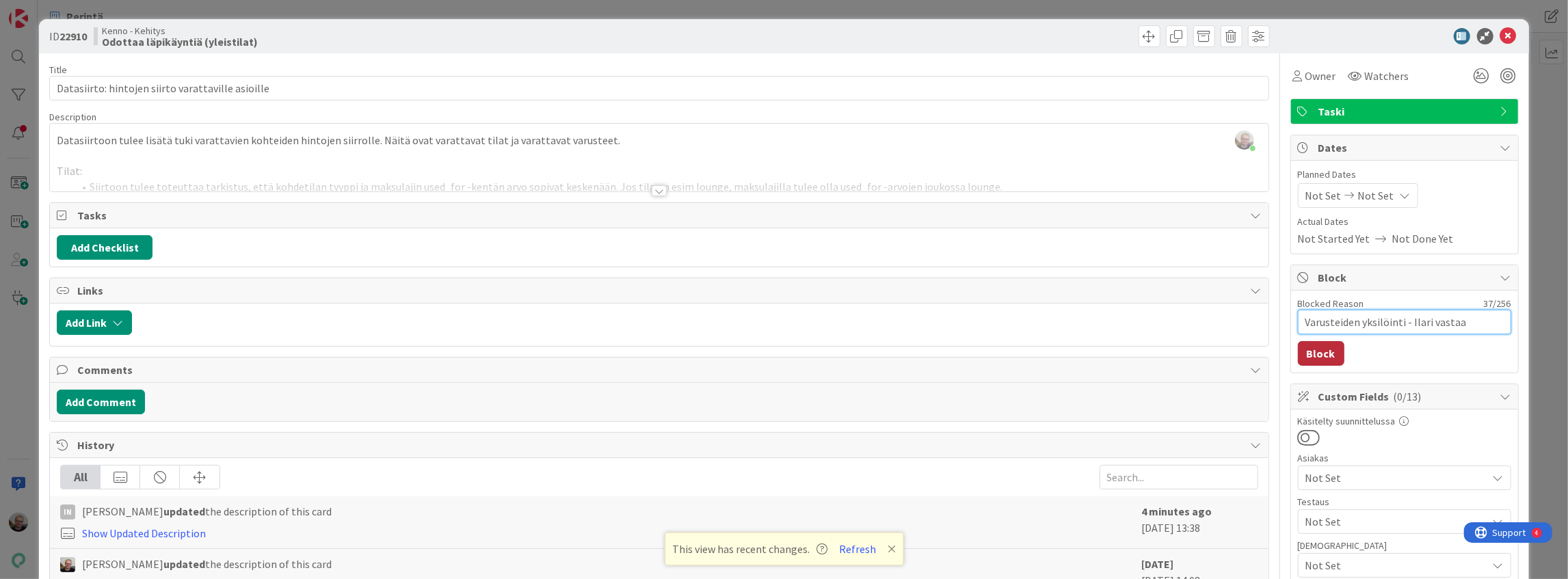
type textarea "Varusteiden yksilöinti - Ilari vastaa"
click at [1312, 358] on button "Block" at bounding box center [1321, 353] width 46 height 25
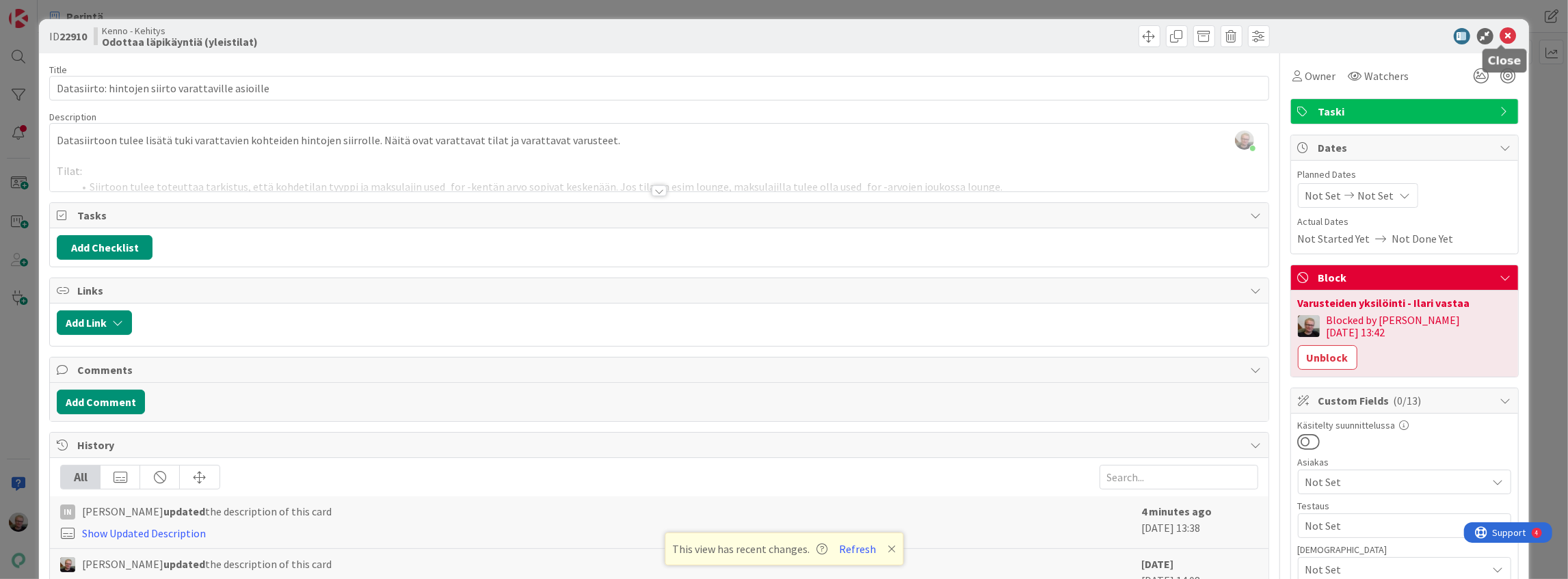
click at [1503, 32] on icon at bounding box center [1508, 36] width 17 height 17
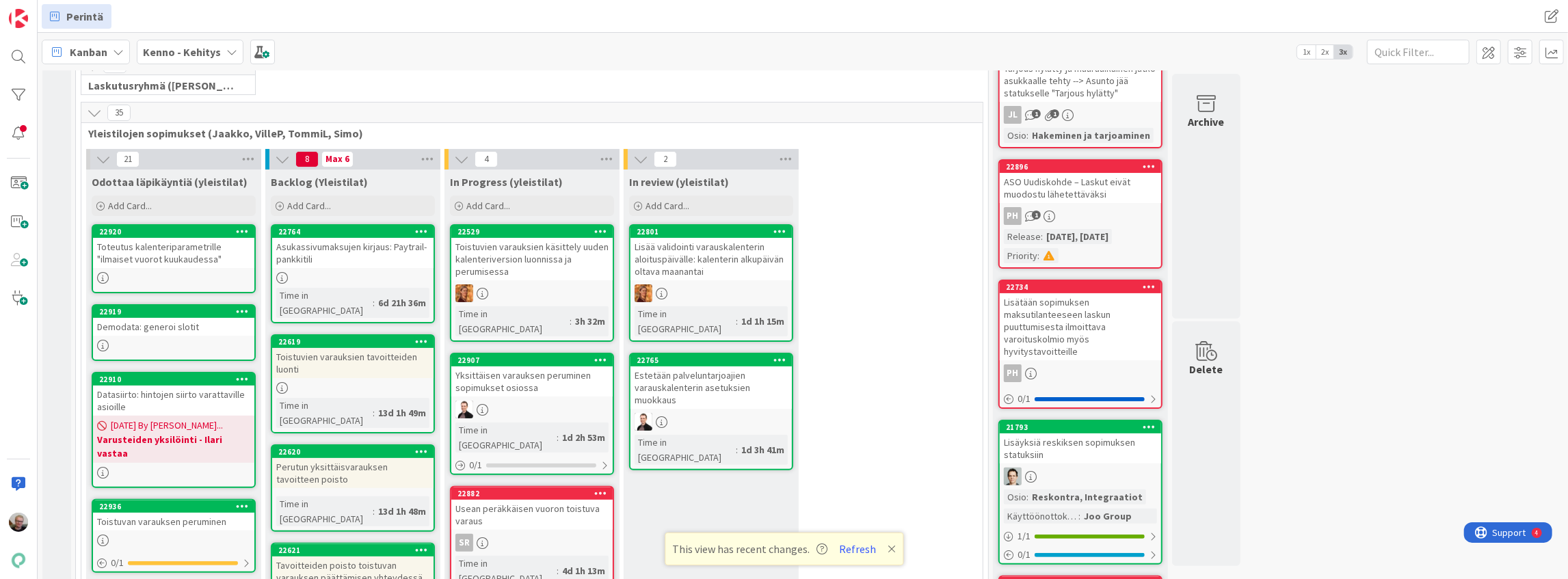
scroll to position [210, 0]
click at [188, 257] on div "Toteutus kalenteriparametrille "ilmaiset vuorot kuukaudessa"" at bounding box center [173, 254] width 161 height 30
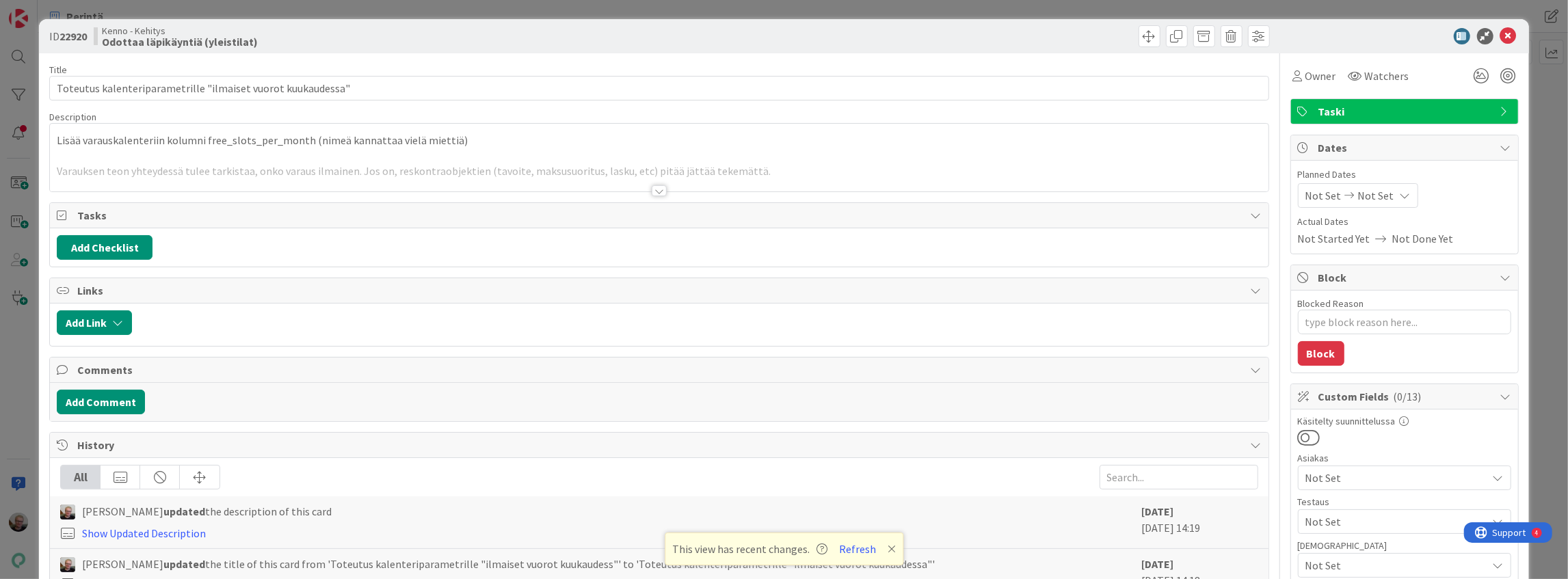
click at [414, 165] on div at bounding box center [658, 174] width 1218 height 35
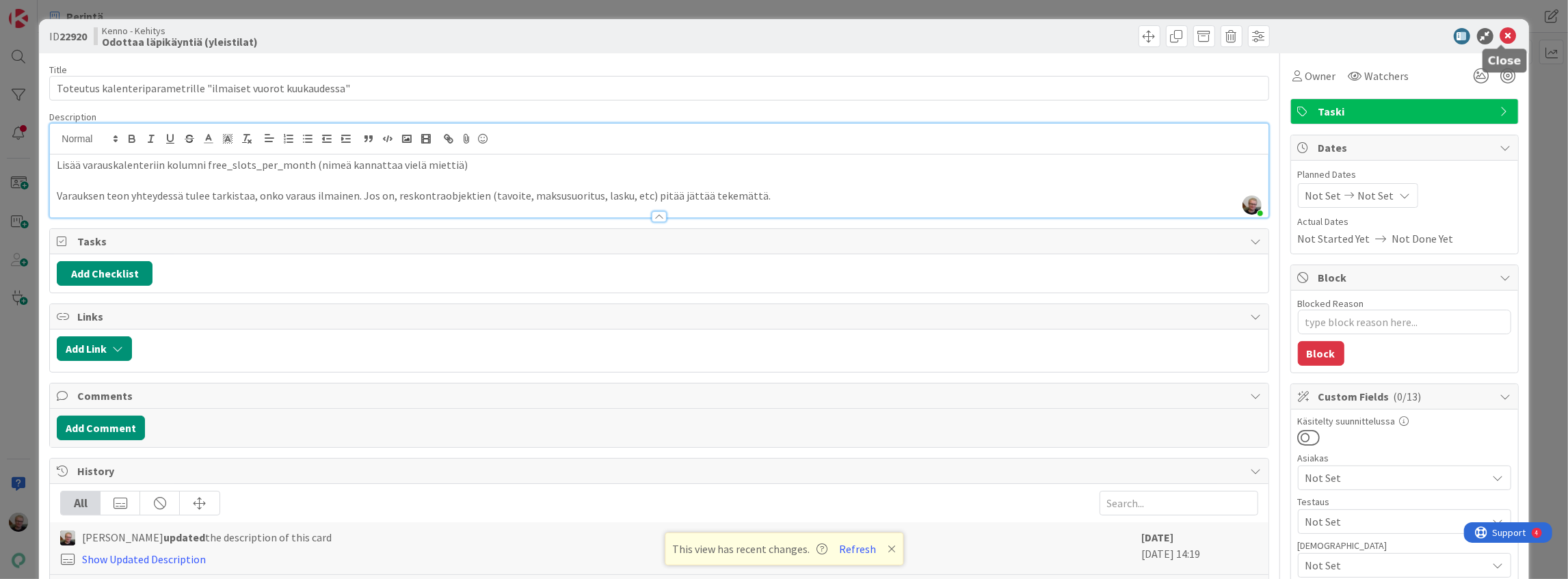
click at [1504, 33] on icon at bounding box center [1508, 36] width 17 height 17
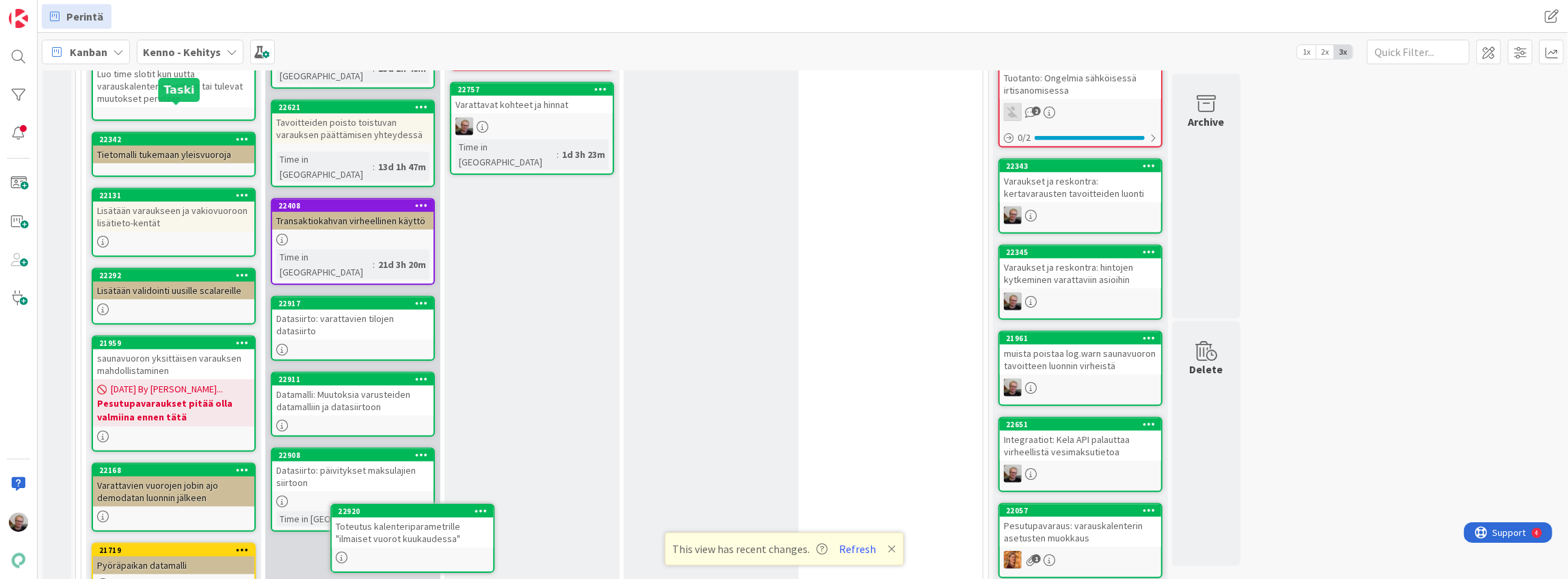
scroll to position [825, 0]
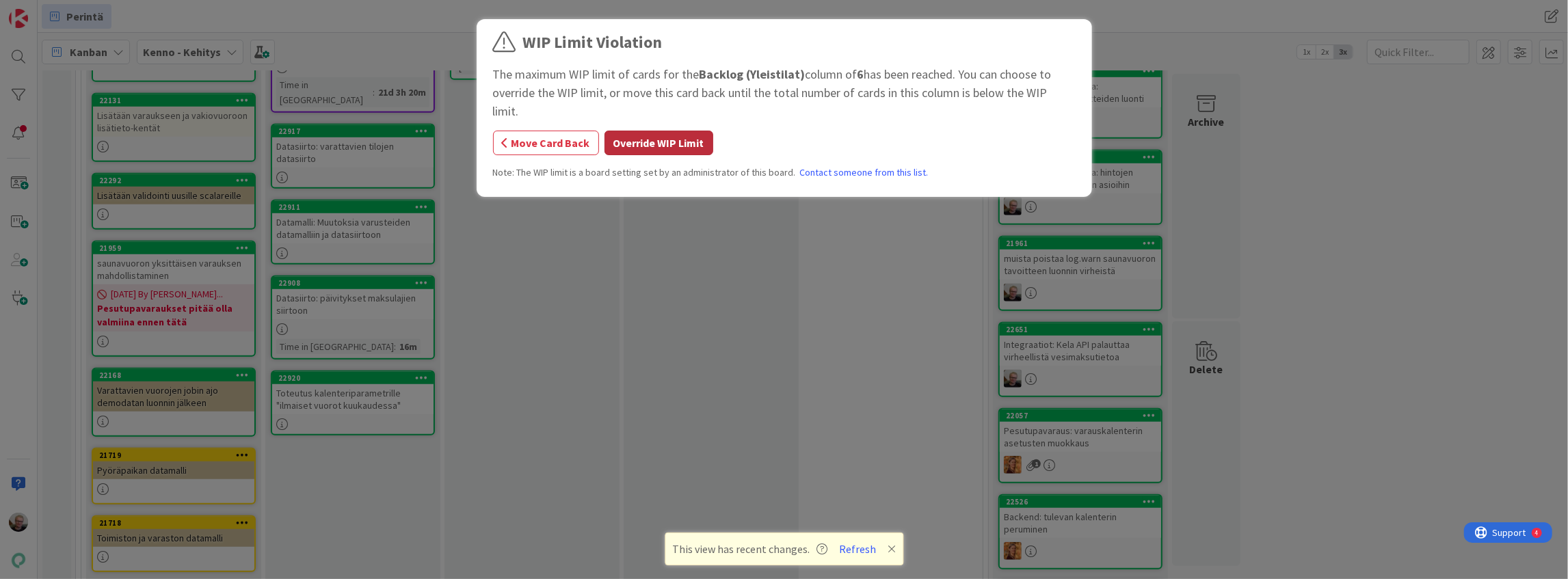
click at [633, 130] on button "Override WIP Limit" at bounding box center [658, 143] width 109 height 25
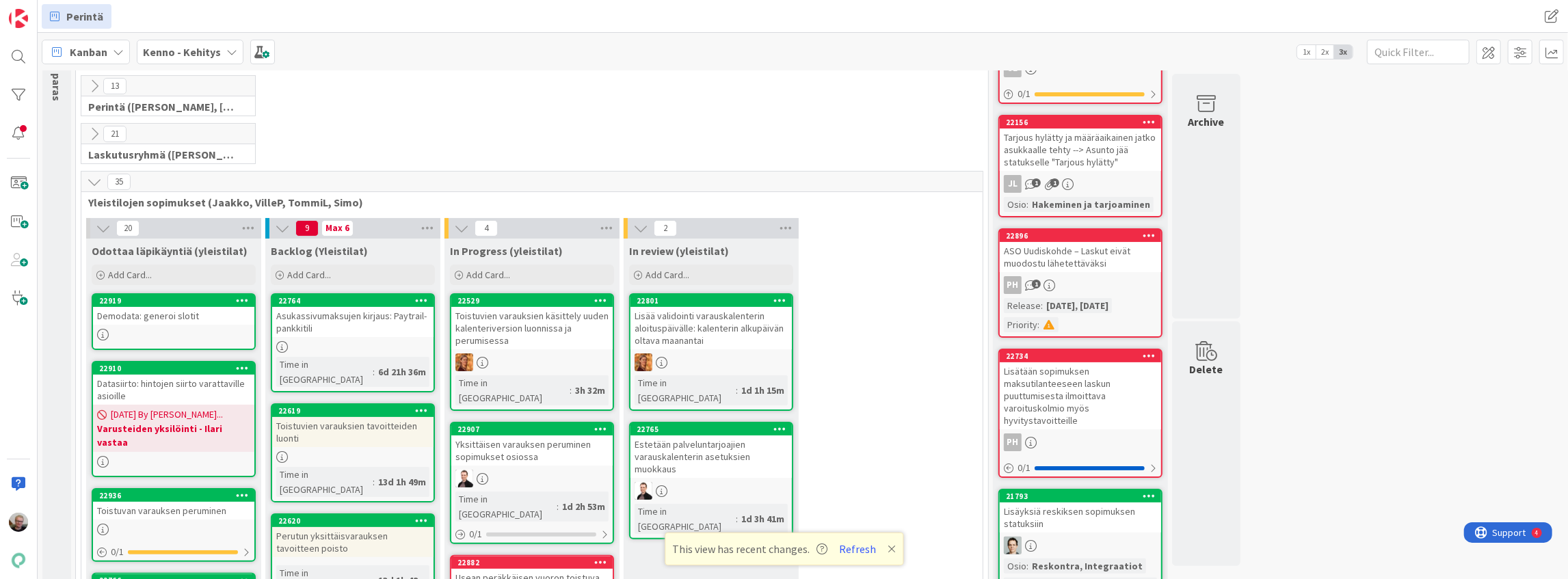
scroll to position [233, 0]
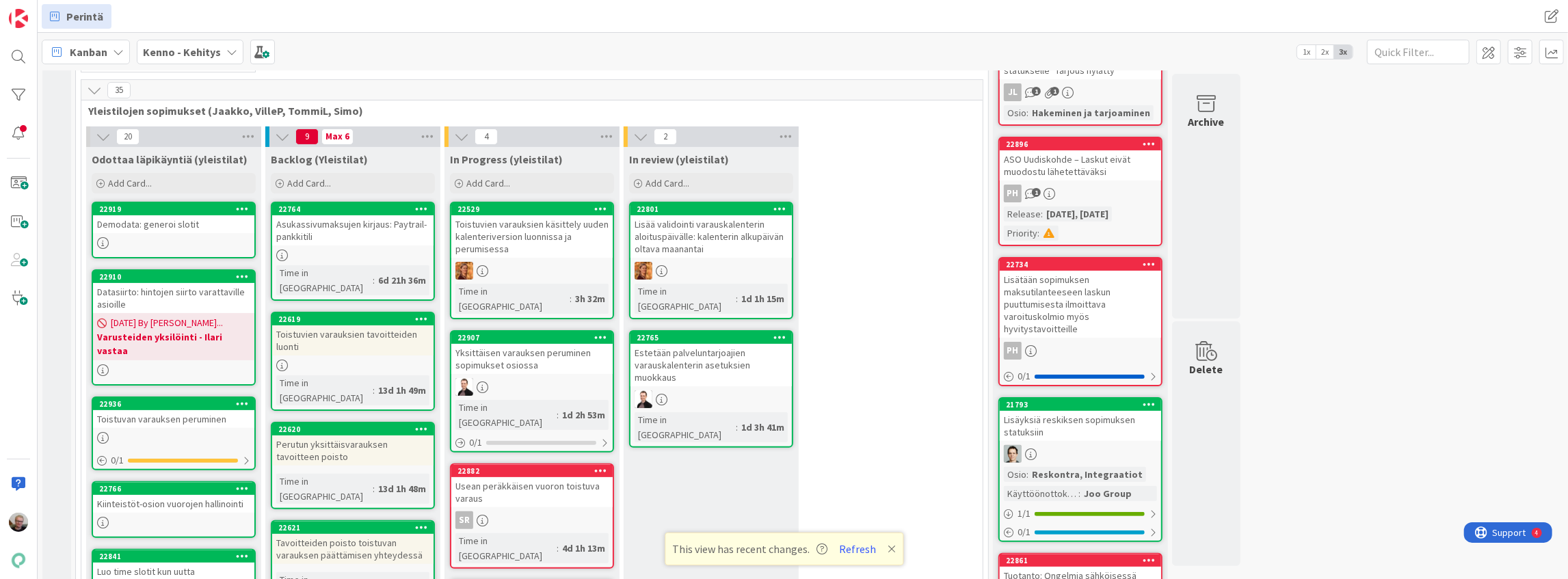
click at [152, 228] on div "Demodata: generoi slotit" at bounding box center [173, 223] width 161 height 17
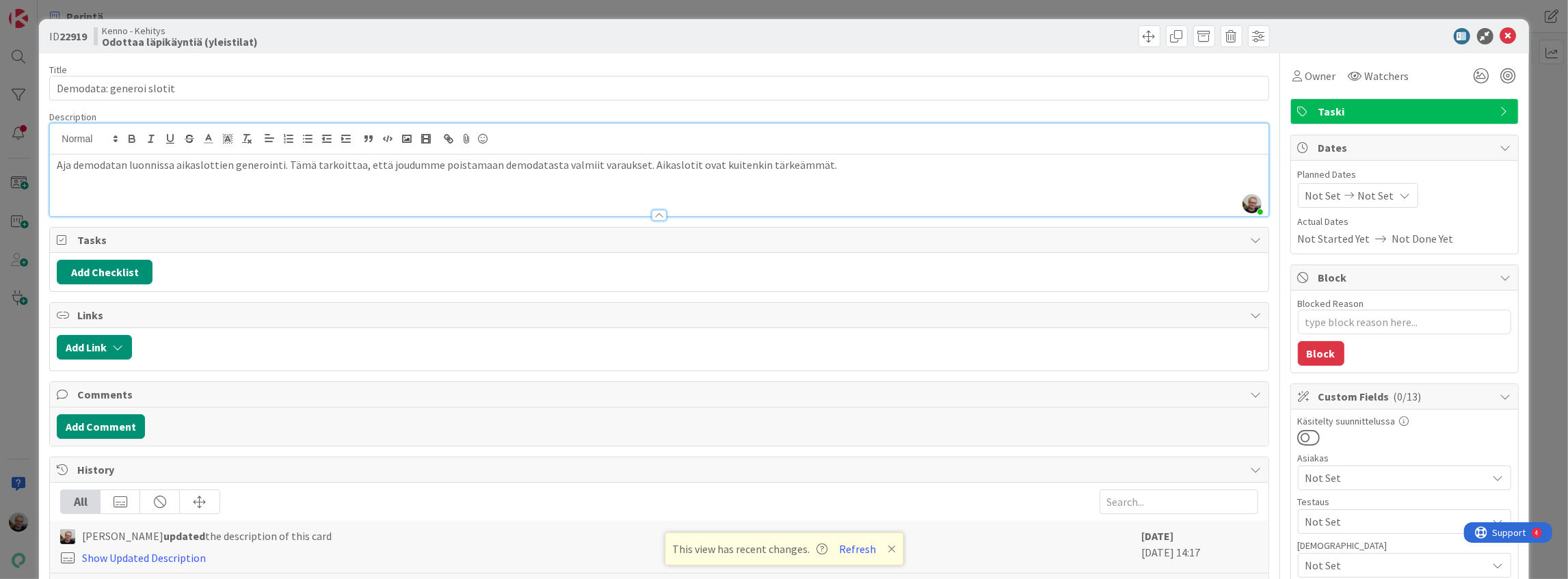
click at [812, 139] on div "[PERSON_NAME] just joined Aja demodatan luonnissa aikaslottien generointi. Tämä…" at bounding box center [658, 169] width 1218 height 92
drag, startPoint x: 141, startPoint y: 168, endPoint x: 188, endPoint y: 168, distance: 47.0
click at [188, 168] on p "Aja demodatan luonnissa aikaslottien generointi. Tämä tarkoittaa, että joudumme…" at bounding box center [658, 164] width 1204 height 16
click at [1184, 167] on p "Aja demodatan luonnissa aikaslottien generointi. Tämä tarkoittaa, että joudumme…" at bounding box center [658, 164] width 1204 height 16
click at [1503, 36] on icon at bounding box center [1508, 36] width 17 height 17
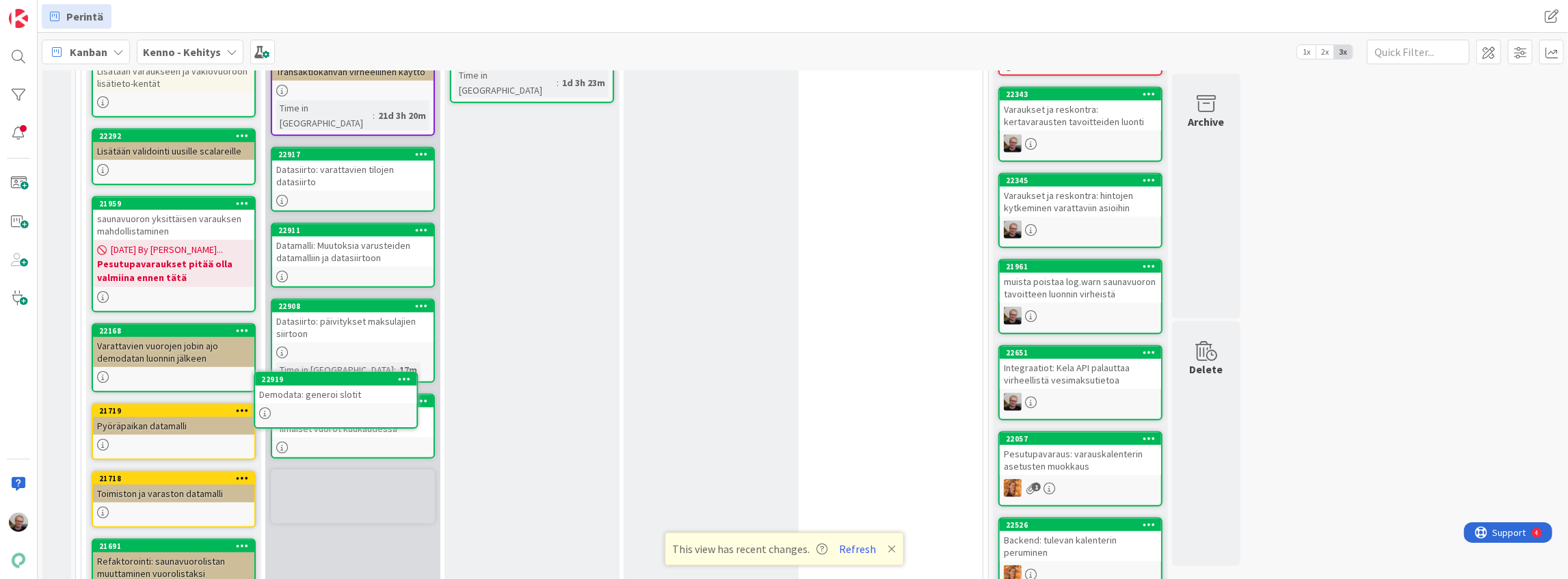
scroll to position [803, 0]
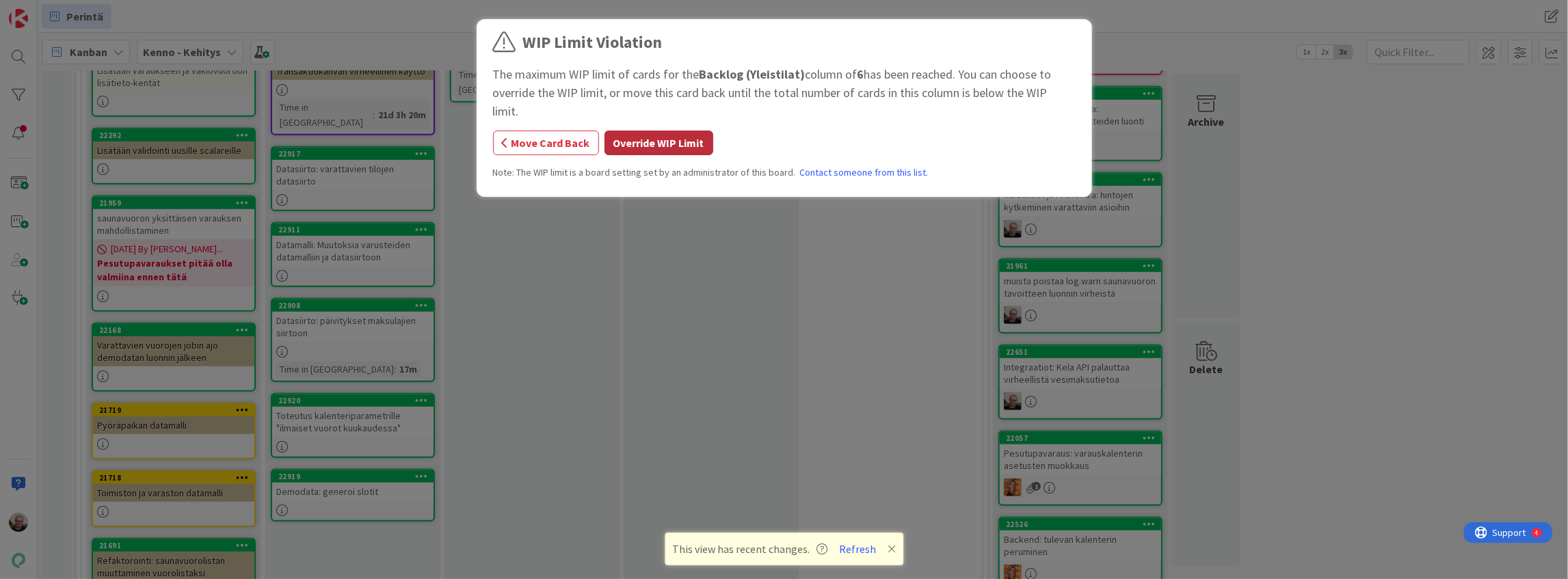
click at [620, 130] on button "Override WIP Limit" at bounding box center [658, 143] width 109 height 25
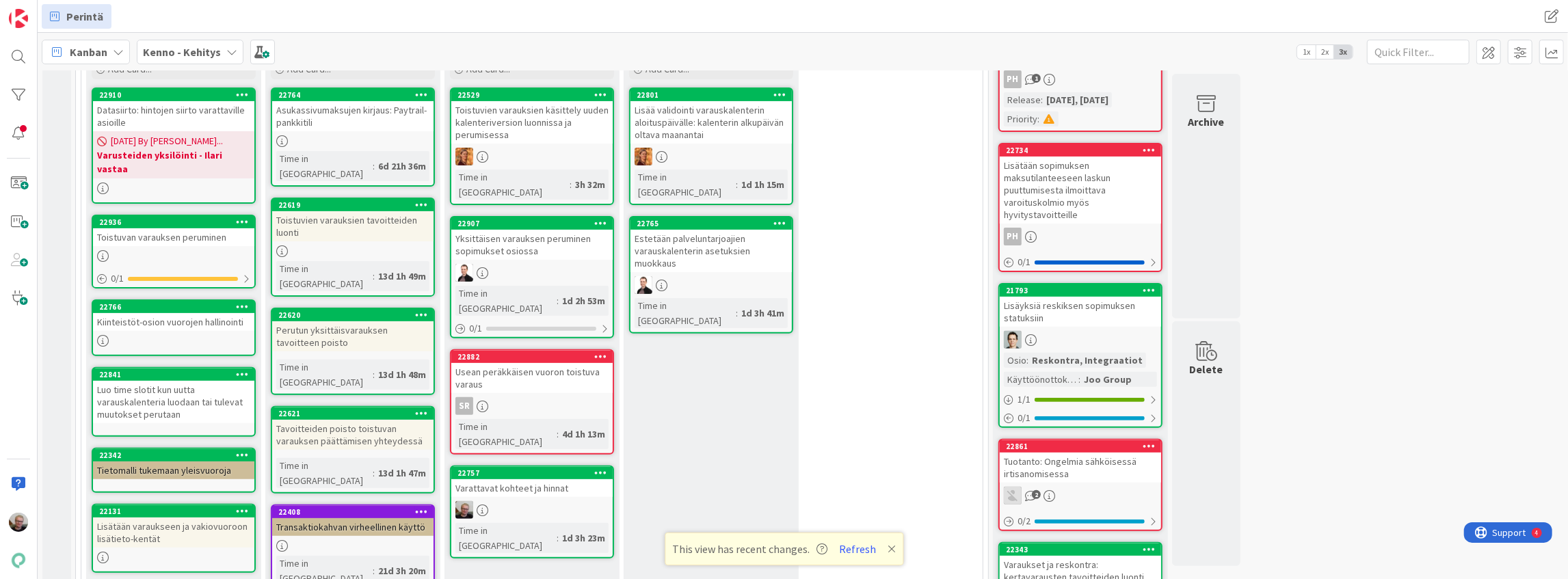
scroll to position [302, 0]
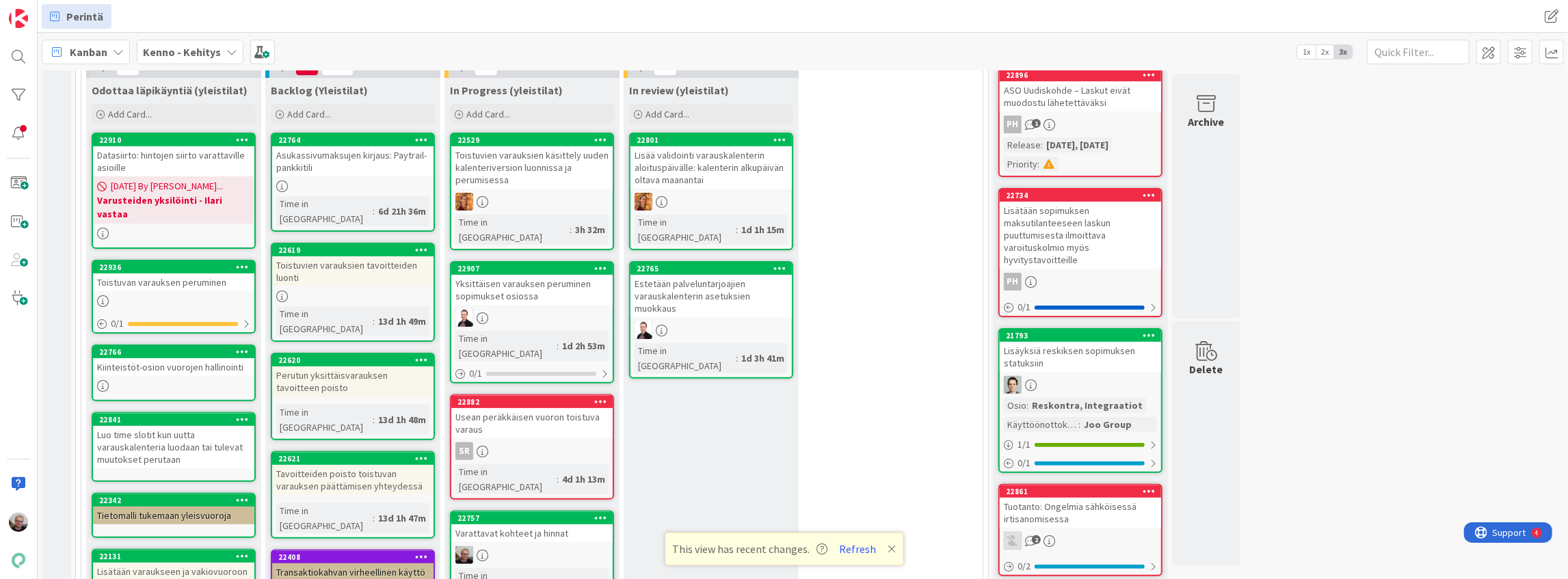
click at [186, 358] on div "Kiinteistöt-osion vuorojen hallinointi" at bounding box center [173, 367] width 161 height 17
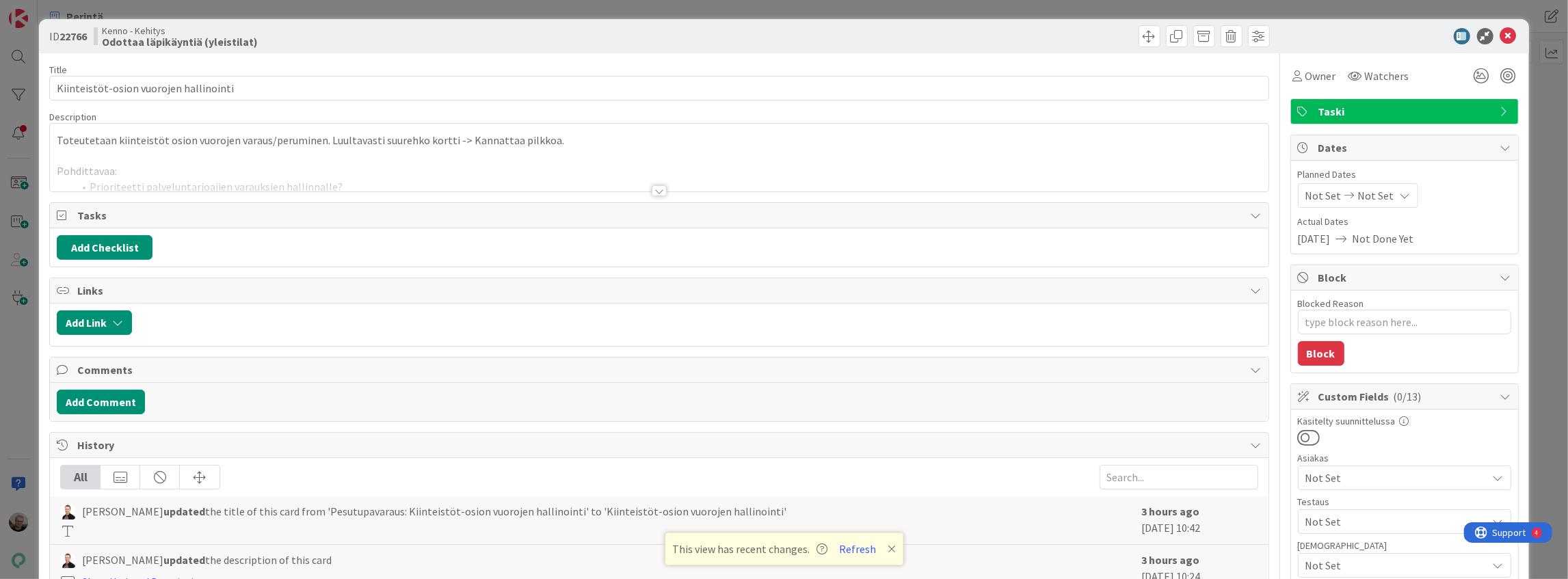
click at [483, 161] on div at bounding box center [658, 174] width 1218 height 35
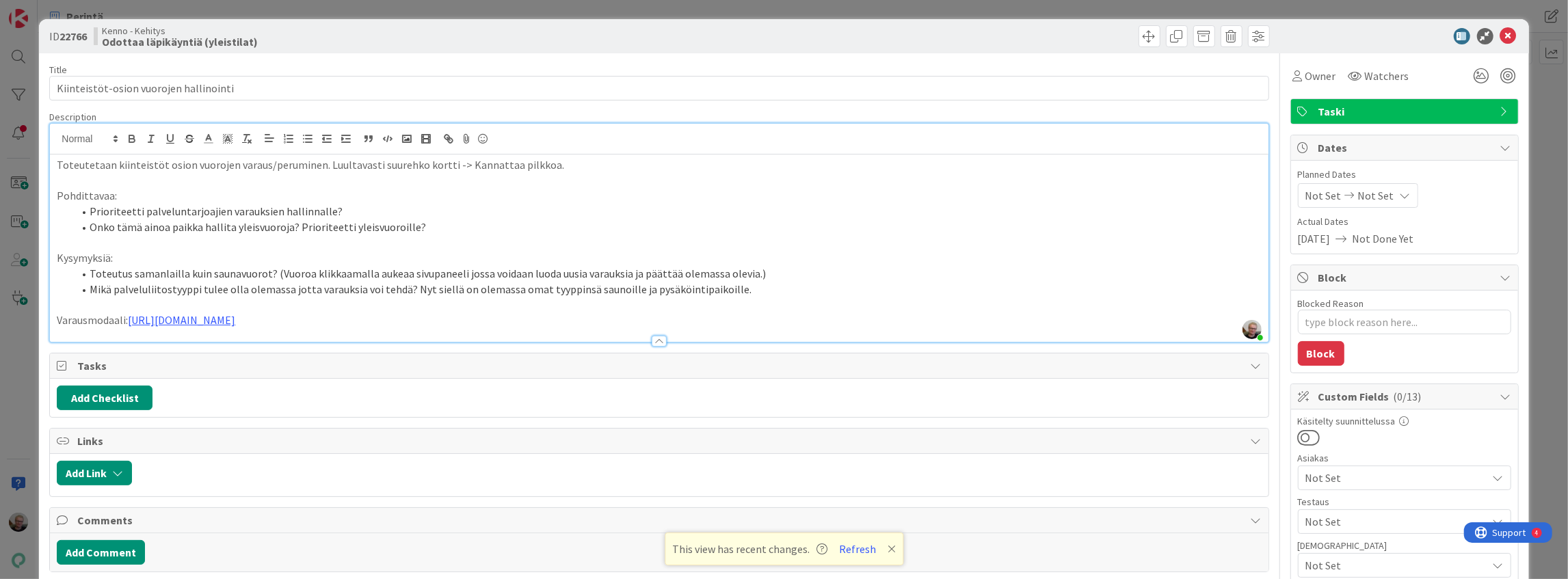
click at [337, 211] on li "Prioriteetti palveluntarjoajien varauksien hallinnalle?" at bounding box center [667, 211] width 1188 height 16
click at [501, 196] on p "Pohdittavaa:" at bounding box center [658, 196] width 1204 height 16
click at [335, 214] on li "Prioriteetti palveluntarjoajien varauksien hallinnalle?" at bounding box center [667, 211] width 1188 height 16
drag, startPoint x: 90, startPoint y: 212, endPoint x: 350, endPoint y: 202, distance: 260.2
click at [350, 203] on li "Prioriteetti palveluntarjoajien varauksien hallinnalle?" at bounding box center [667, 211] width 1188 height 16
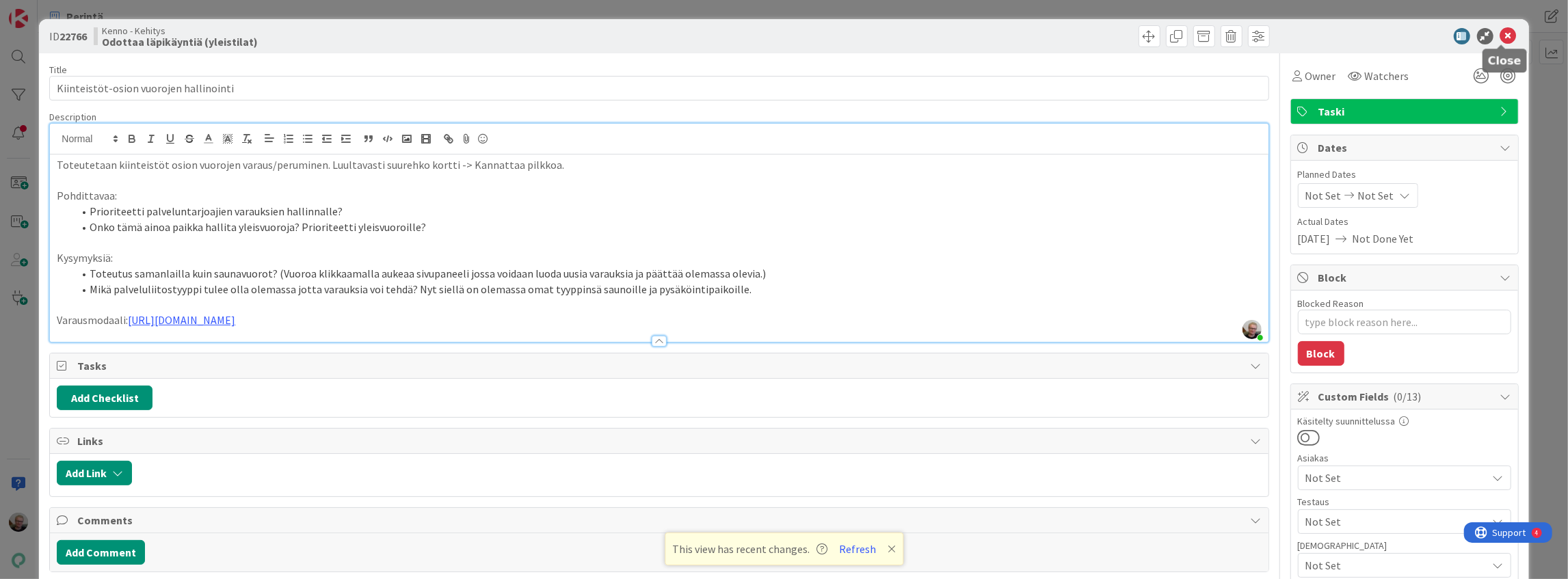
click at [1500, 41] on icon at bounding box center [1508, 36] width 17 height 17
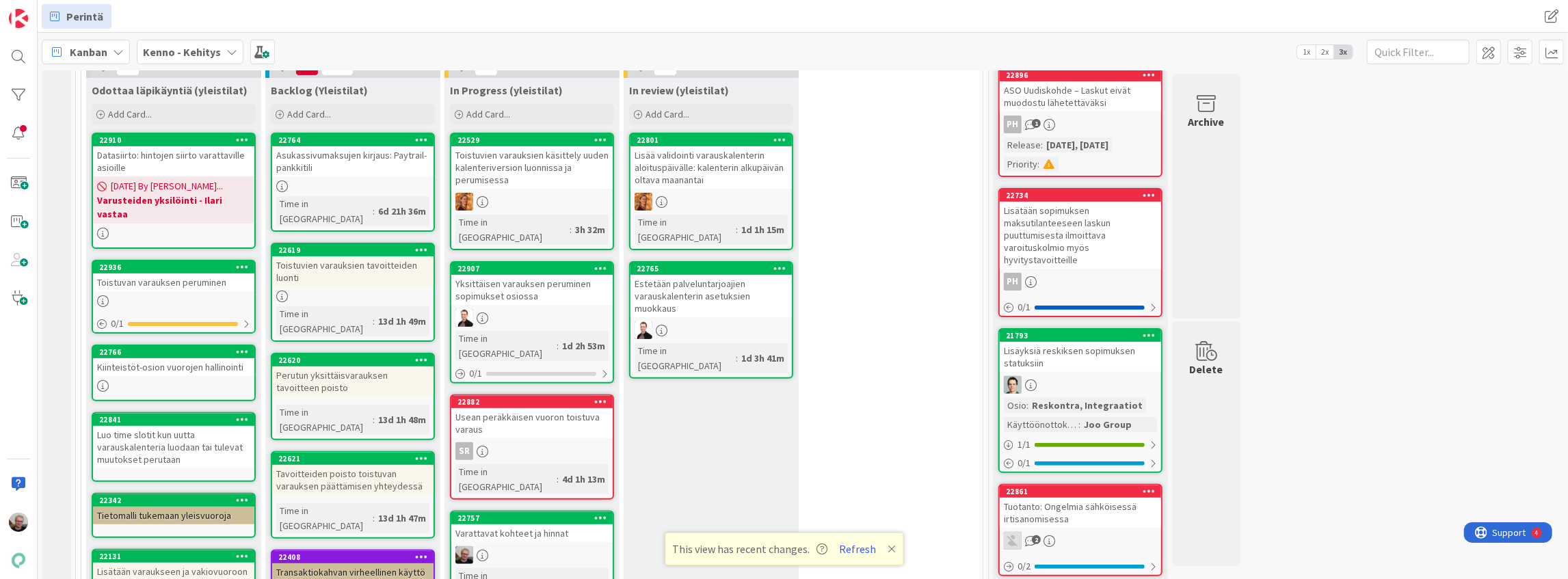
click at [193, 274] on div "Toistuvan varauksen peruminen" at bounding box center [173, 282] width 161 height 17
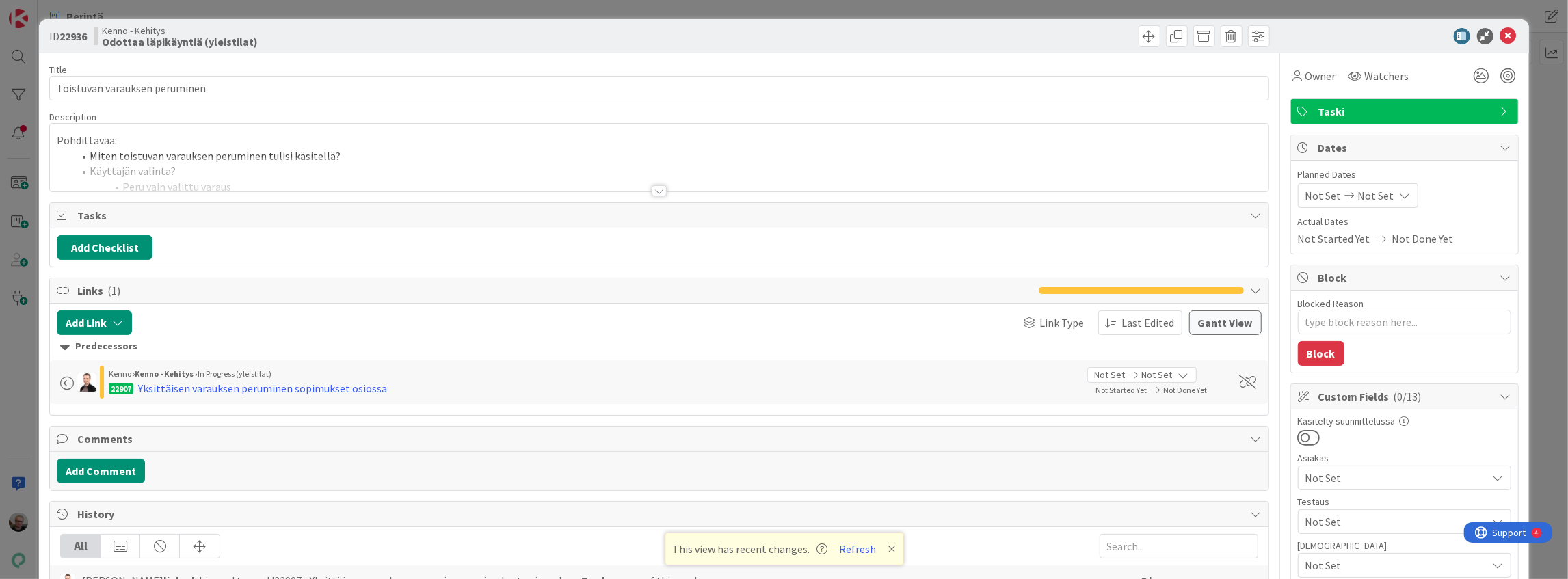
click at [540, 130] on div "Pohdittavaa: Miten toistuvan varauksen peruminen tulisi käsitellä? Käyttäjän va…" at bounding box center [658, 158] width 1218 height 68
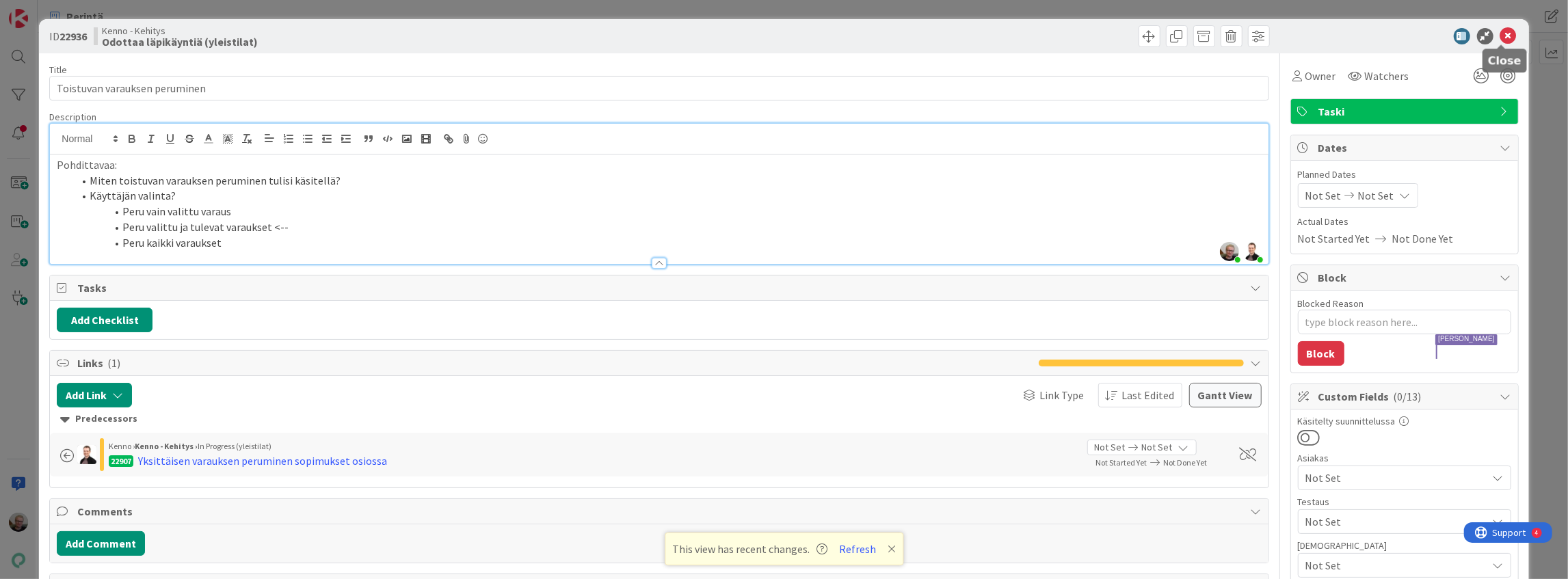
type textarea "x"
click at [1500, 36] on icon at bounding box center [1508, 36] width 17 height 17
